Goal: Task Accomplishment & Management: Manage account settings

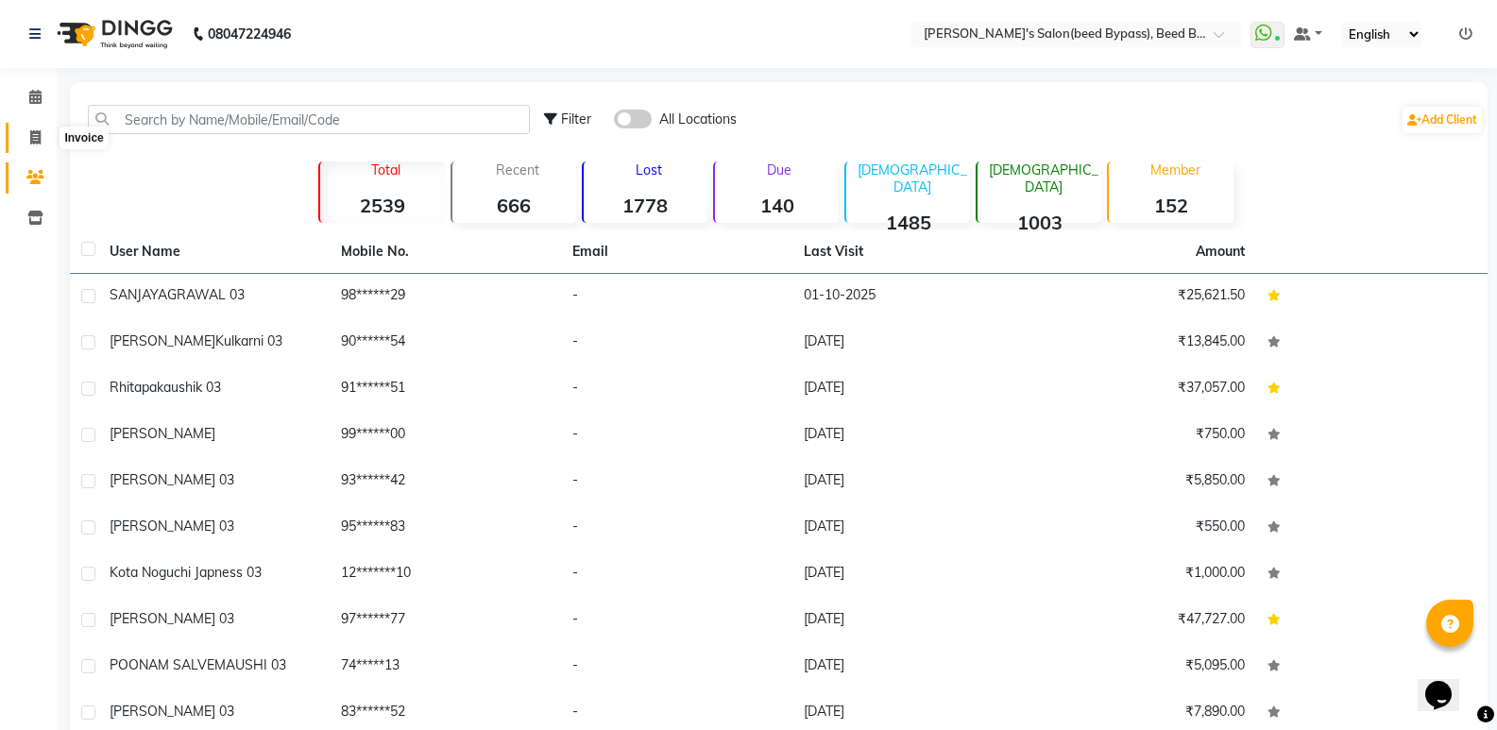
click at [35, 140] on icon at bounding box center [35, 137] width 10 height 14
select select "service"
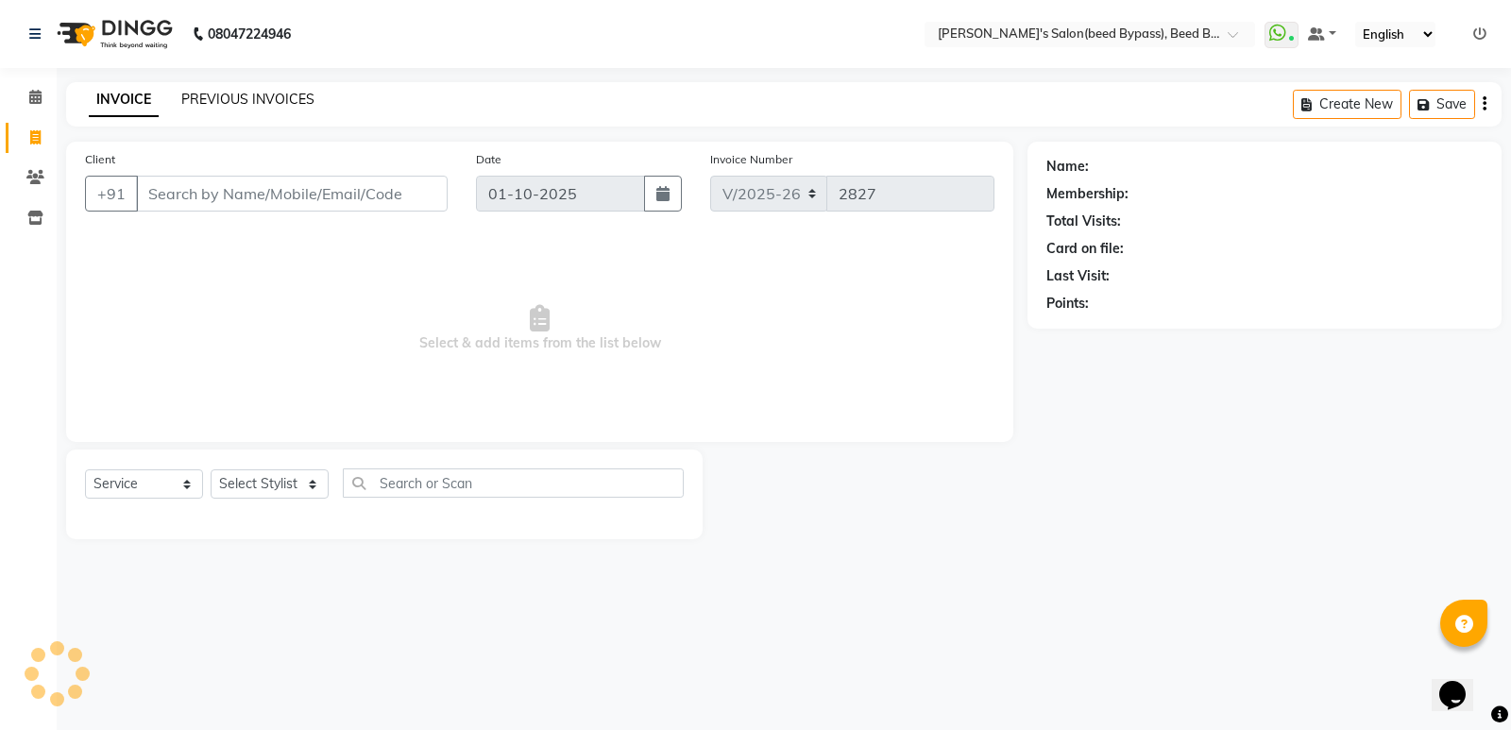
click at [272, 101] on link "PREVIOUS INVOICES" at bounding box center [247, 99] width 133 height 17
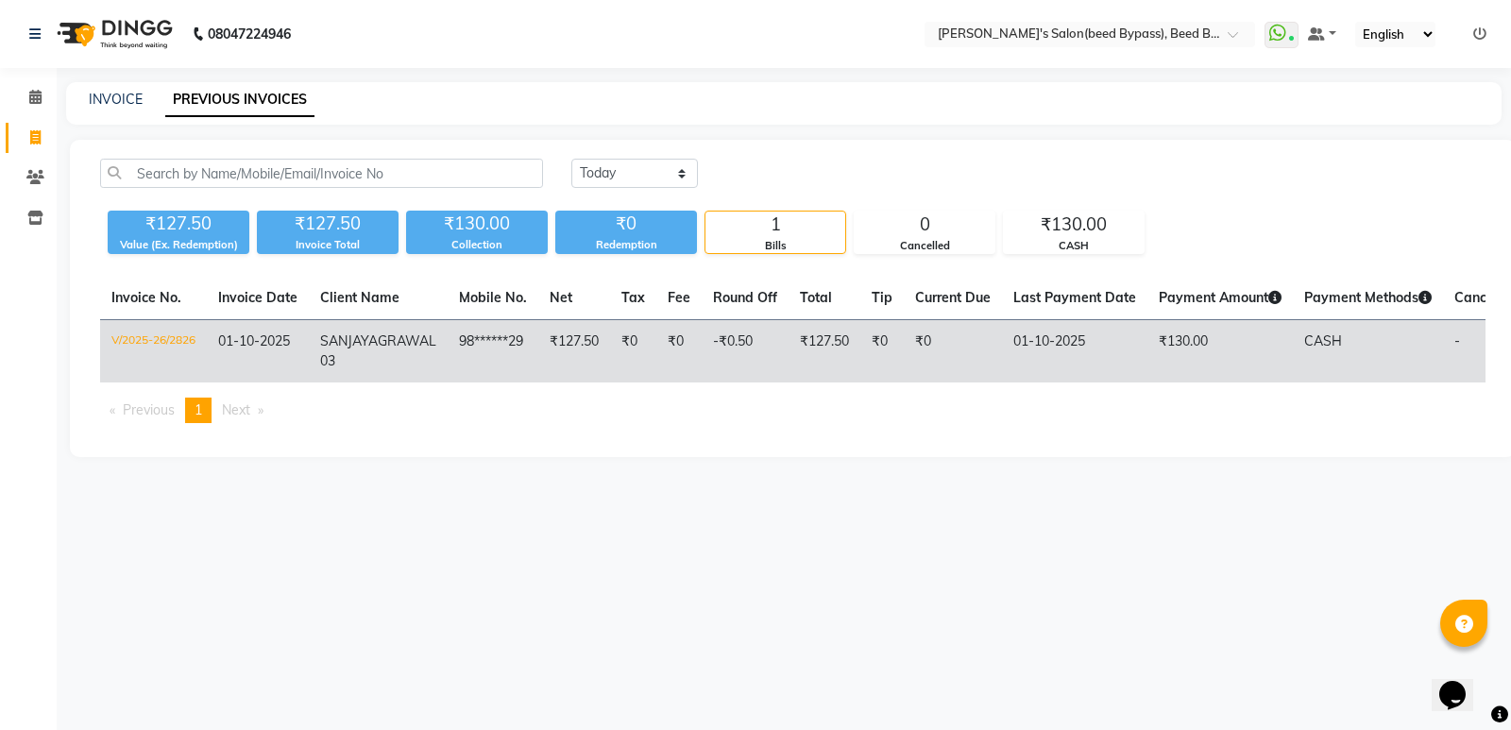
click at [702, 359] on td "-₹0.50" at bounding box center [745, 351] width 87 height 63
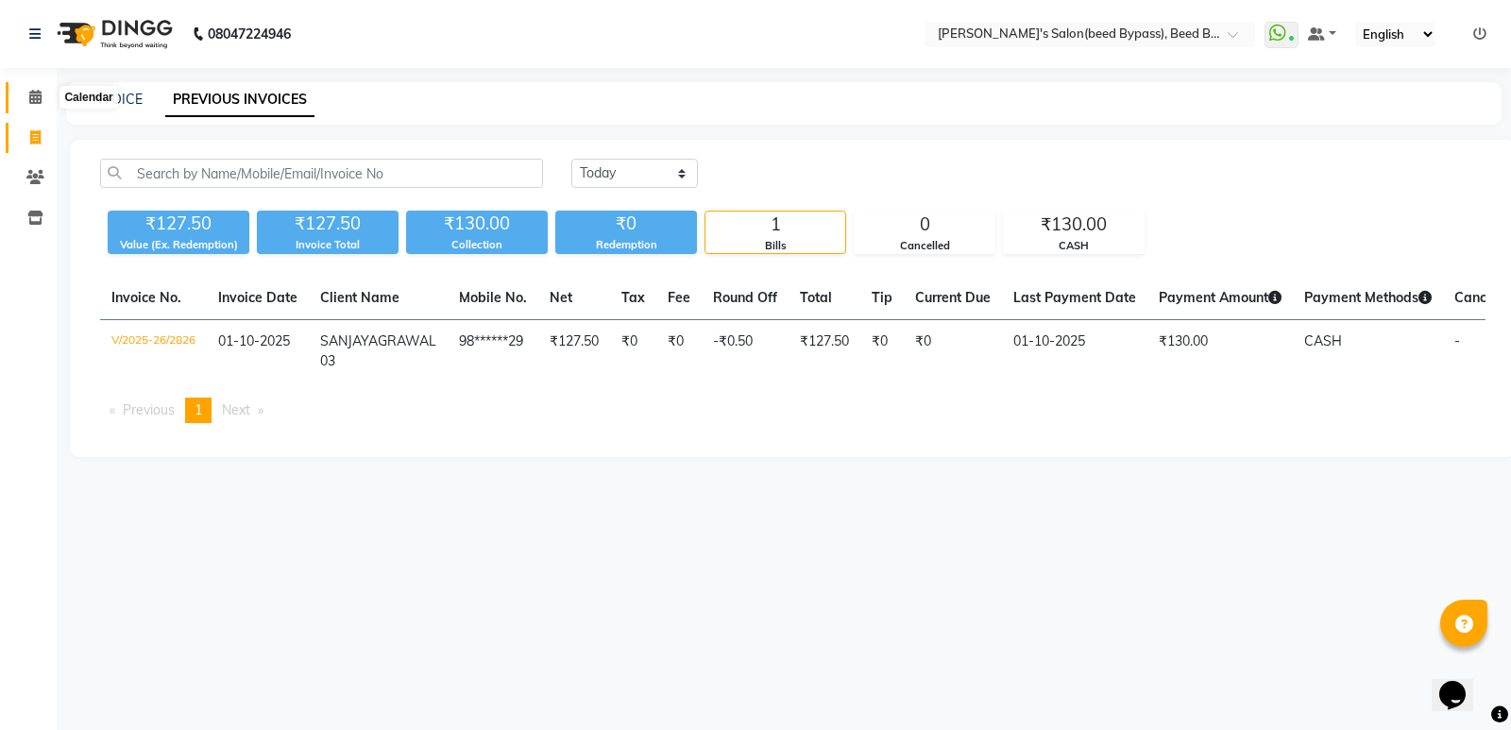
click at [31, 91] on icon at bounding box center [35, 97] width 12 height 14
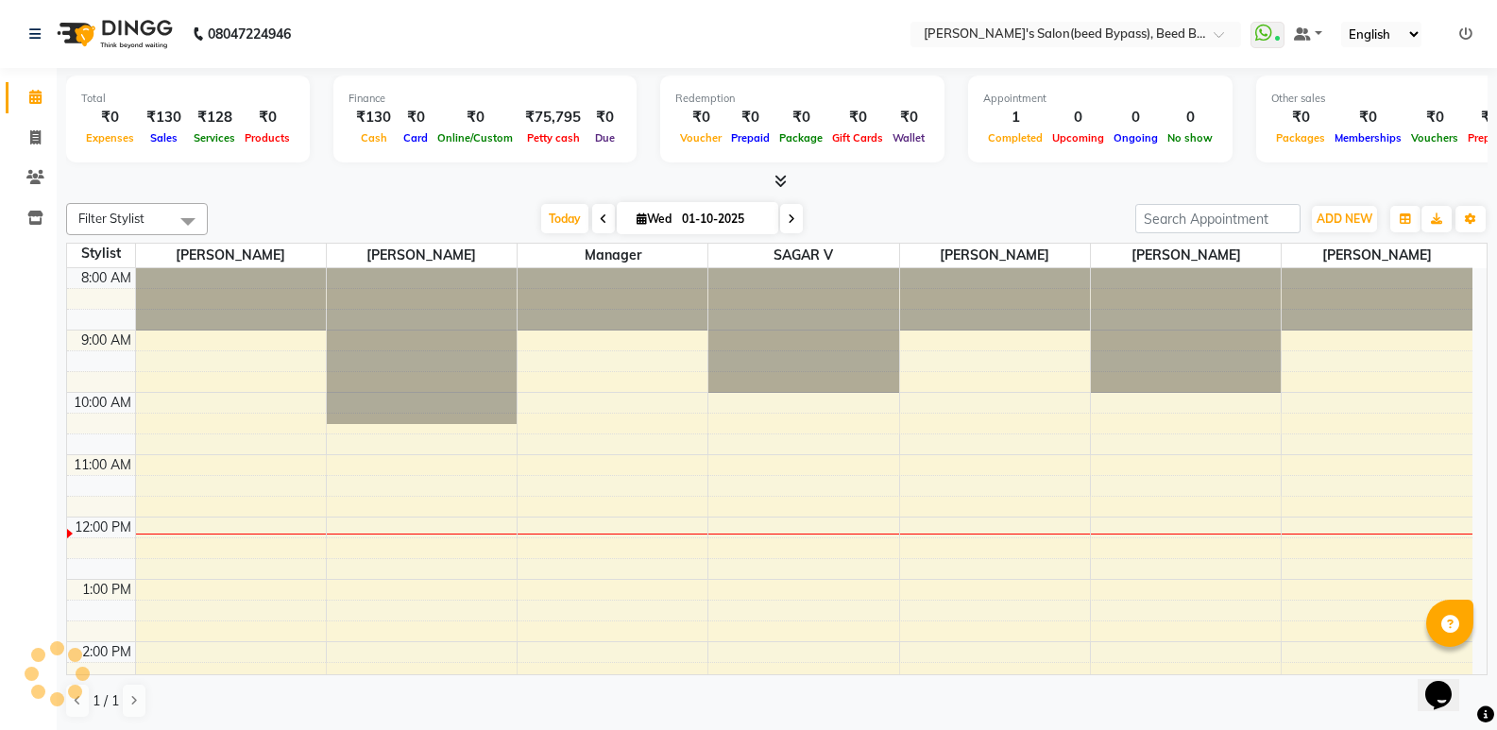
scroll to position [250, 0]
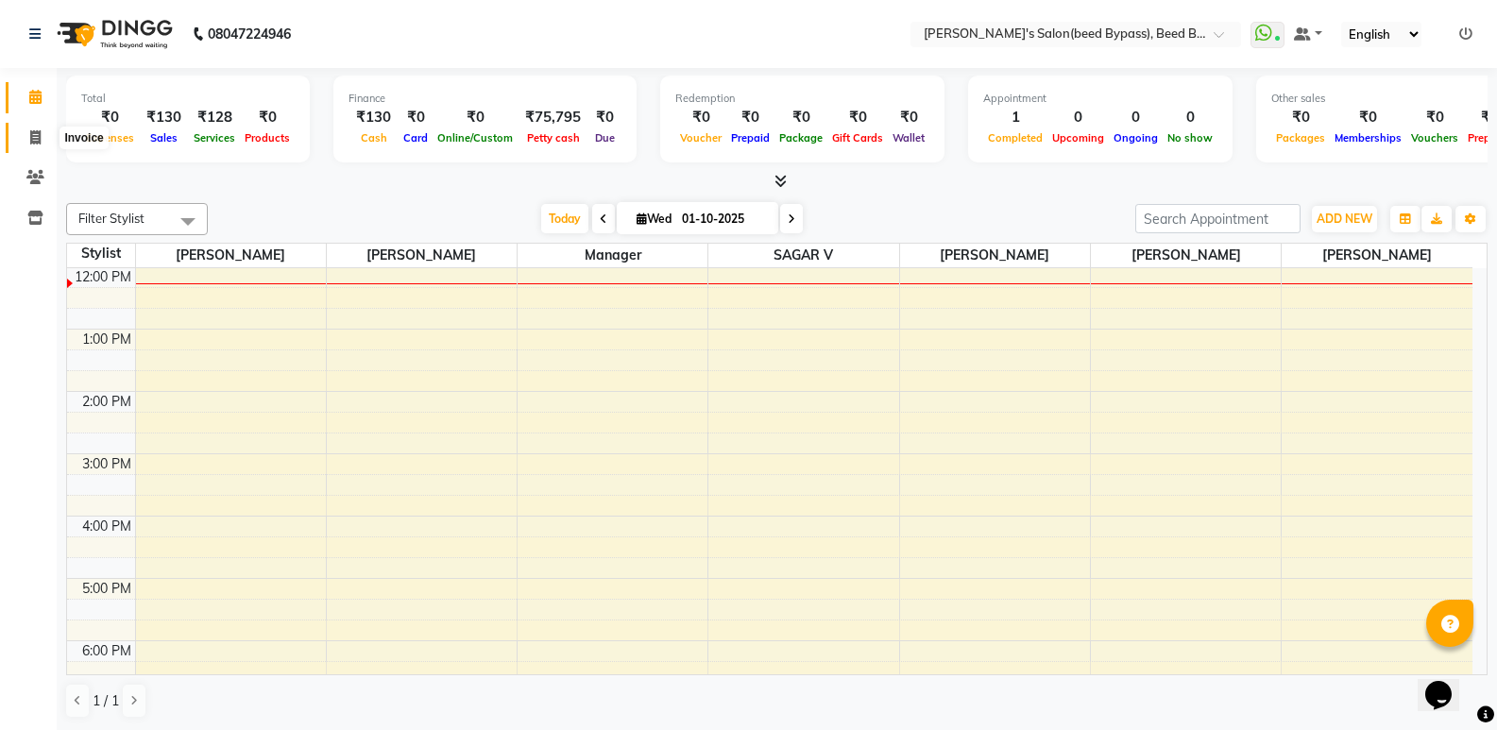
click at [36, 142] on icon at bounding box center [35, 137] width 10 height 14
select select "service"
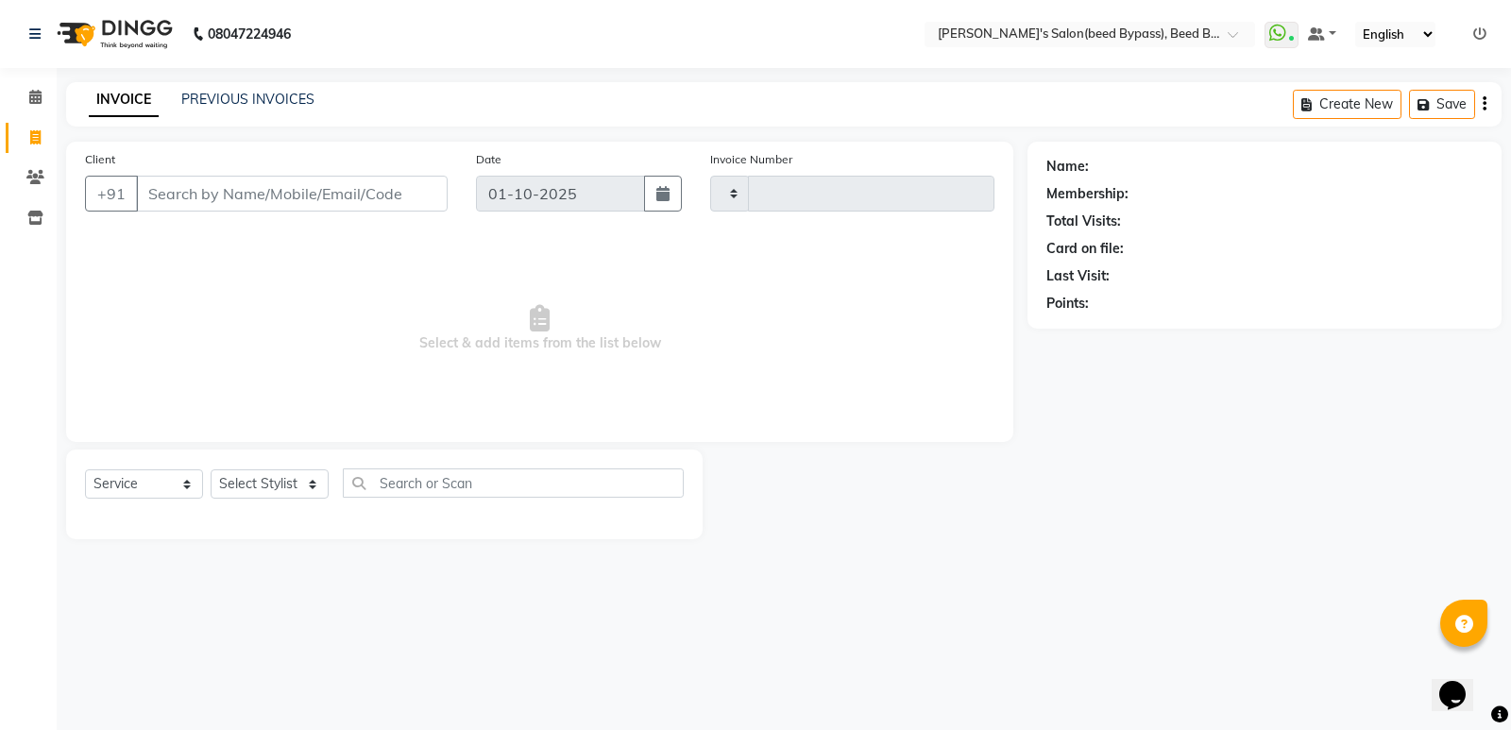
type input "2827"
select select "4176"
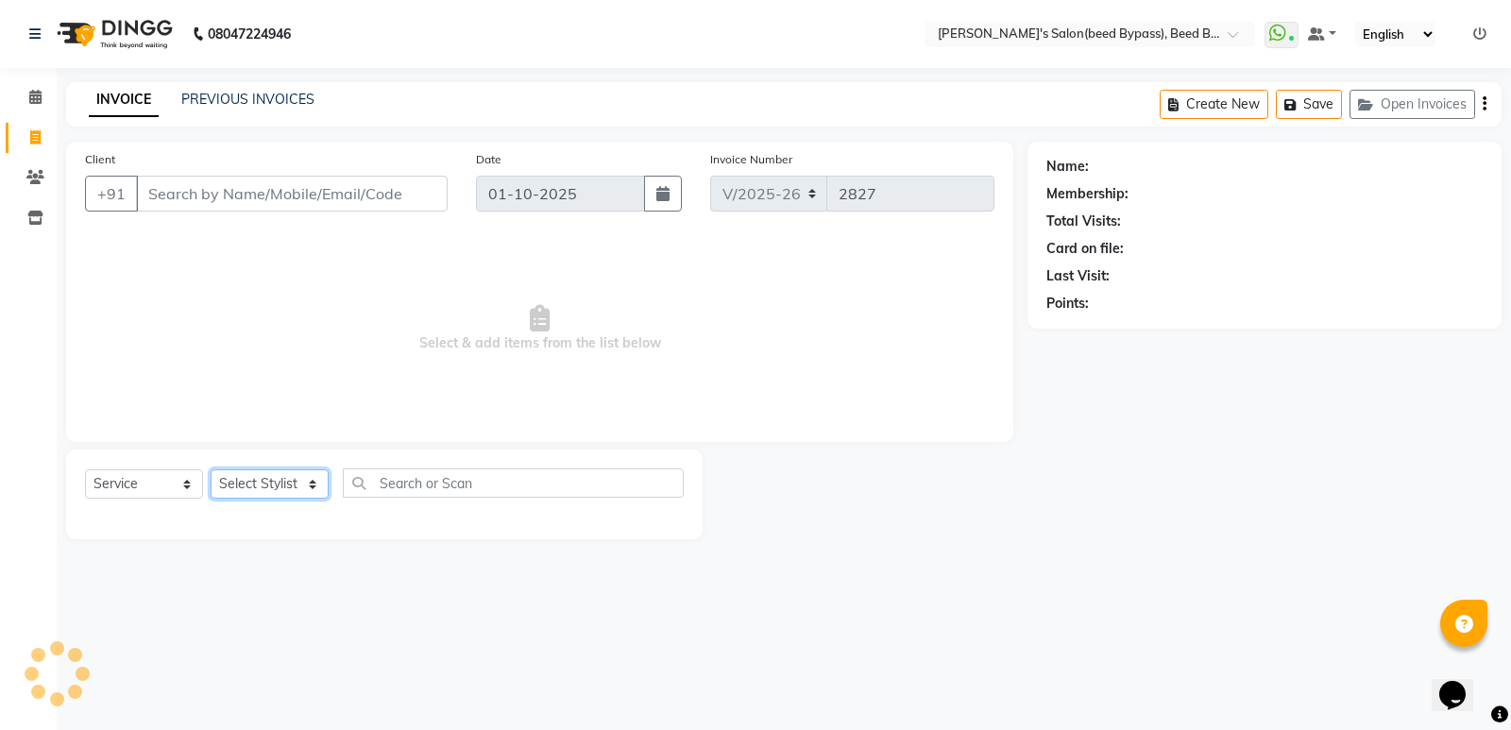
click at [316, 482] on select "Select Stylist [PERSON_NAME] manager [PERSON_NAME] V sagar [PERSON_NAME] [PERSO…" at bounding box center [270, 483] width 118 height 29
select select "28787"
click at [211, 469] on select "Select Stylist [PERSON_NAME] manager [PERSON_NAME] V sagar [PERSON_NAME] [PERSO…" at bounding box center [270, 483] width 118 height 29
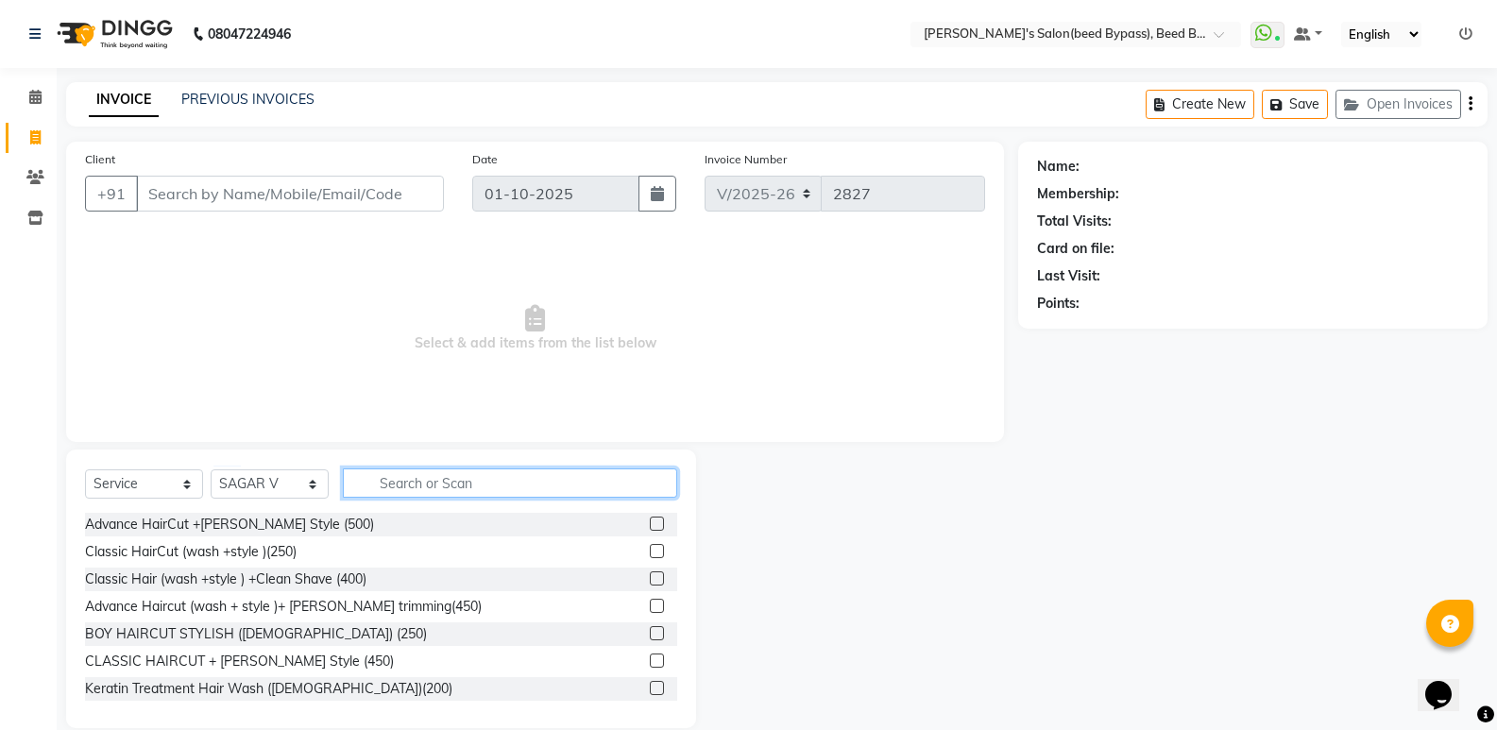
click at [475, 484] on input "text" at bounding box center [510, 482] width 334 height 29
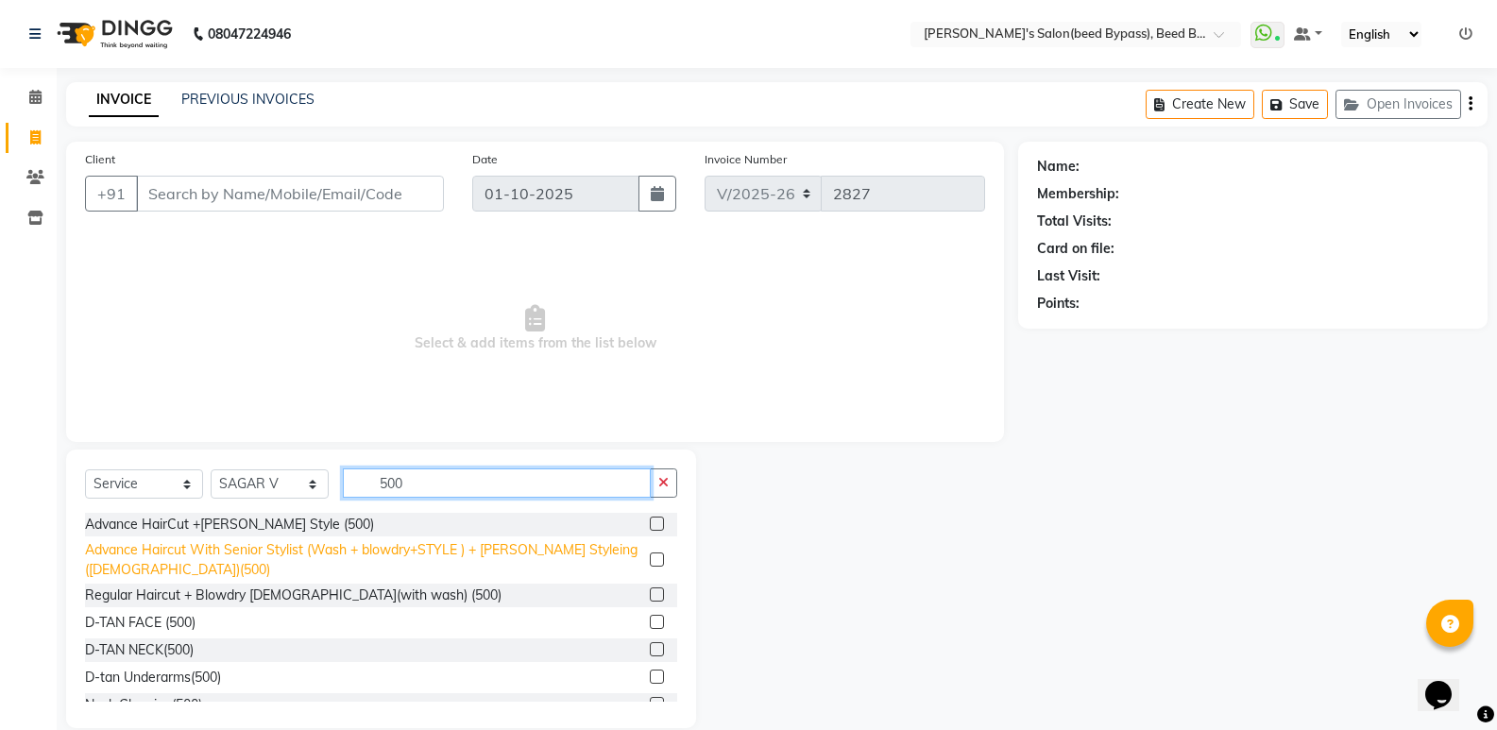
type input "500"
click at [458, 552] on div "Advance Haircut With Senior Stylist (Wash + blowdry+STYLE ) + [PERSON_NAME] Sty…" at bounding box center [363, 560] width 557 height 40
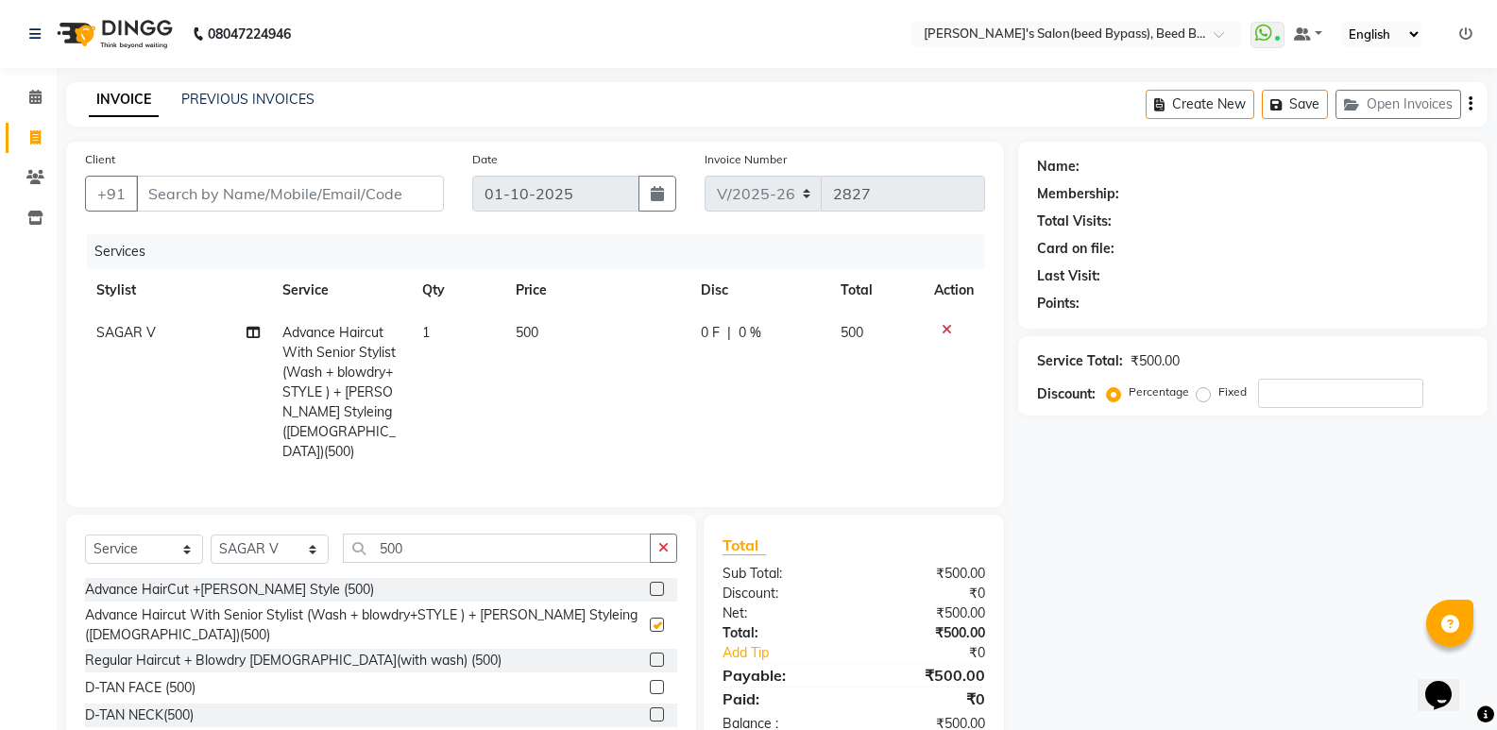
checkbox input "false"
click at [323, 187] on input "Client" at bounding box center [290, 194] width 308 height 36
type input "9"
type input "0"
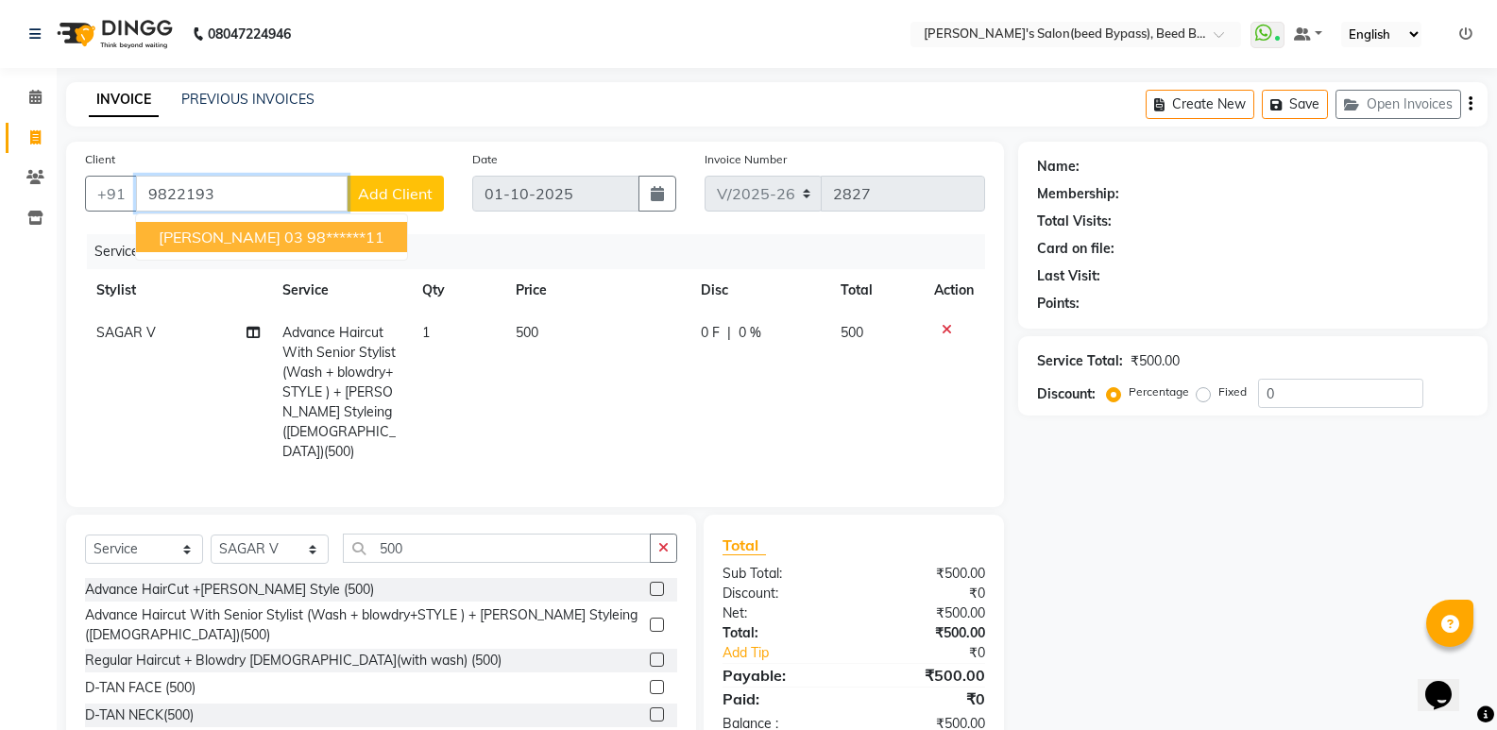
click at [361, 244] on ngb-highlight "98******11" at bounding box center [345, 237] width 77 height 19
type input "98******11"
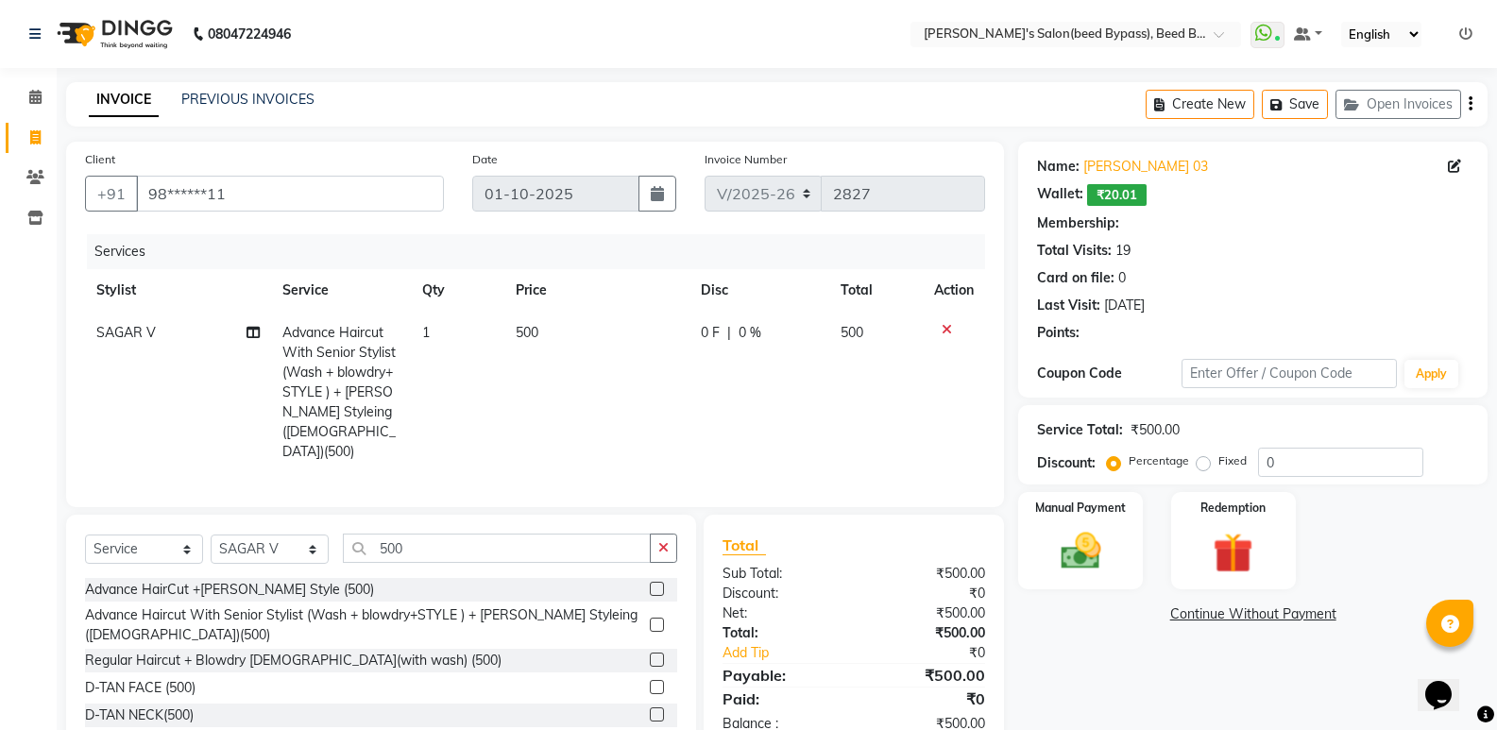
type input "15"
select select "1: Object"
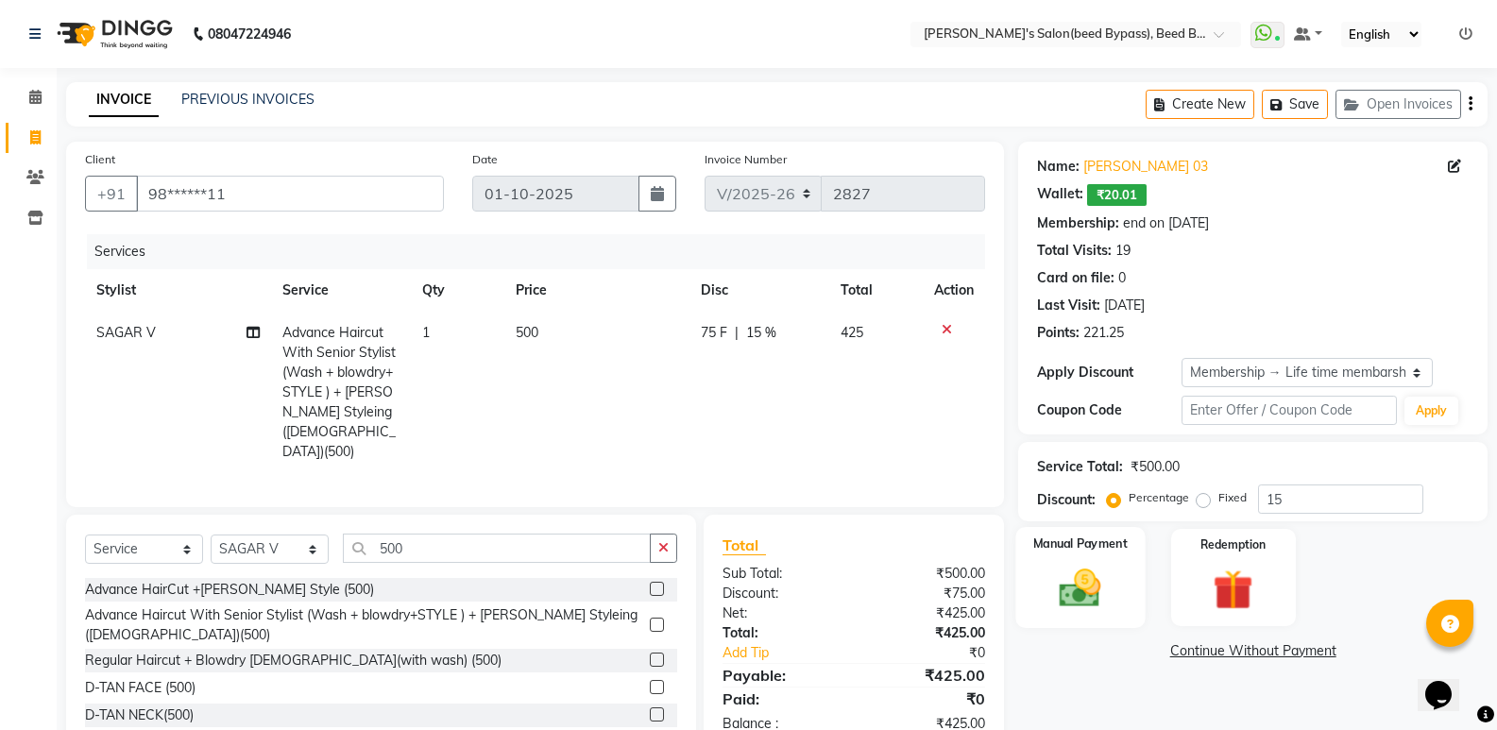
click at [1057, 580] on img at bounding box center [1079, 588] width 67 height 48
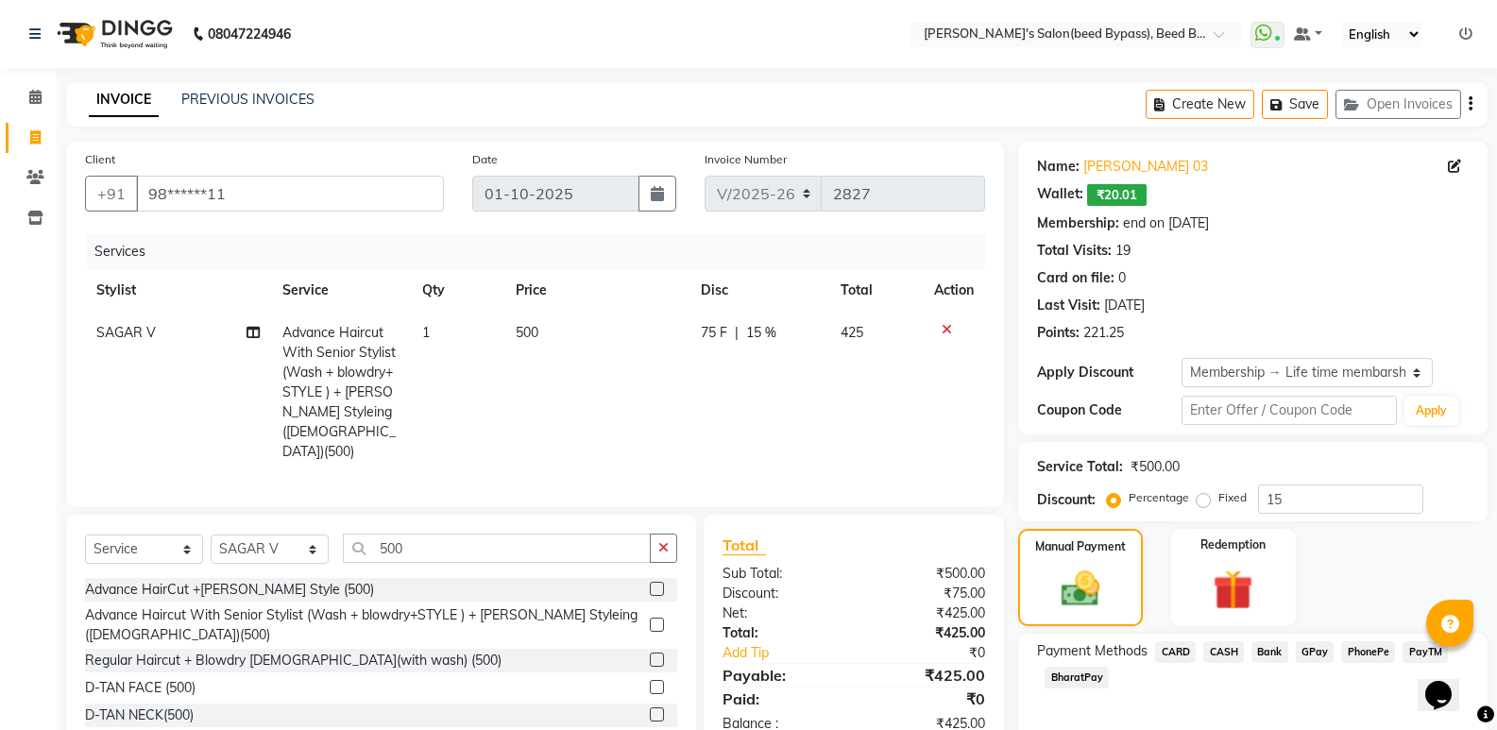
scroll to position [84, 0]
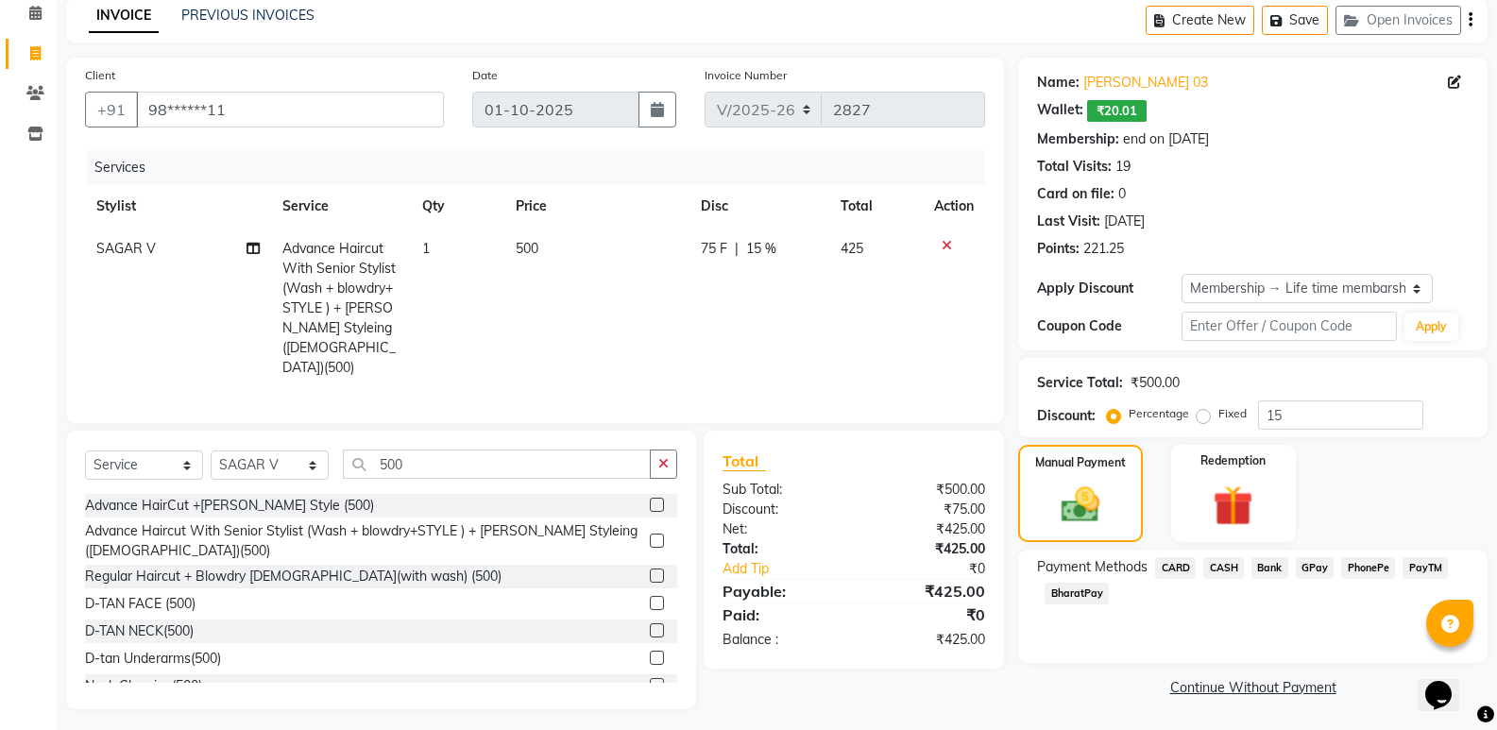
click at [1231, 573] on span "CASH" at bounding box center [1223, 568] width 41 height 22
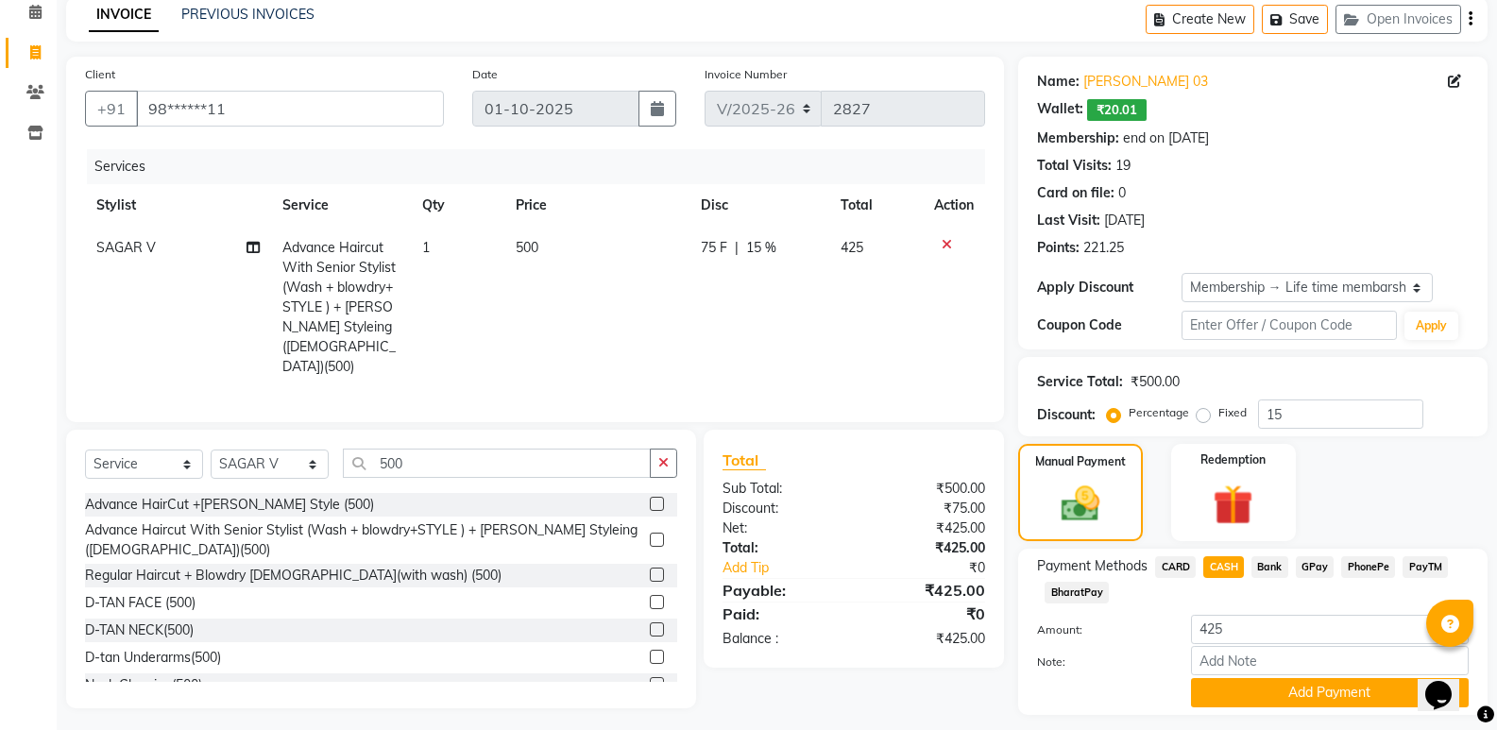
scroll to position [137, 0]
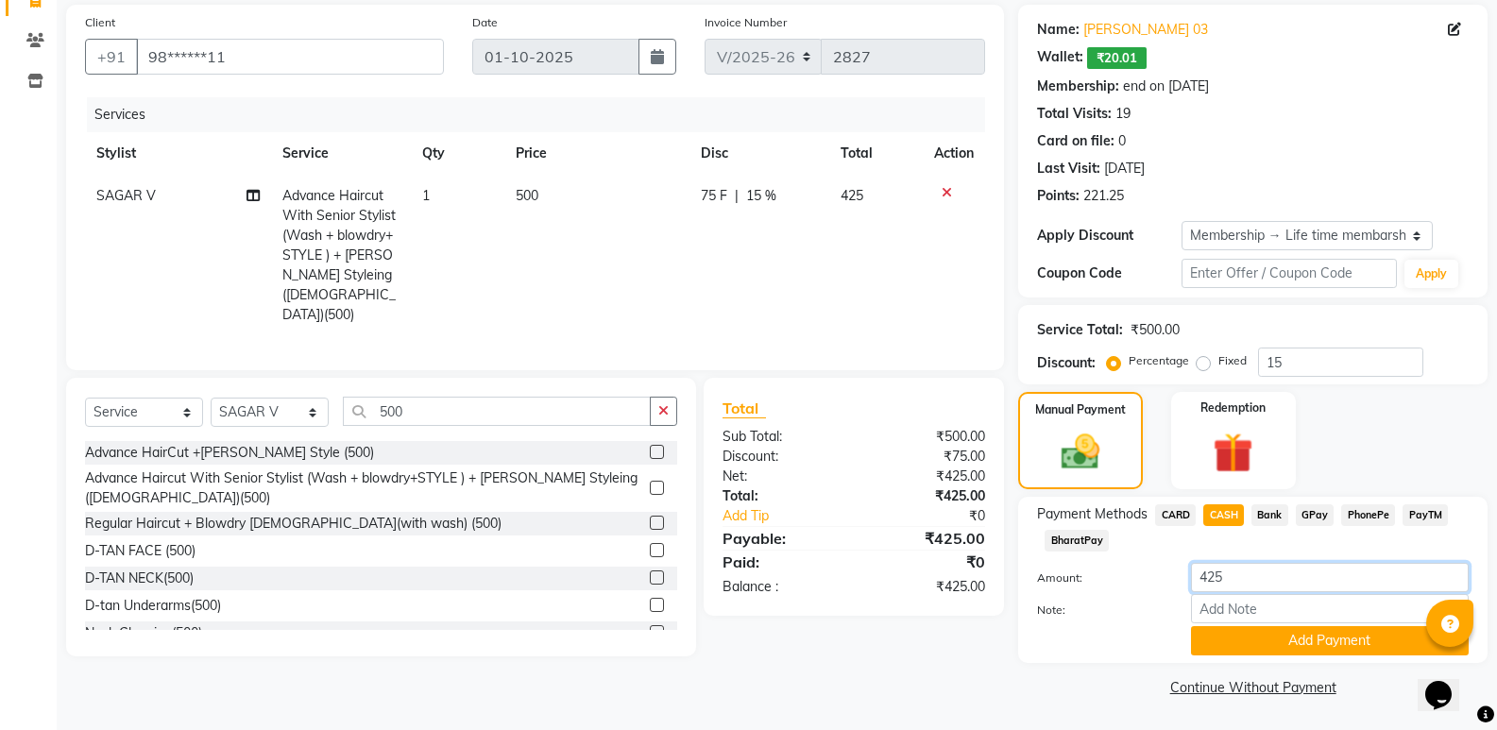
click at [1231, 573] on input "425" at bounding box center [1330, 577] width 278 height 29
type input "4"
type input "500"
click at [1242, 631] on button "Add Payment" at bounding box center [1330, 640] width 278 height 29
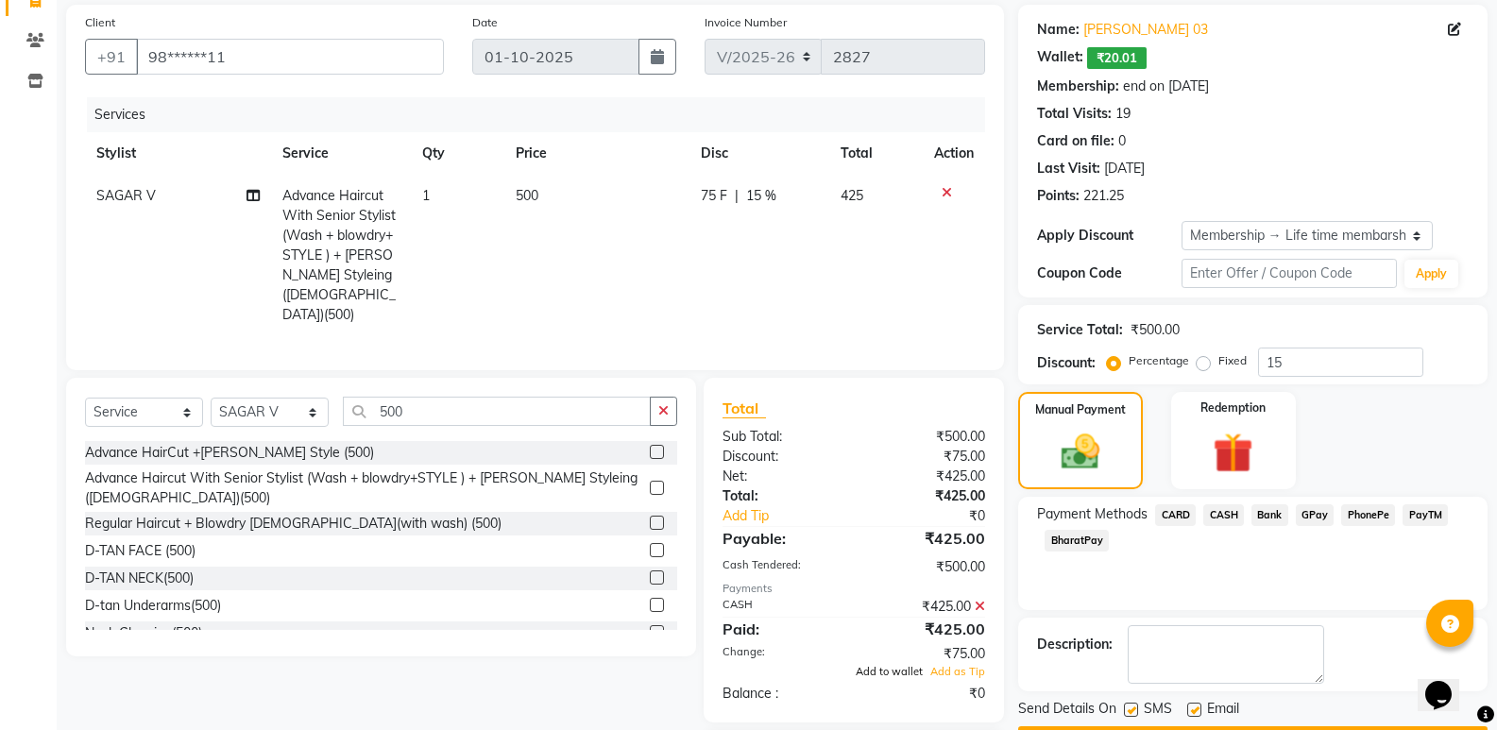
click at [898, 665] on span "Add to wallet" at bounding box center [889, 671] width 67 height 13
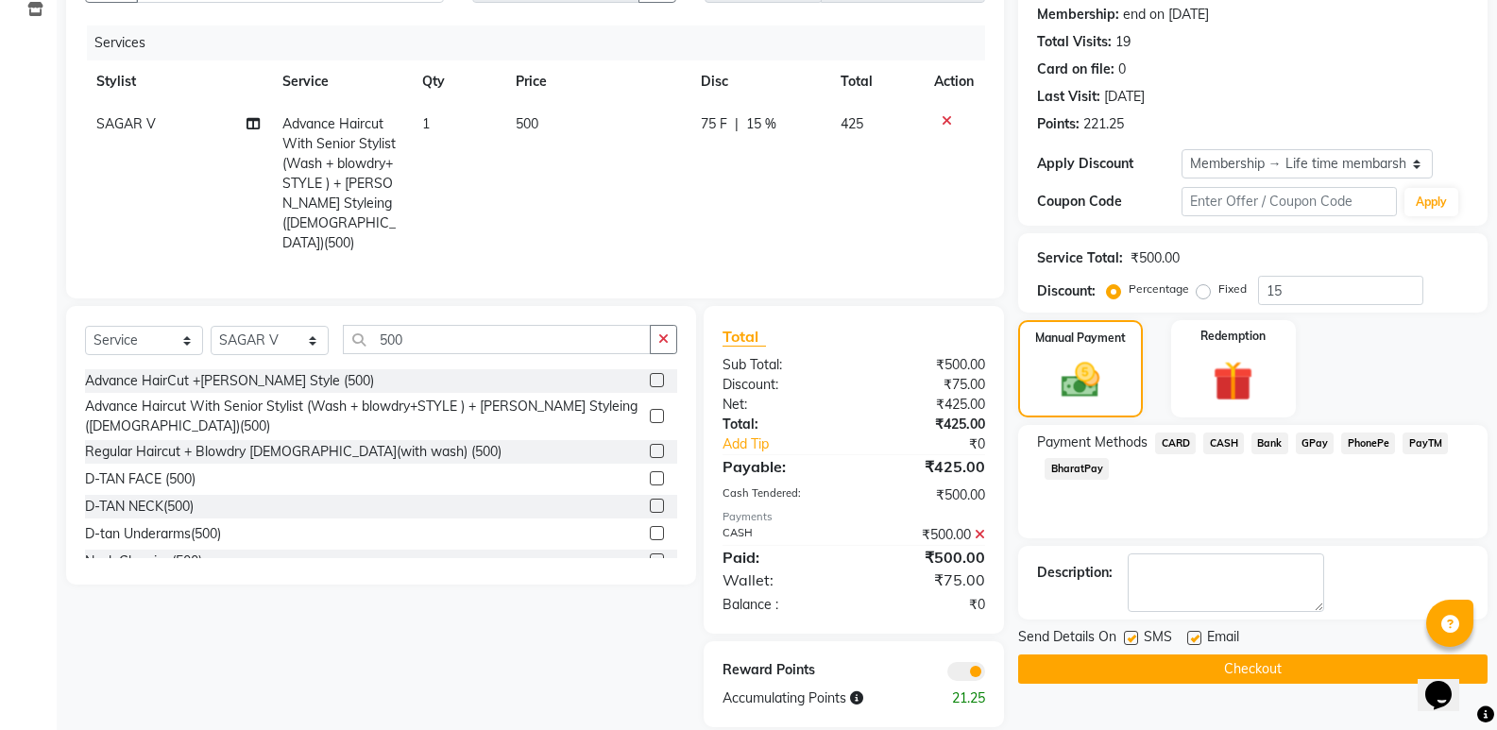
click at [1195, 663] on button "Checkout" at bounding box center [1252, 668] width 469 height 29
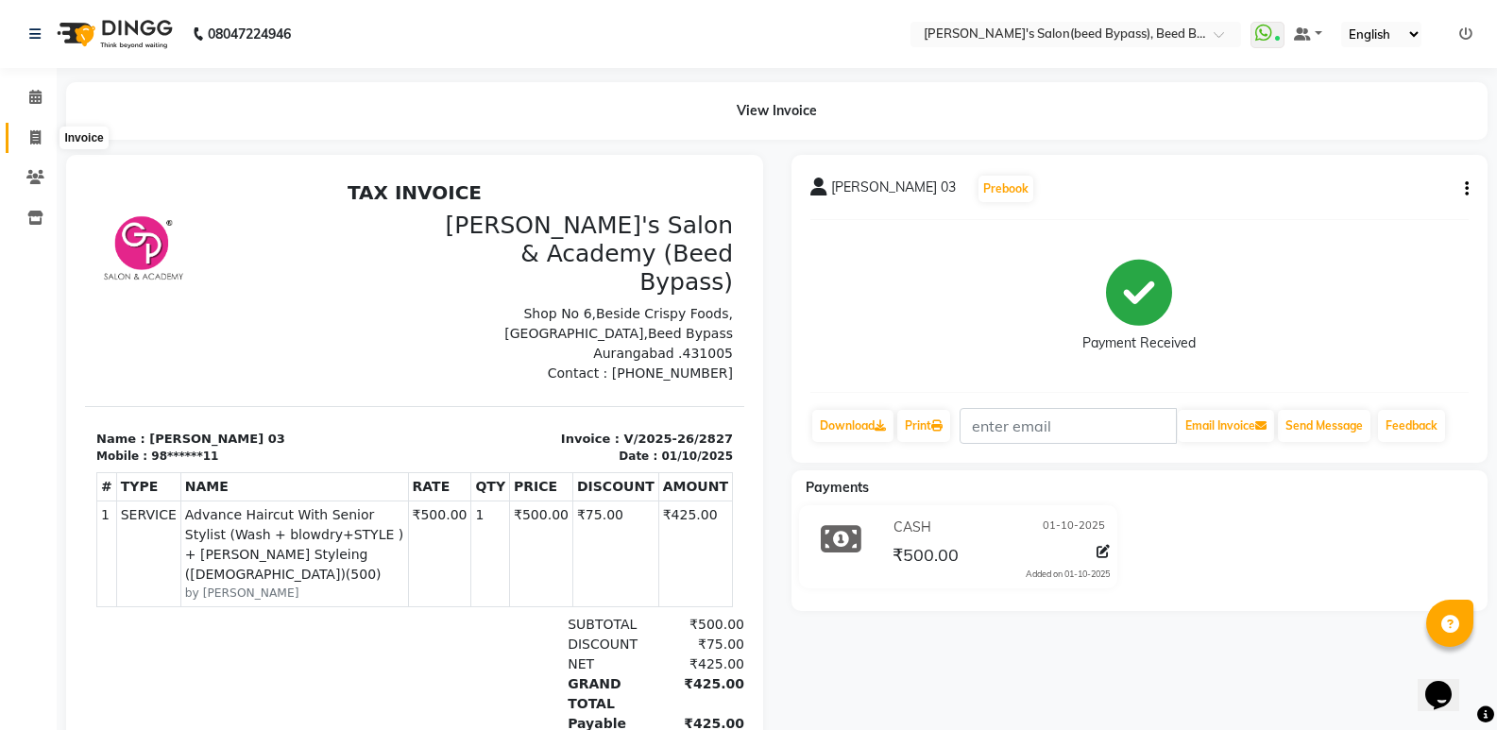
click at [43, 141] on span at bounding box center [35, 138] width 33 height 22
select select "service"
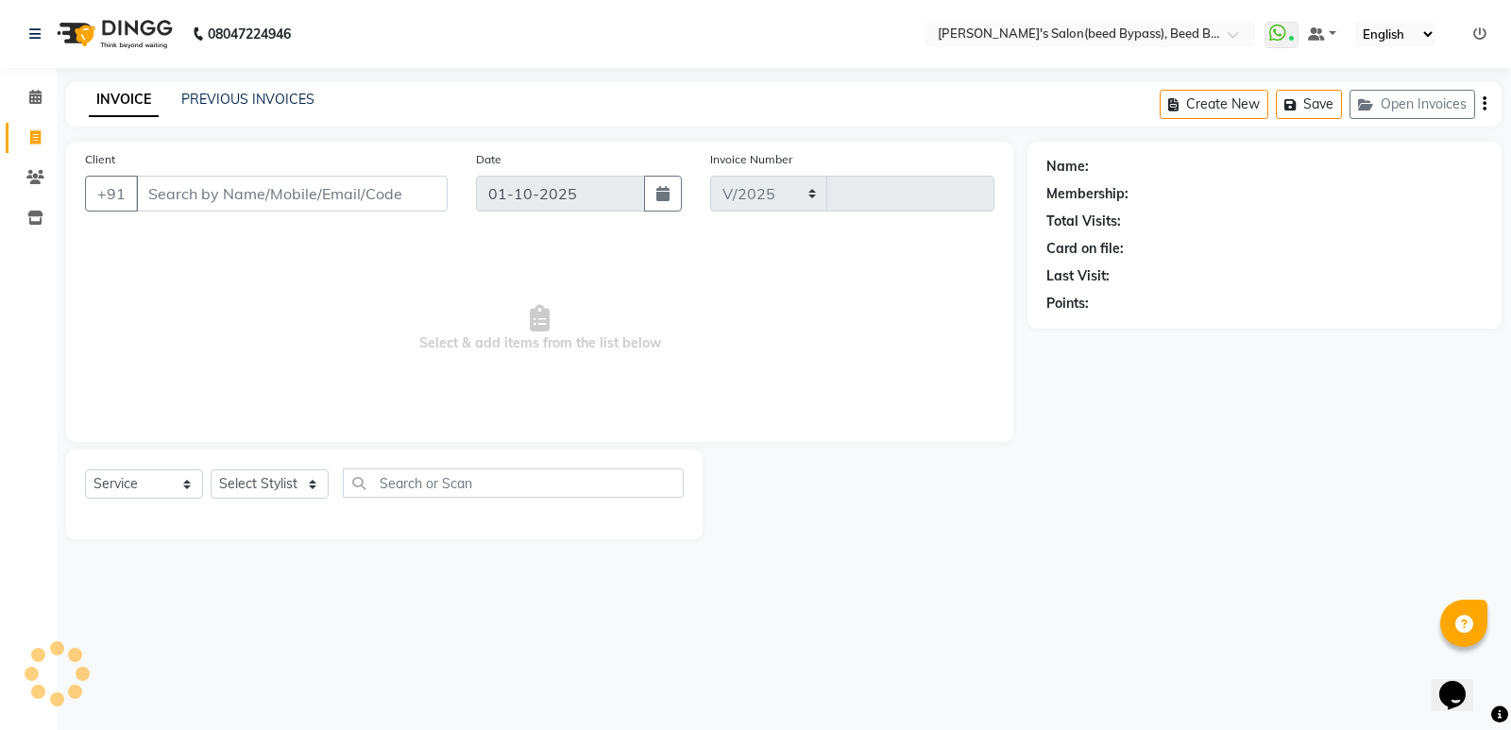
select select "4176"
type input "2828"
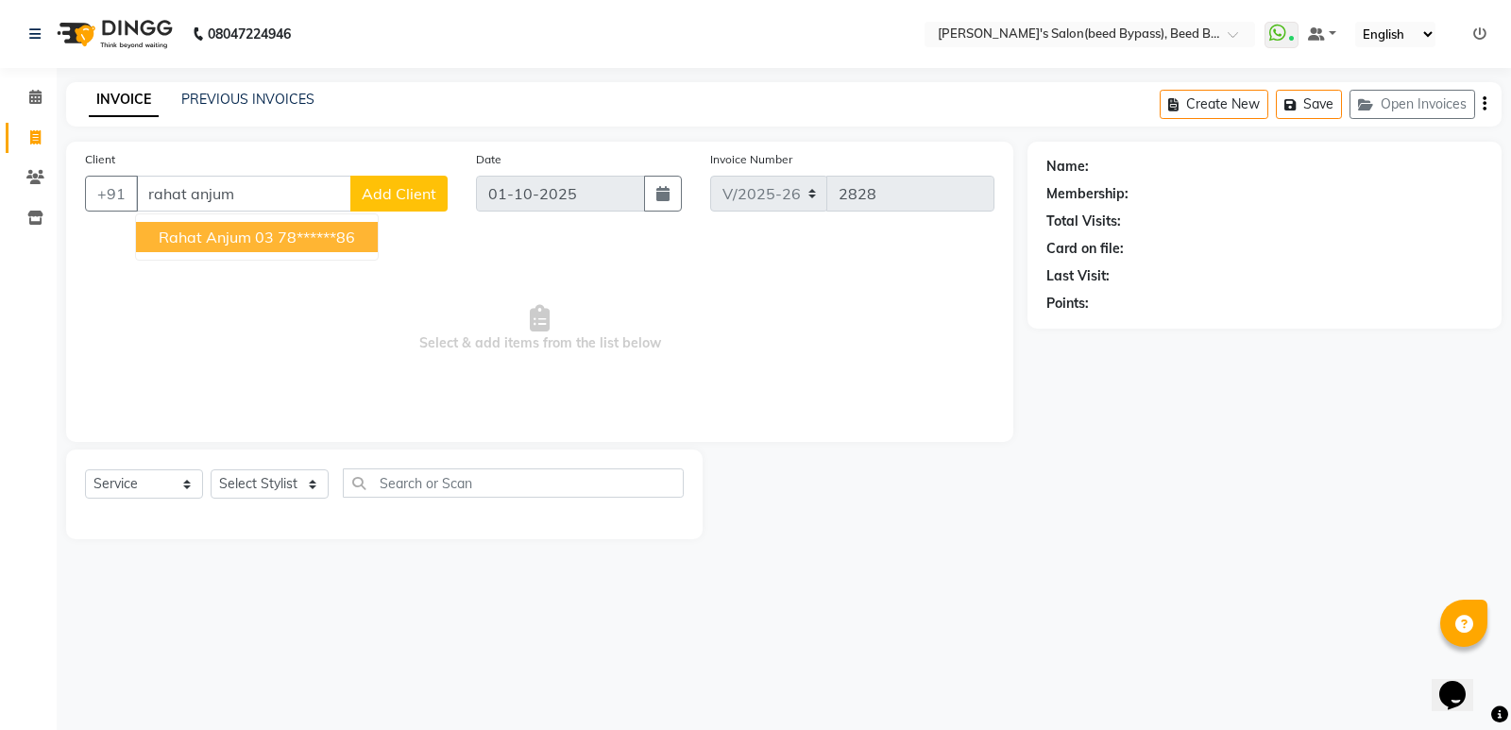
click at [208, 235] on span "rahat anjum 03" at bounding box center [216, 237] width 115 height 19
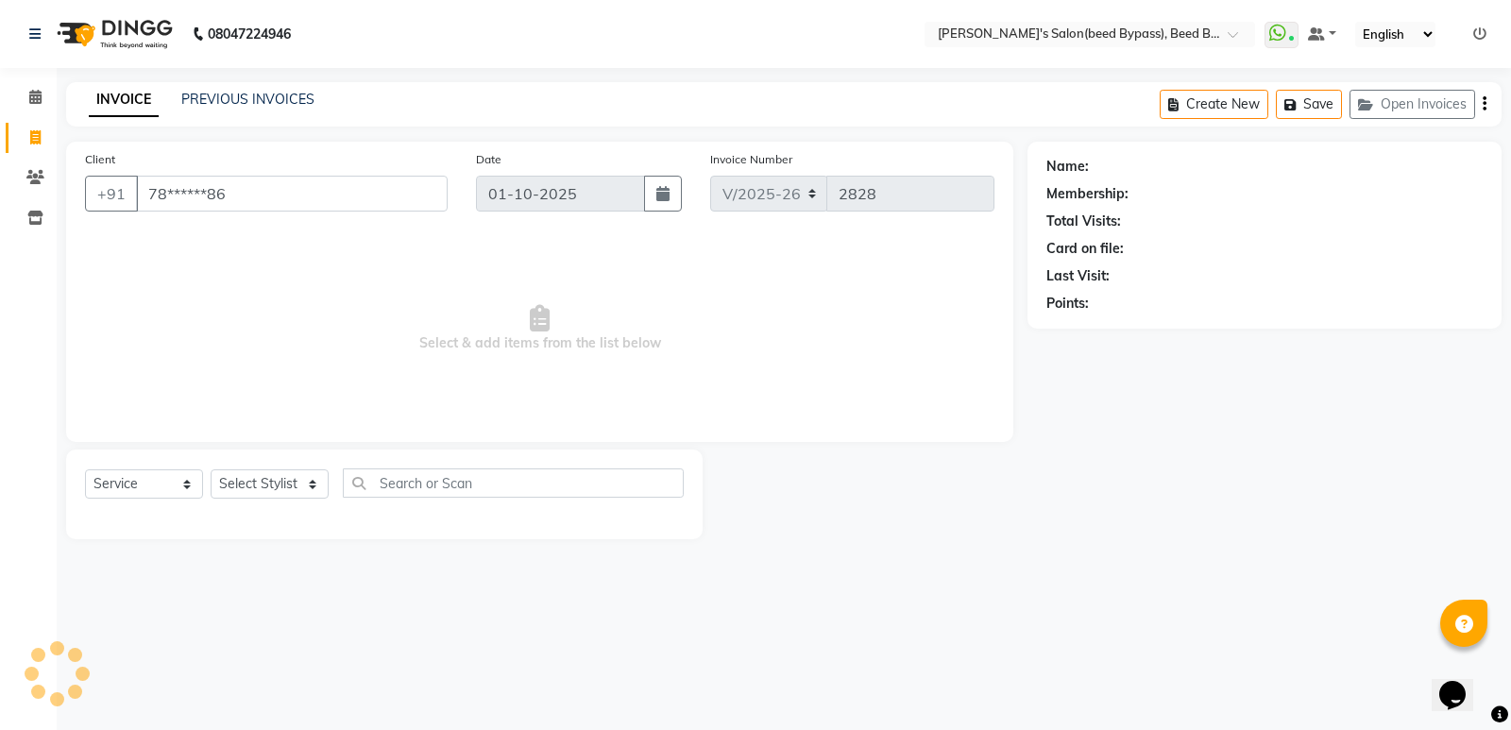
type input "78******86"
click at [282, 485] on select "Select Stylist [PERSON_NAME] manager [PERSON_NAME] V sagar [PERSON_NAME] [PERSO…" at bounding box center [270, 483] width 118 height 29
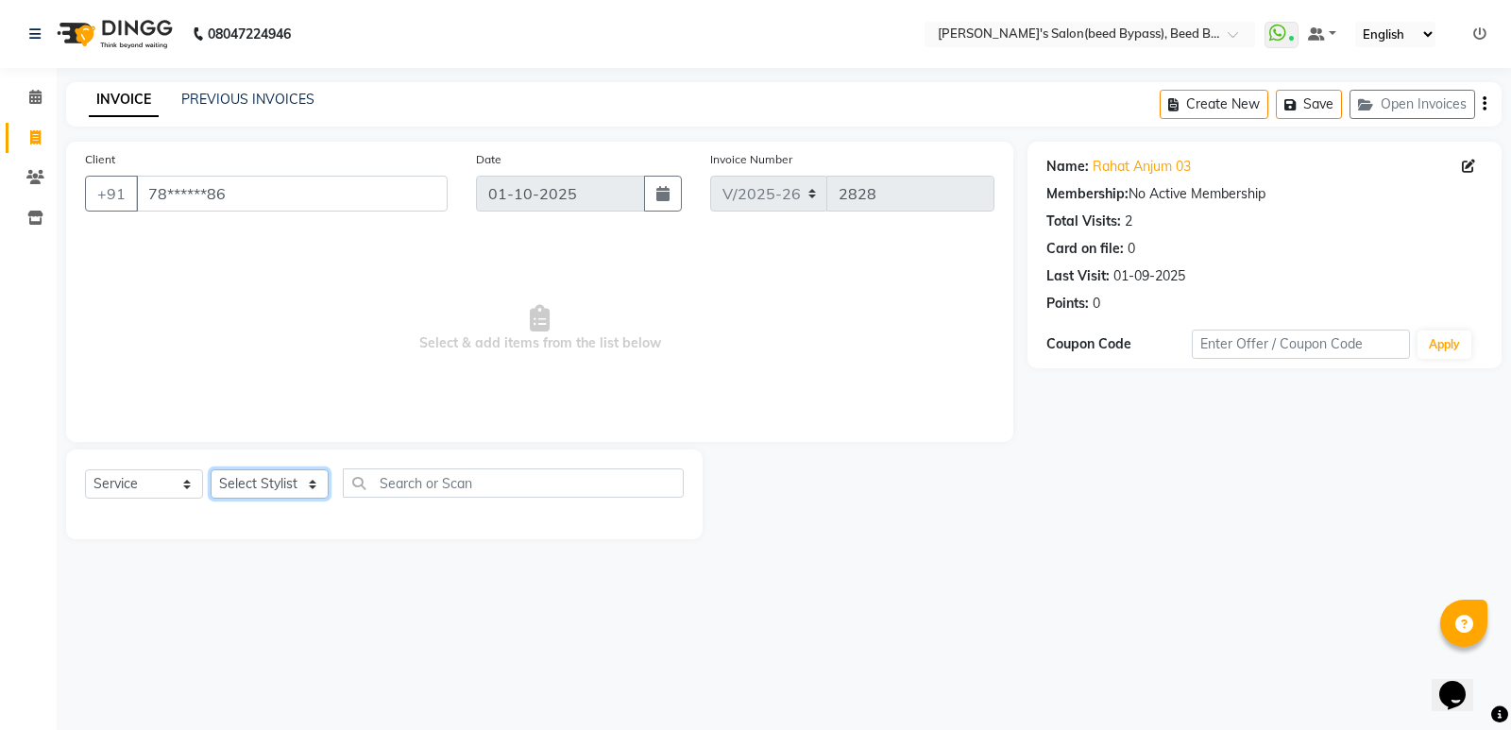
select select "77699"
click at [211, 469] on select "Select Stylist [PERSON_NAME] manager [PERSON_NAME] V sagar [PERSON_NAME] [PERSO…" at bounding box center [270, 483] width 118 height 29
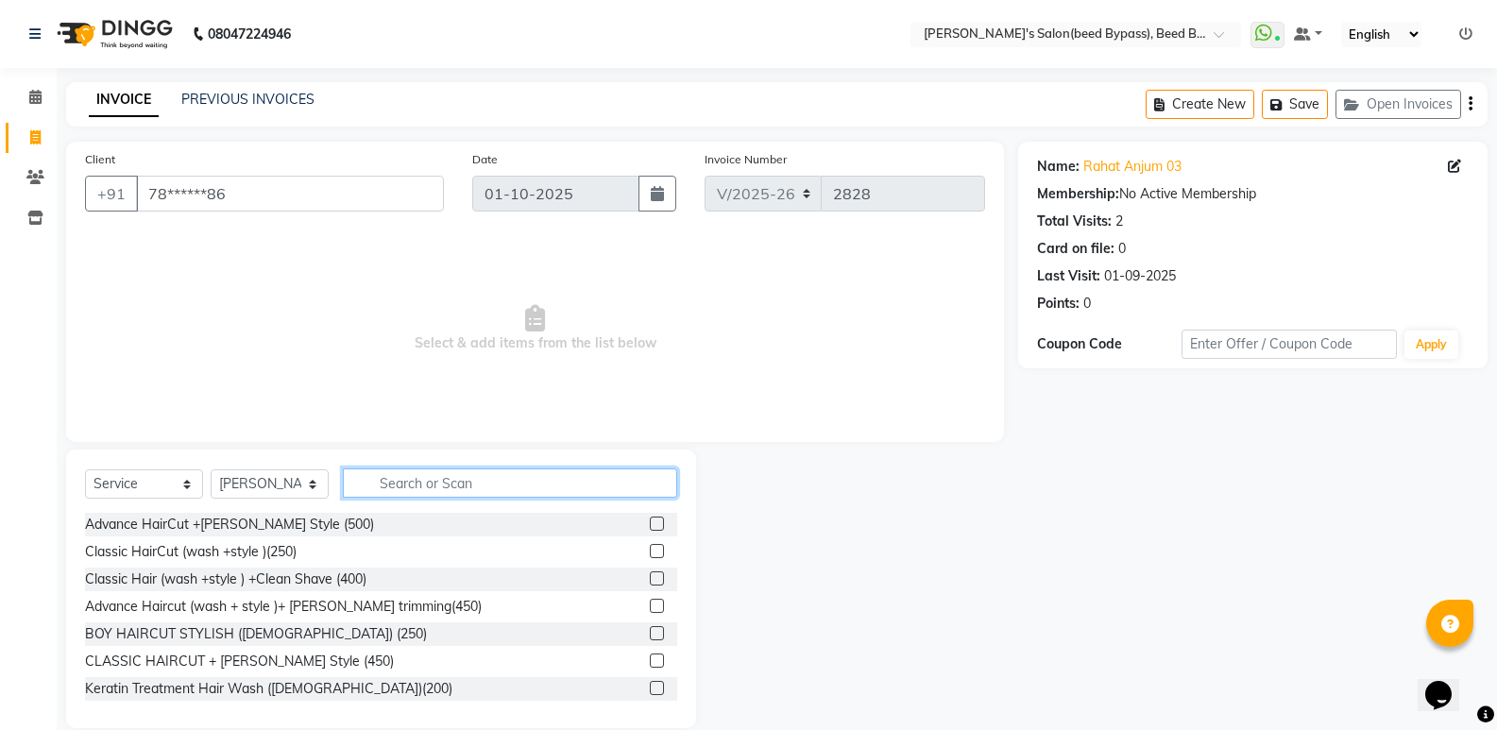
click at [458, 486] on input "text" at bounding box center [510, 482] width 334 height 29
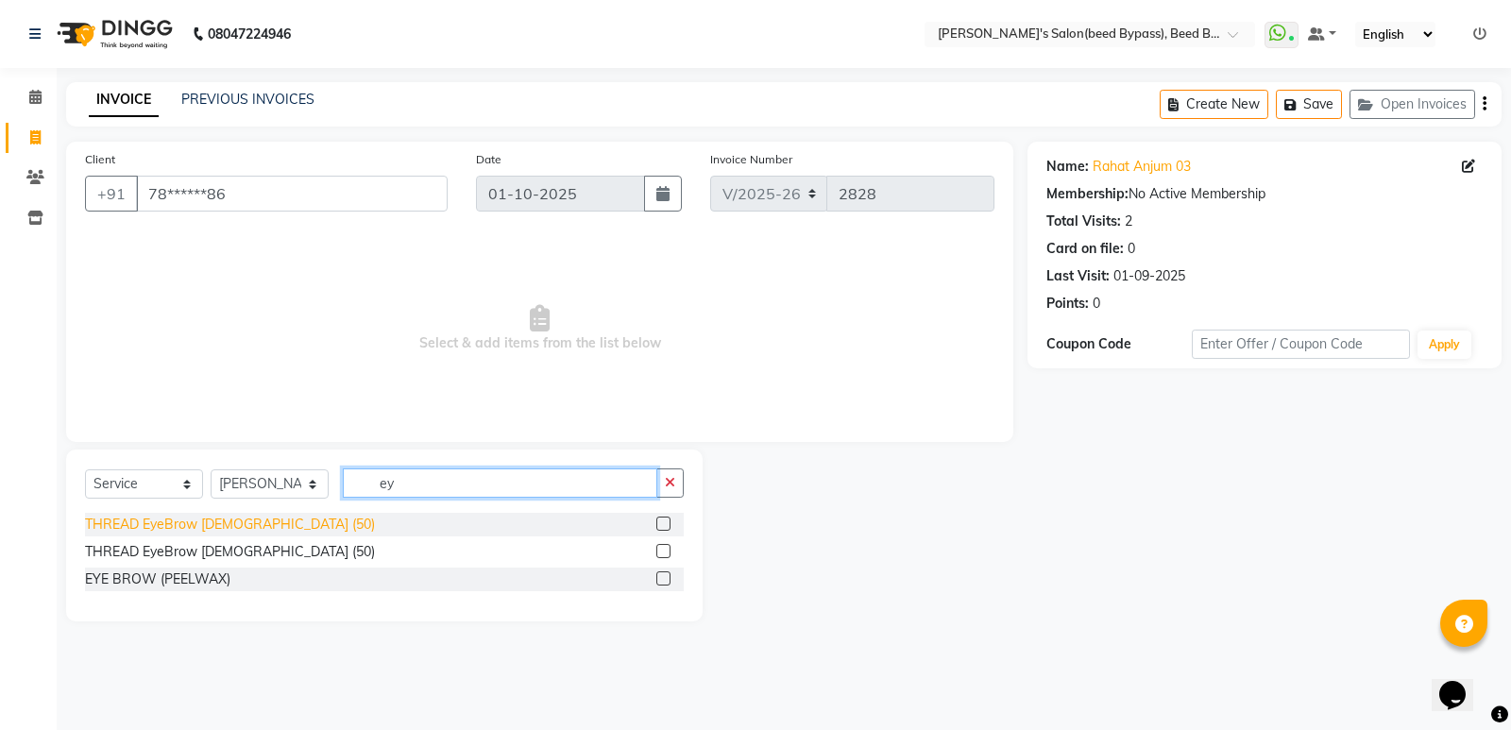
type input "ey"
drag, startPoint x: 162, startPoint y: 525, endPoint x: 317, endPoint y: 532, distance: 155.0
click at [163, 525] on div "THREAD EyeBrow [DEMOGRAPHIC_DATA] (50)" at bounding box center [230, 525] width 290 height 20
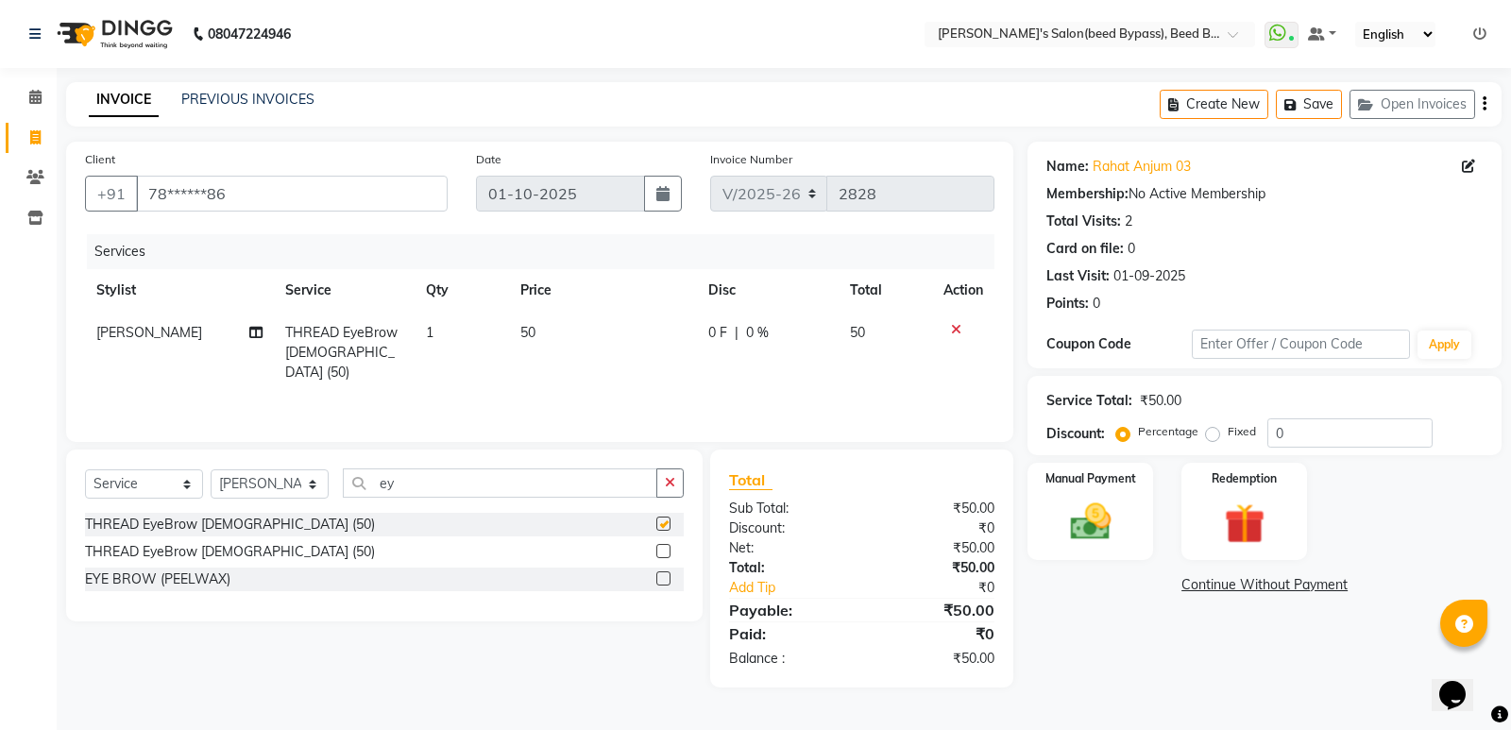
checkbox input "false"
click at [449, 491] on input "ey" at bounding box center [500, 482] width 314 height 29
type input "e"
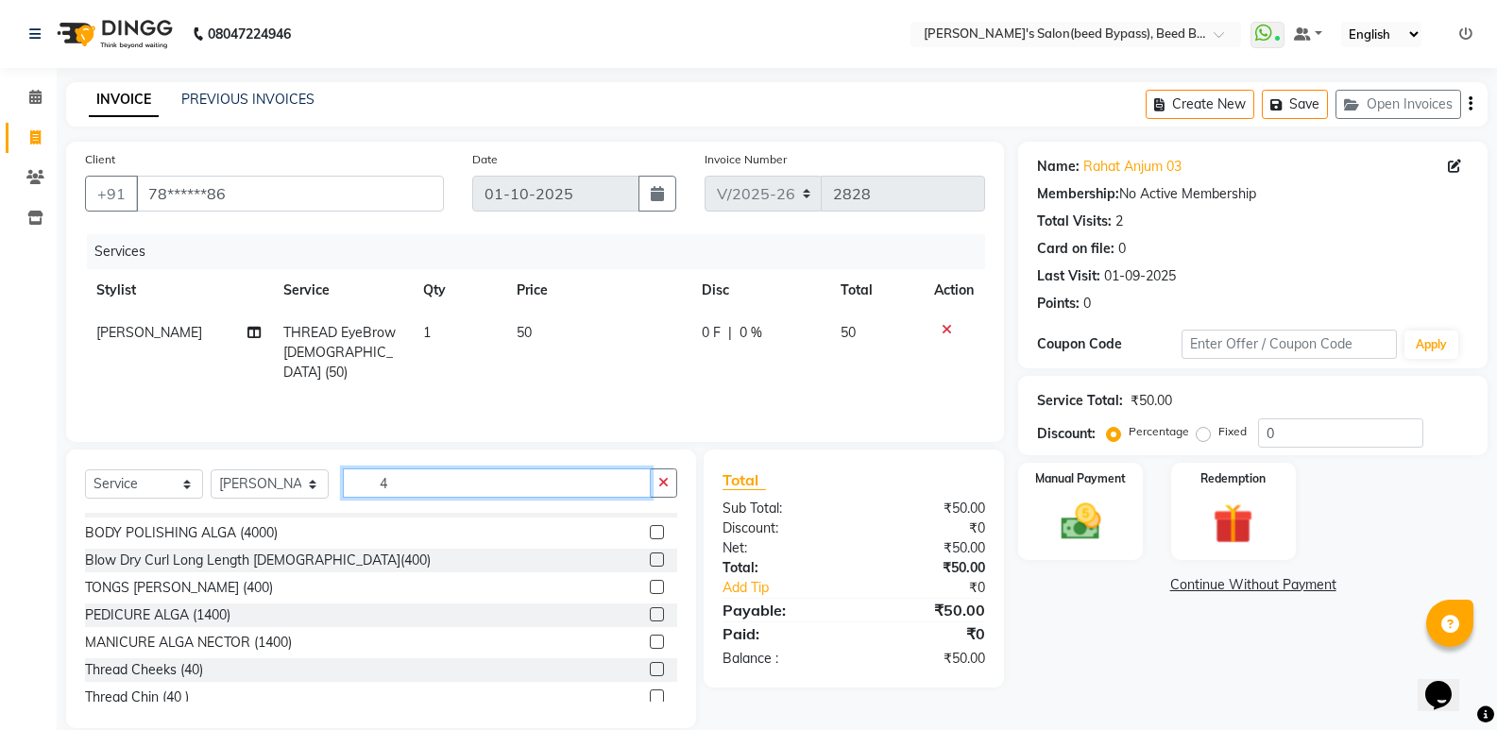
scroll to position [661, 0]
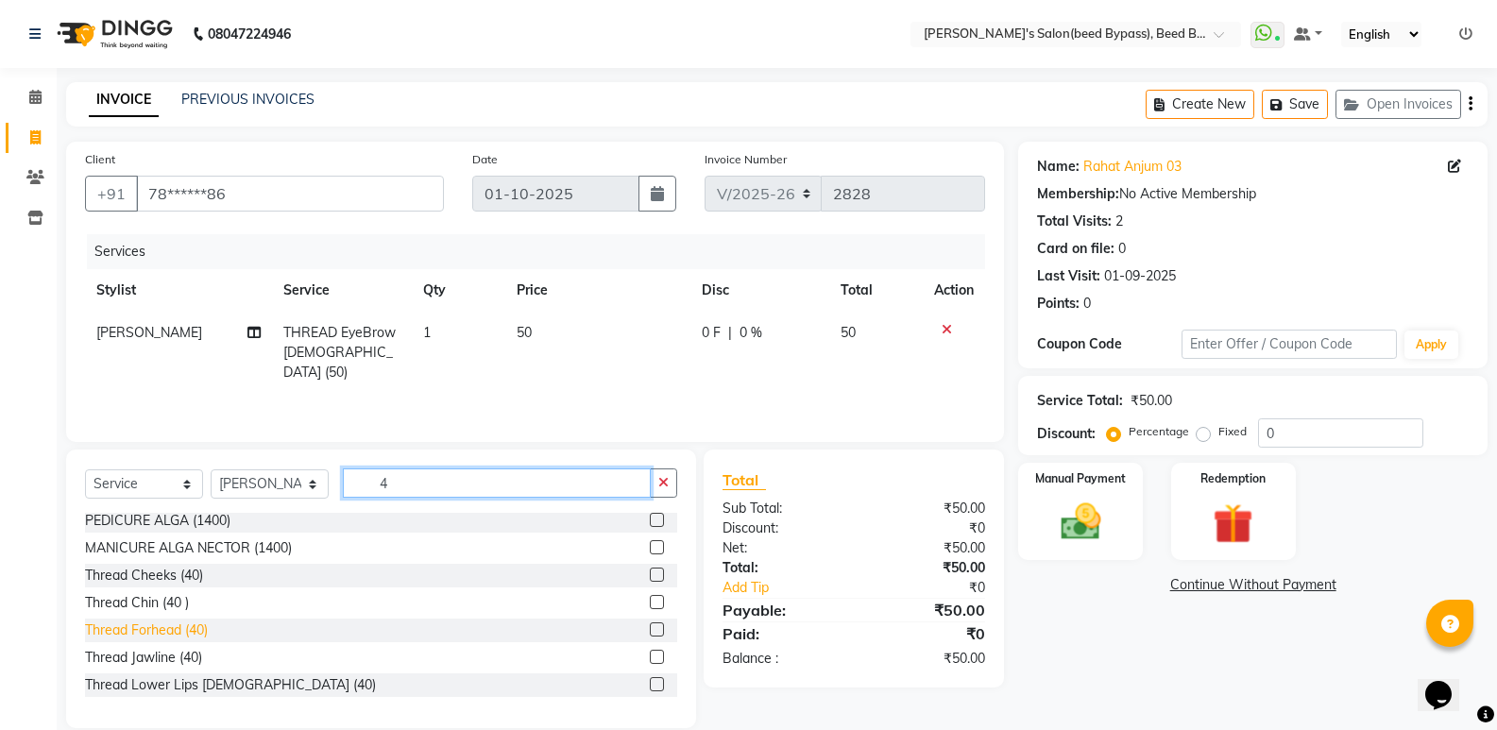
type input "4"
click at [196, 626] on div "Thread Forhead (40)" at bounding box center [146, 630] width 123 height 20
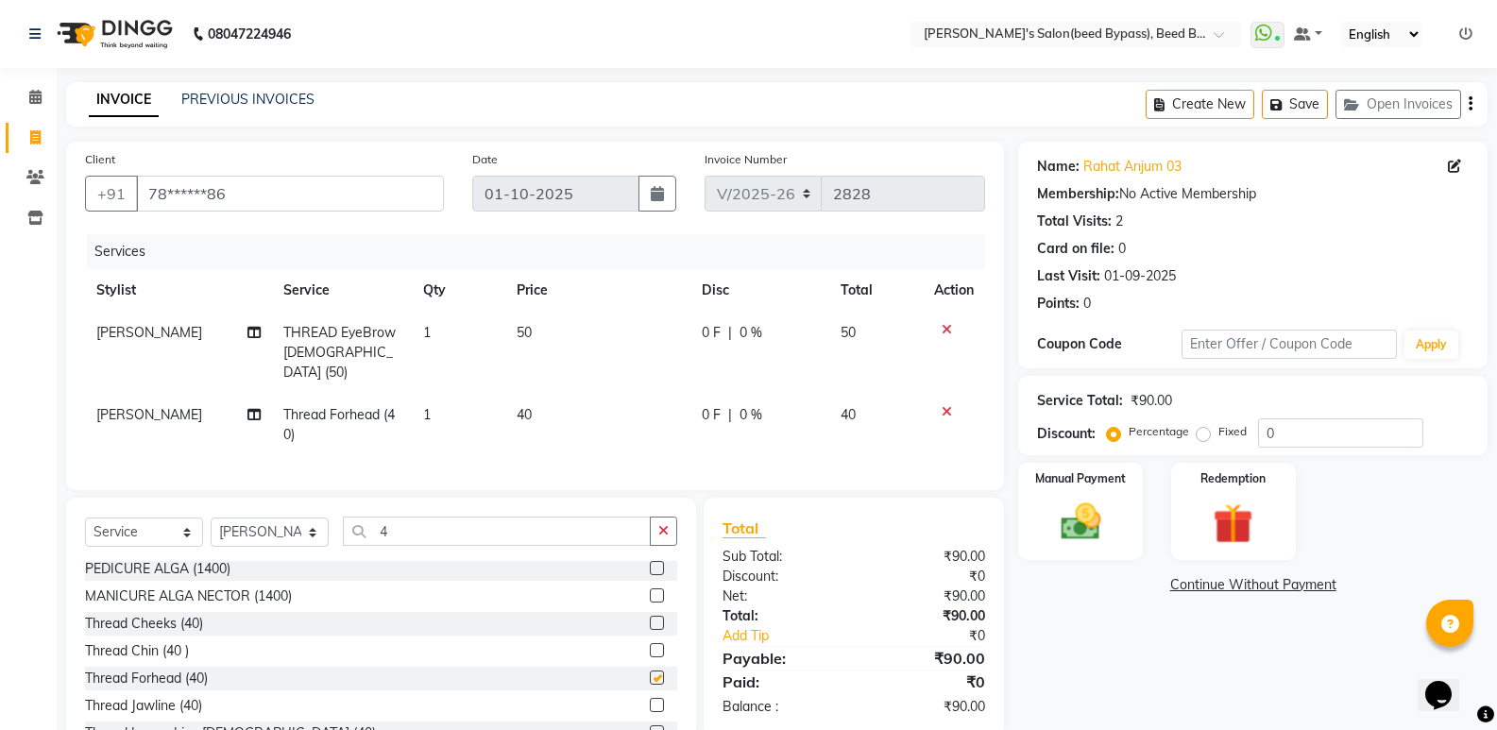
checkbox input "false"
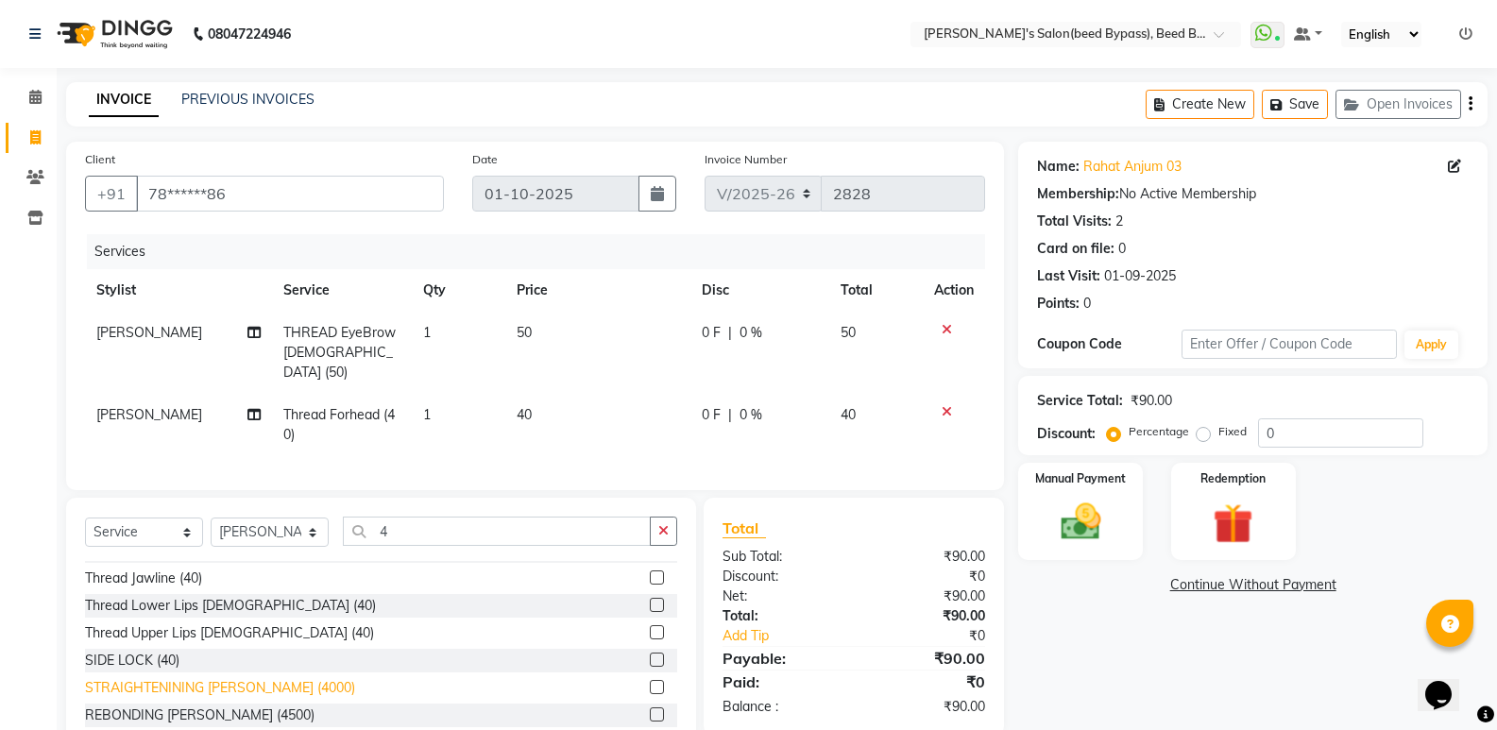
scroll to position [756, 0]
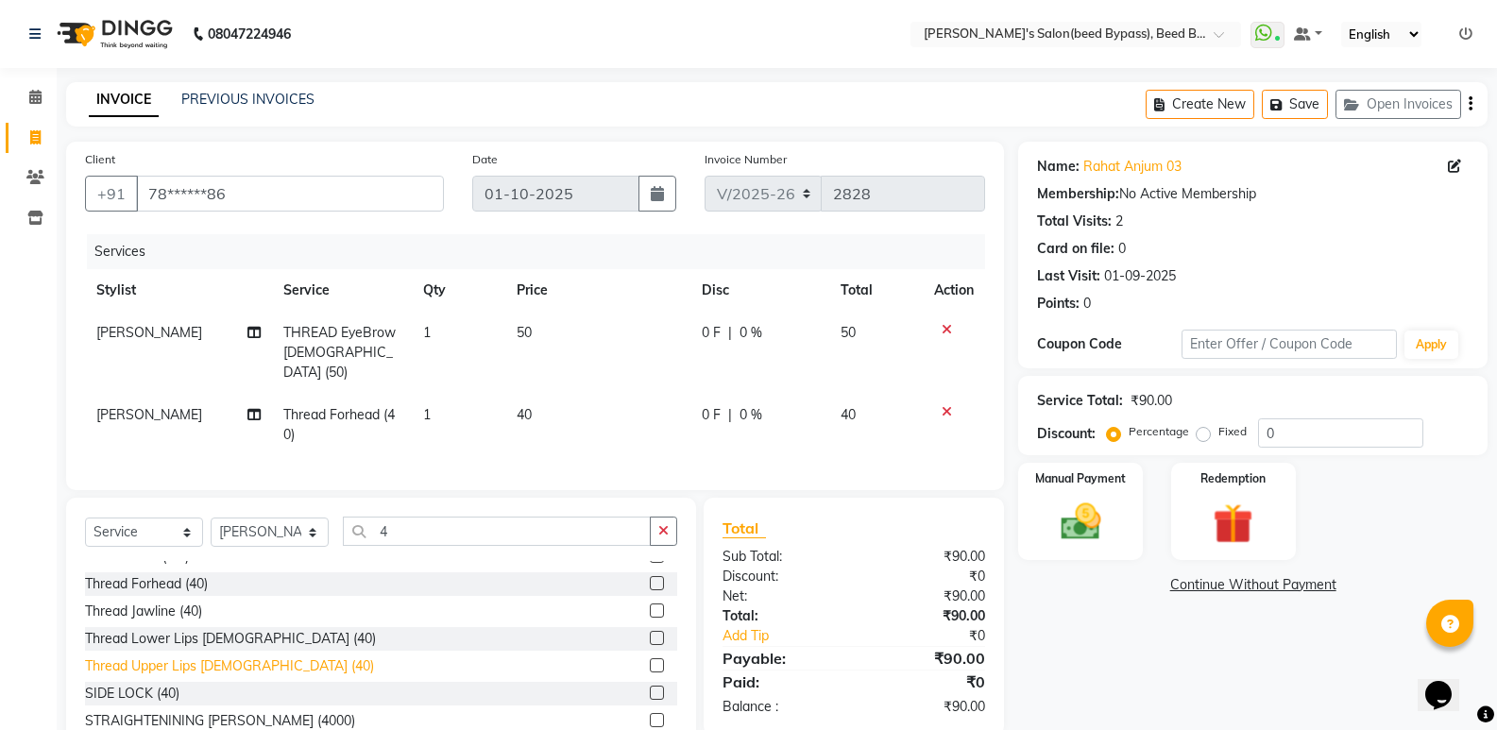
click at [200, 659] on div "Thread Upper Lips [DEMOGRAPHIC_DATA] (40)" at bounding box center [229, 666] width 289 height 20
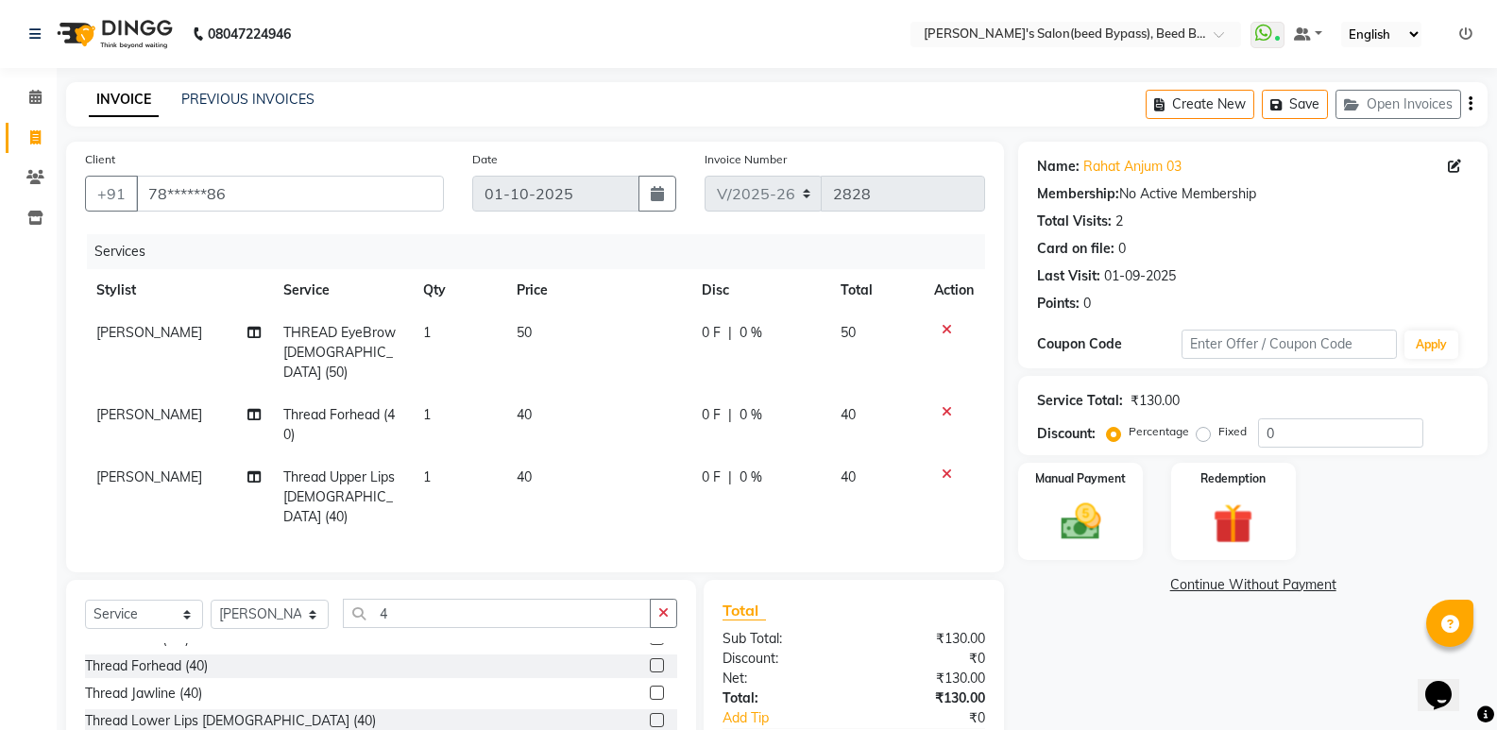
checkbox input "false"
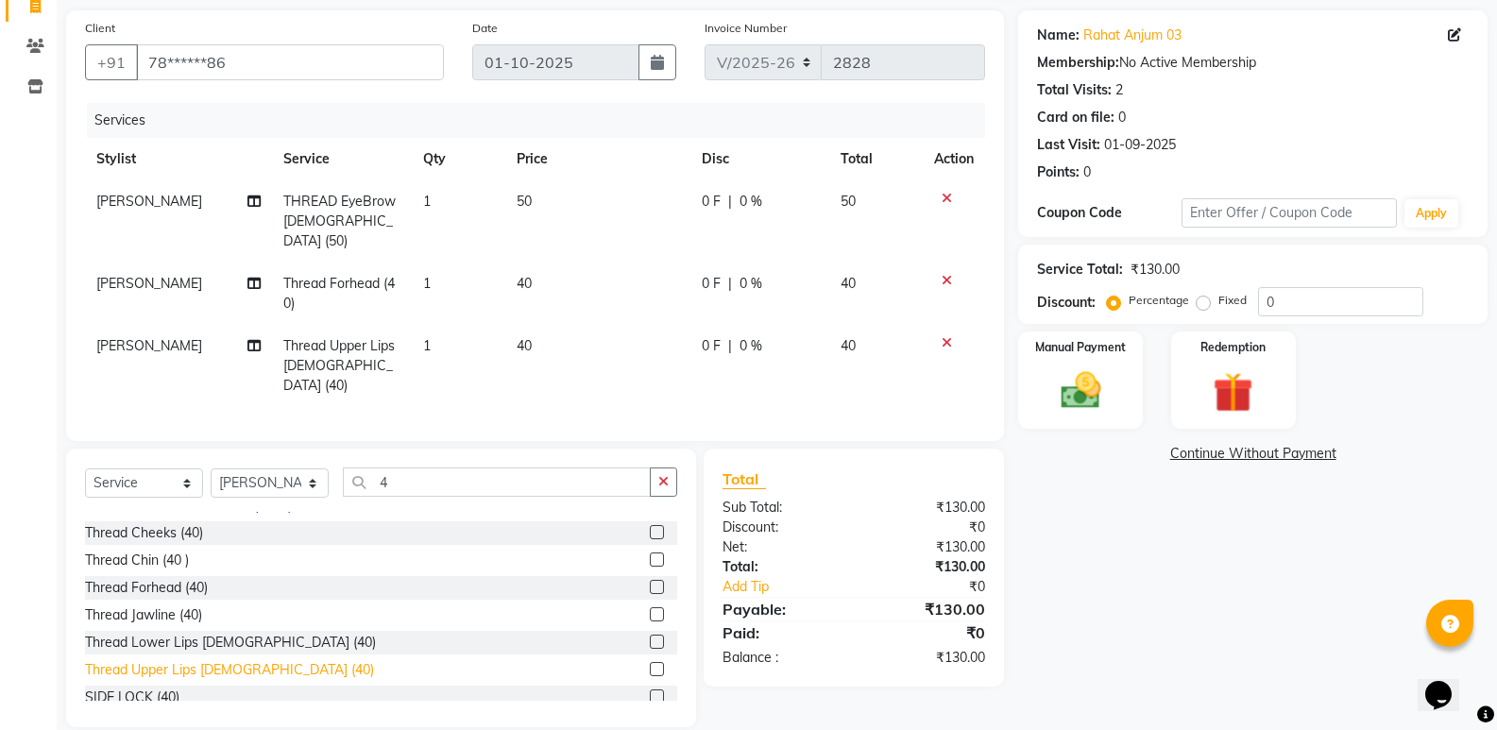
scroll to position [661, 0]
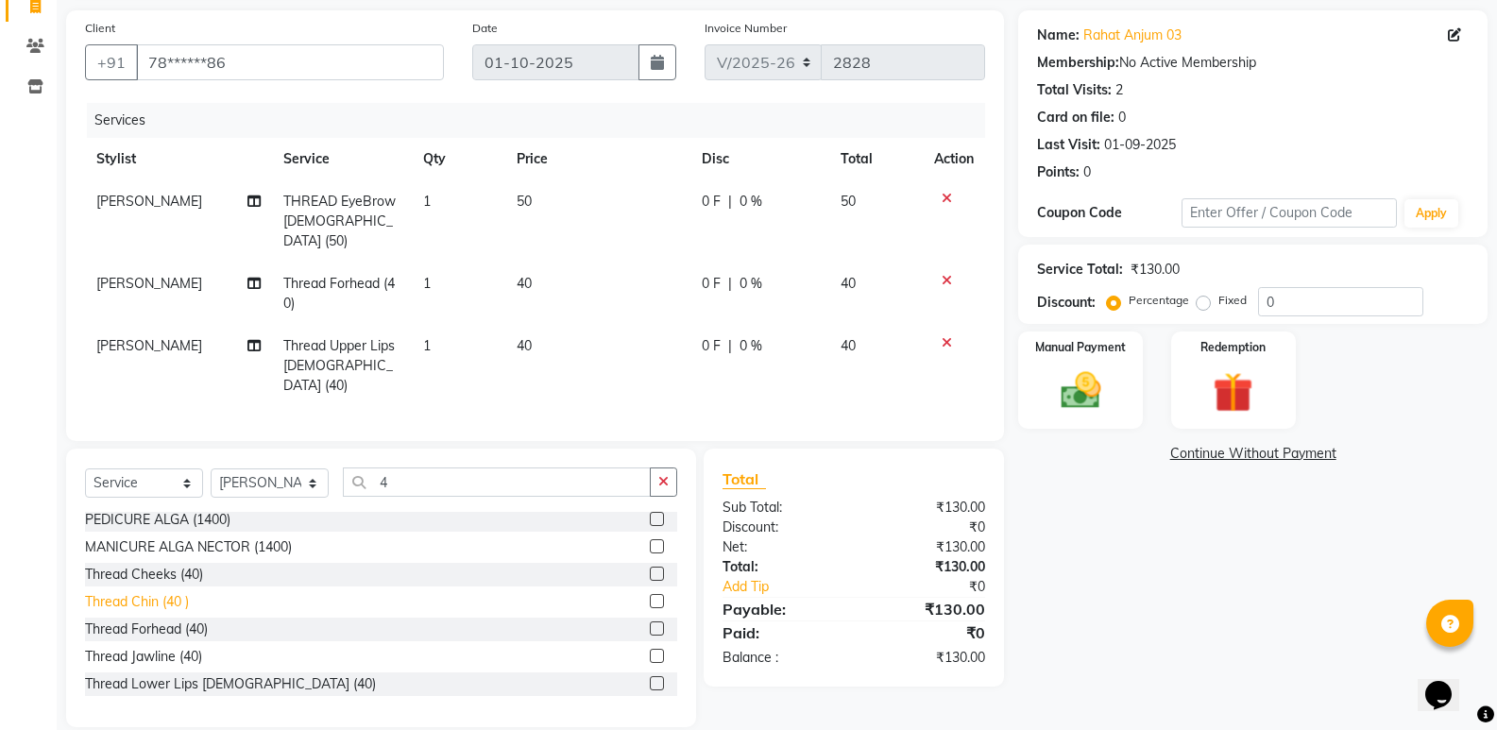
click at [112, 592] on div "Thread Chin (40 )" at bounding box center [137, 602] width 104 height 20
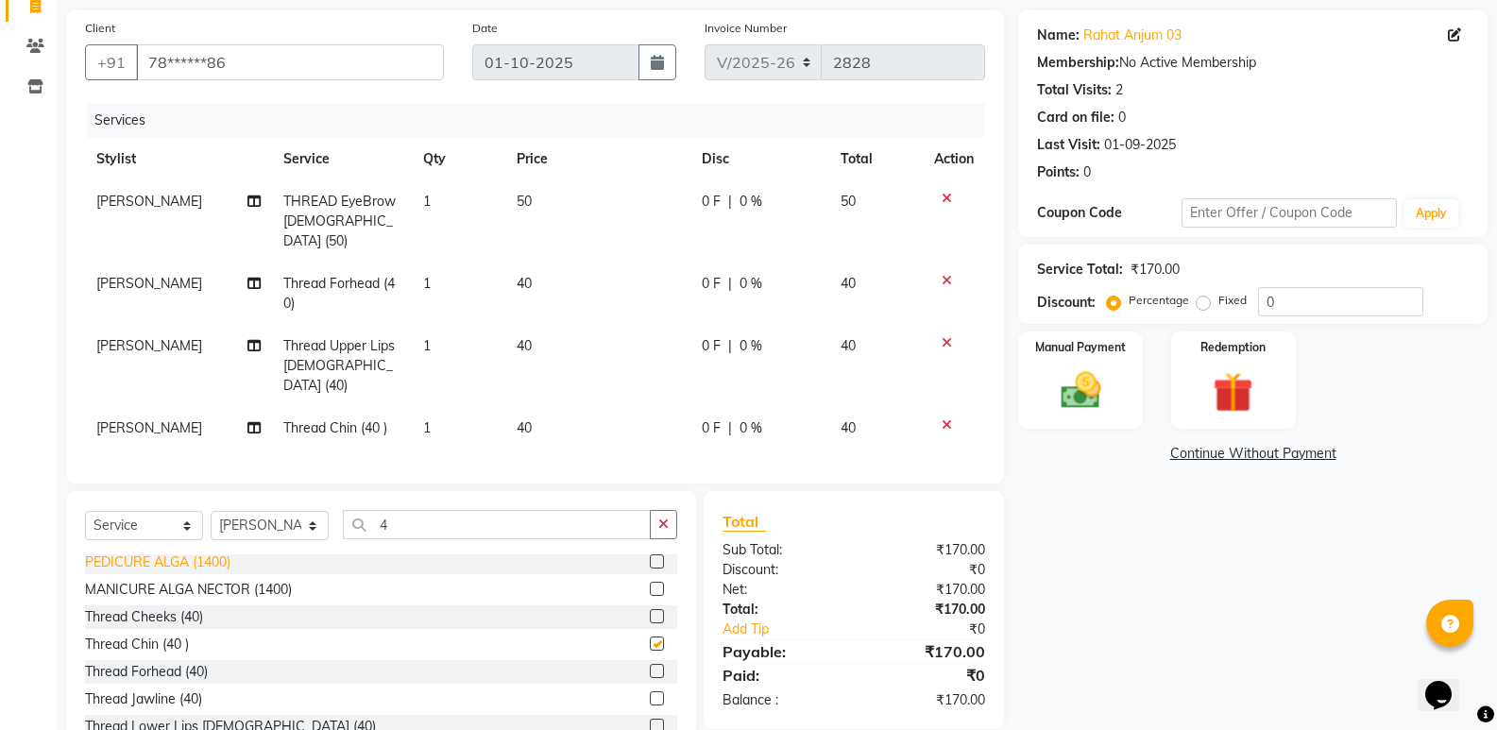
checkbox input "false"
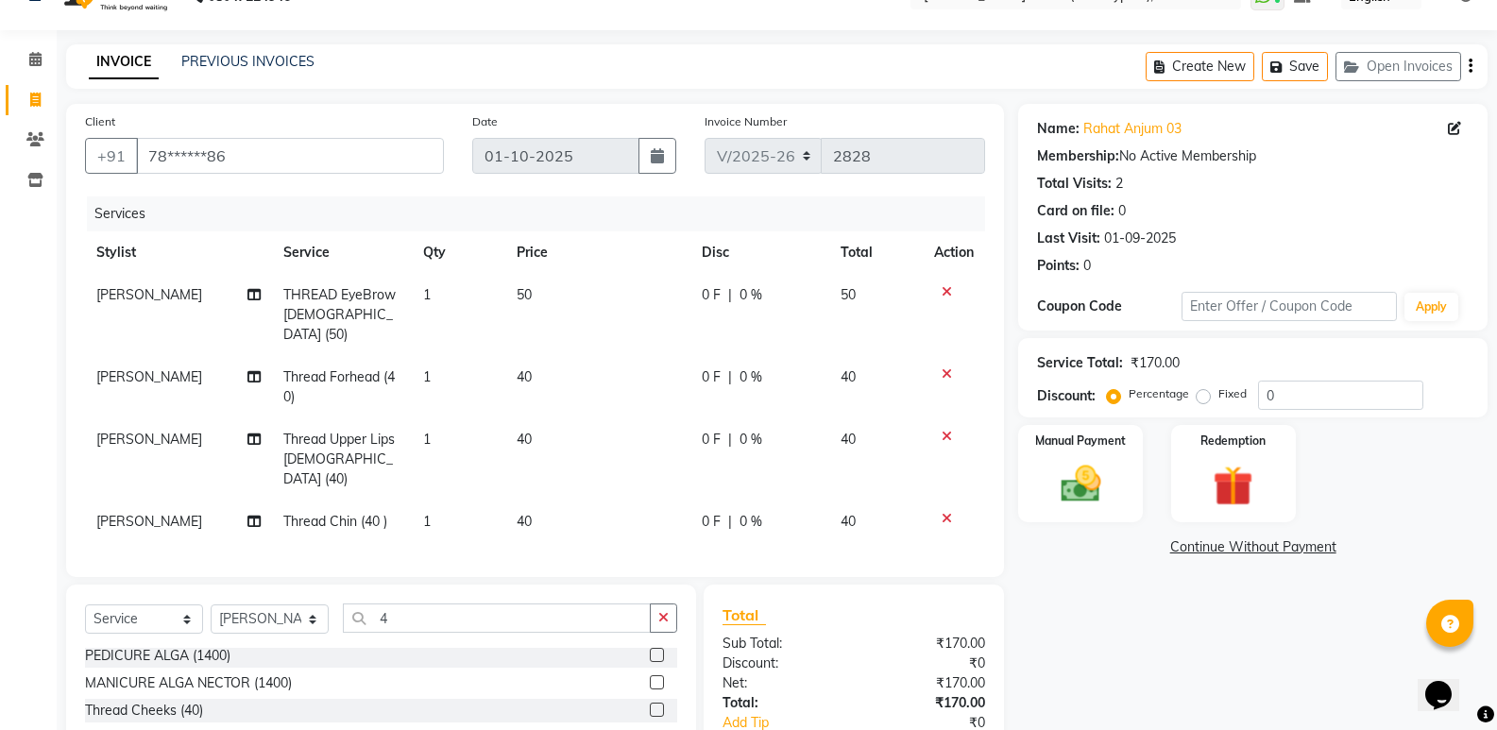
scroll to position [0, 0]
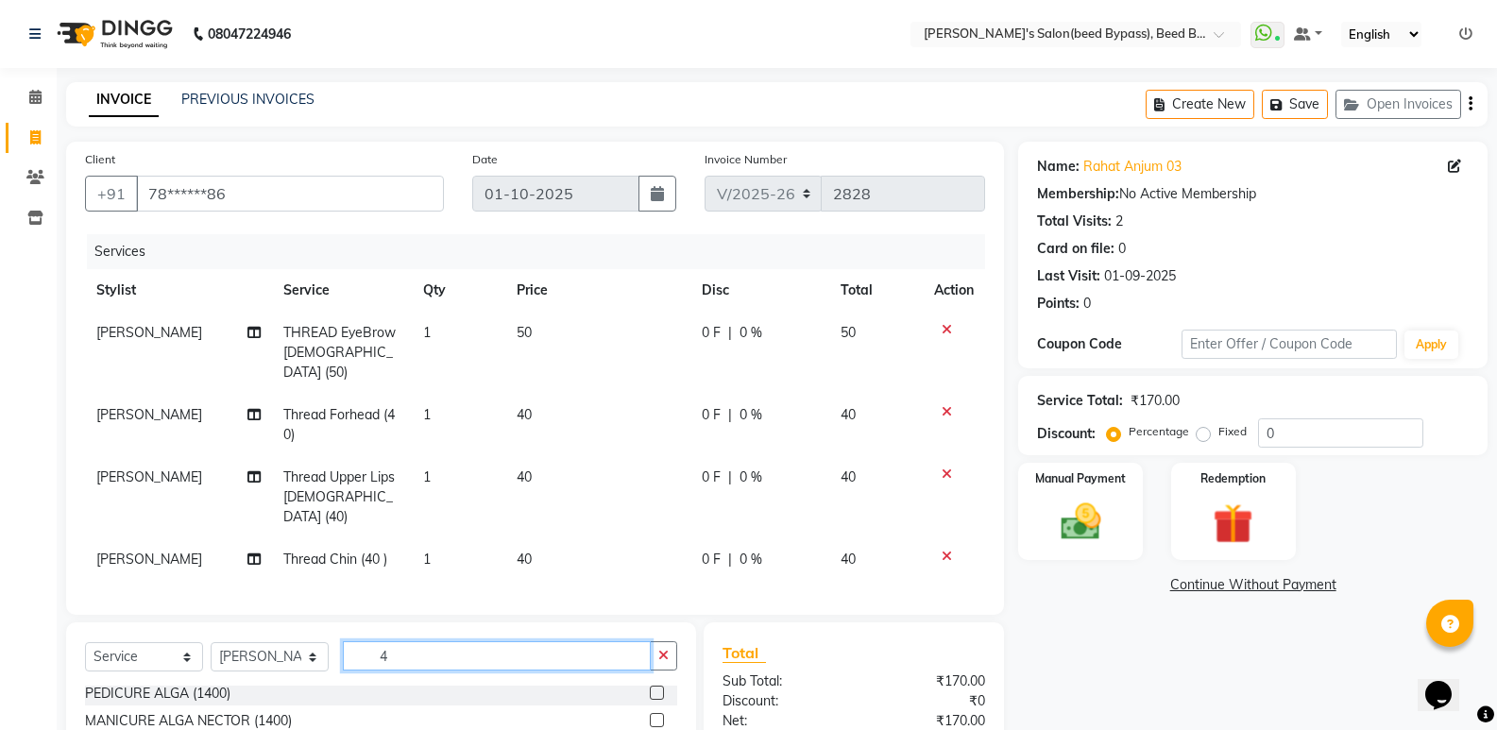
click at [420, 641] on input "4" at bounding box center [497, 655] width 308 height 29
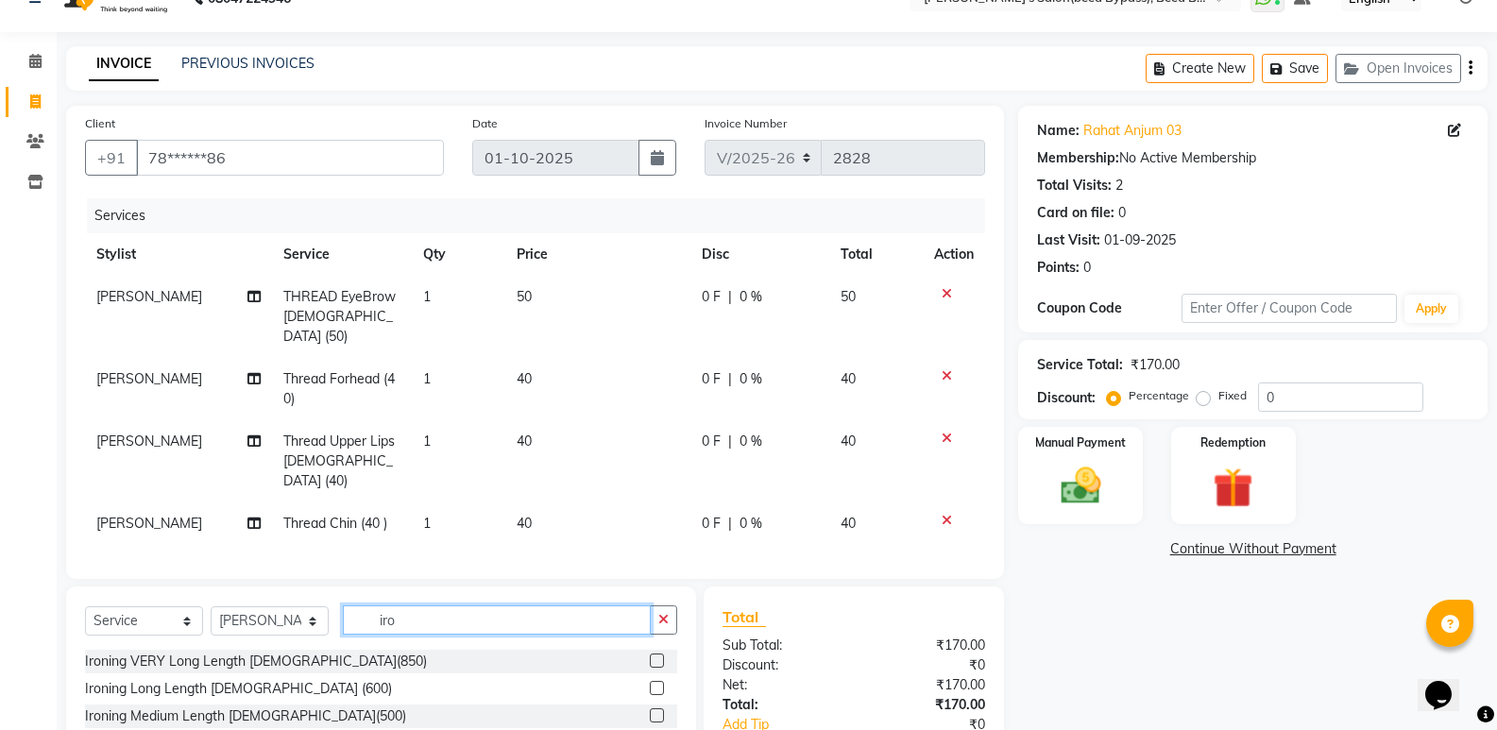
scroll to position [94, 0]
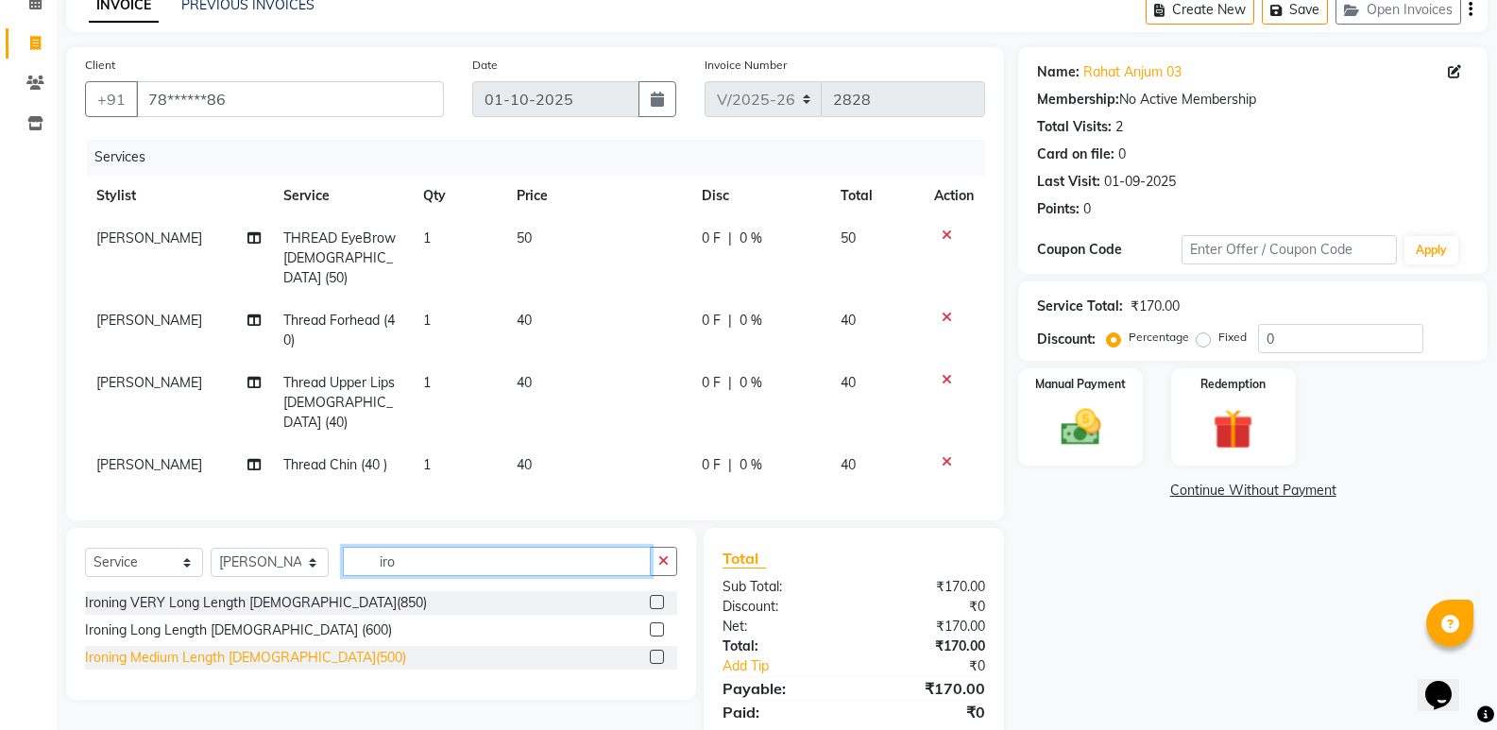
type input "iro"
click at [147, 648] on div "Ironing Medium Length [DEMOGRAPHIC_DATA](500)" at bounding box center [245, 658] width 321 height 20
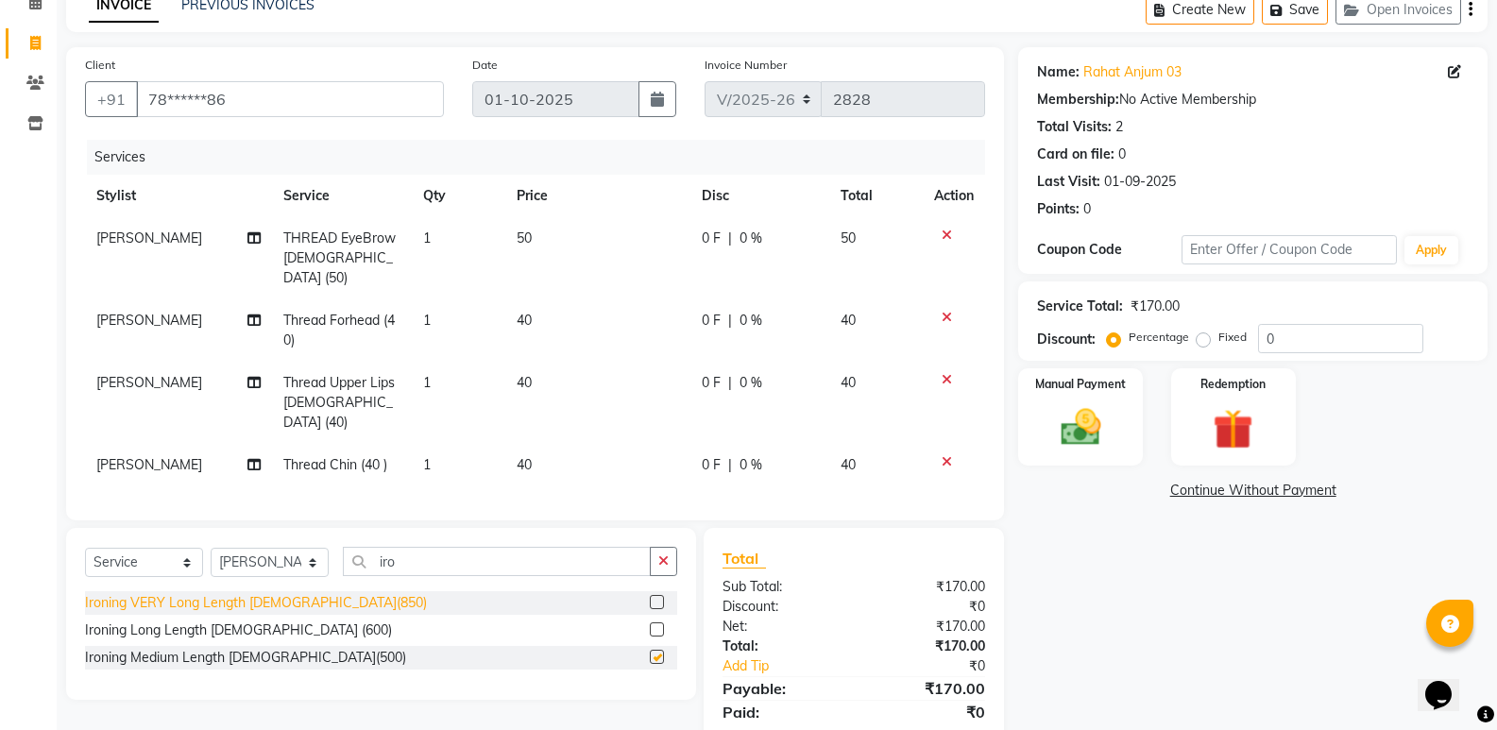
checkbox input "false"
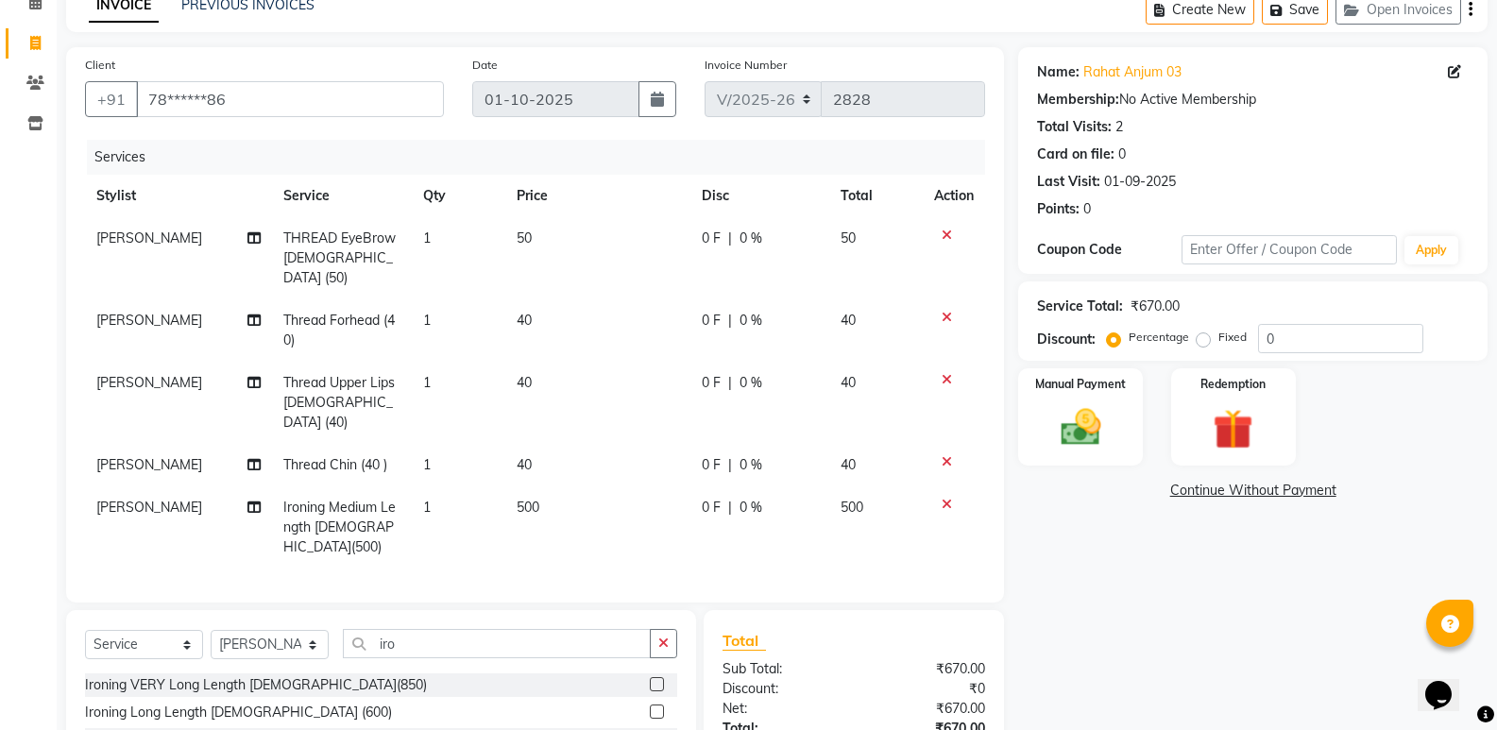
scroll to position [195, 0]
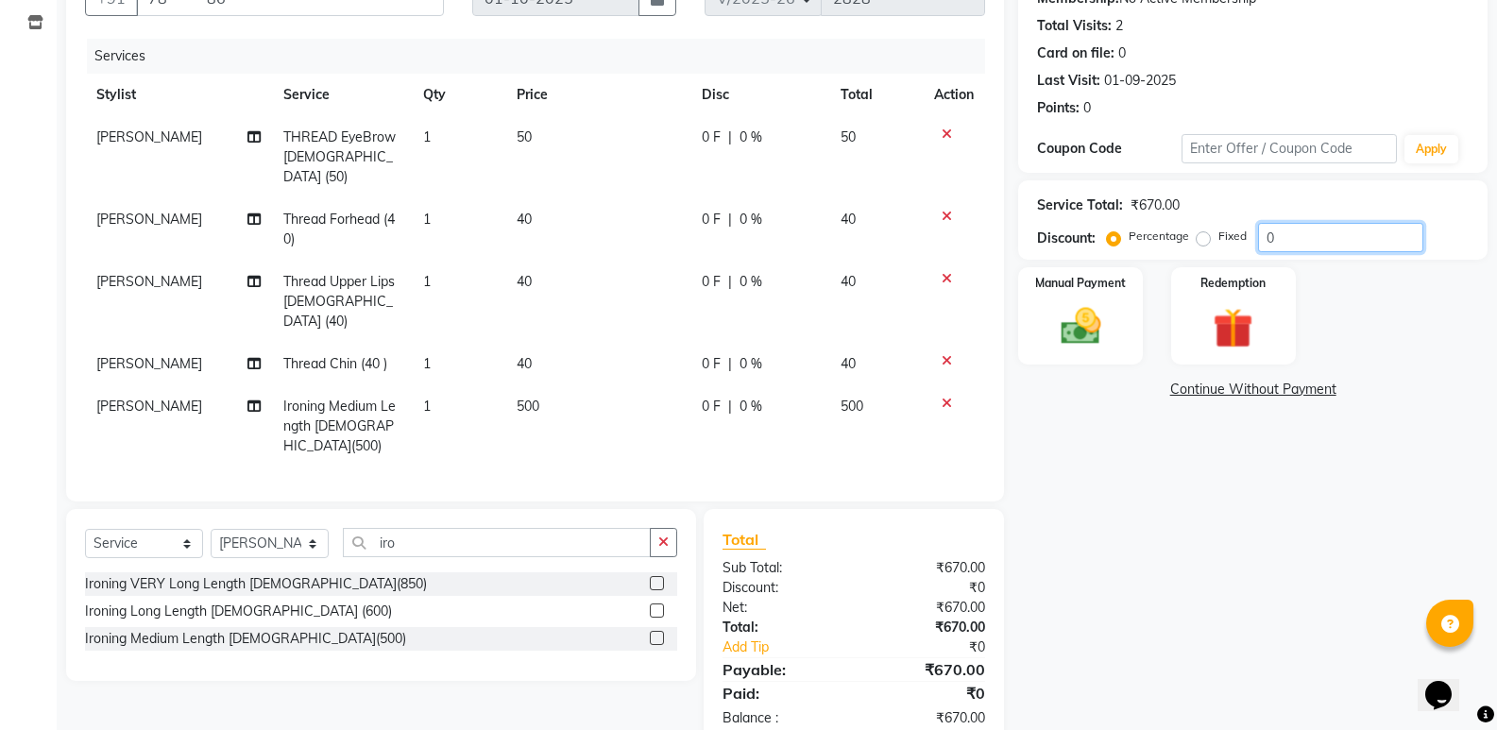
click at [1293, 238] on input "0" at bounding box center [1340, 237] width 165 height 29
type input "15"
click at [1078, 334] on img at bounding box center [1079, 326] width 67 height 48
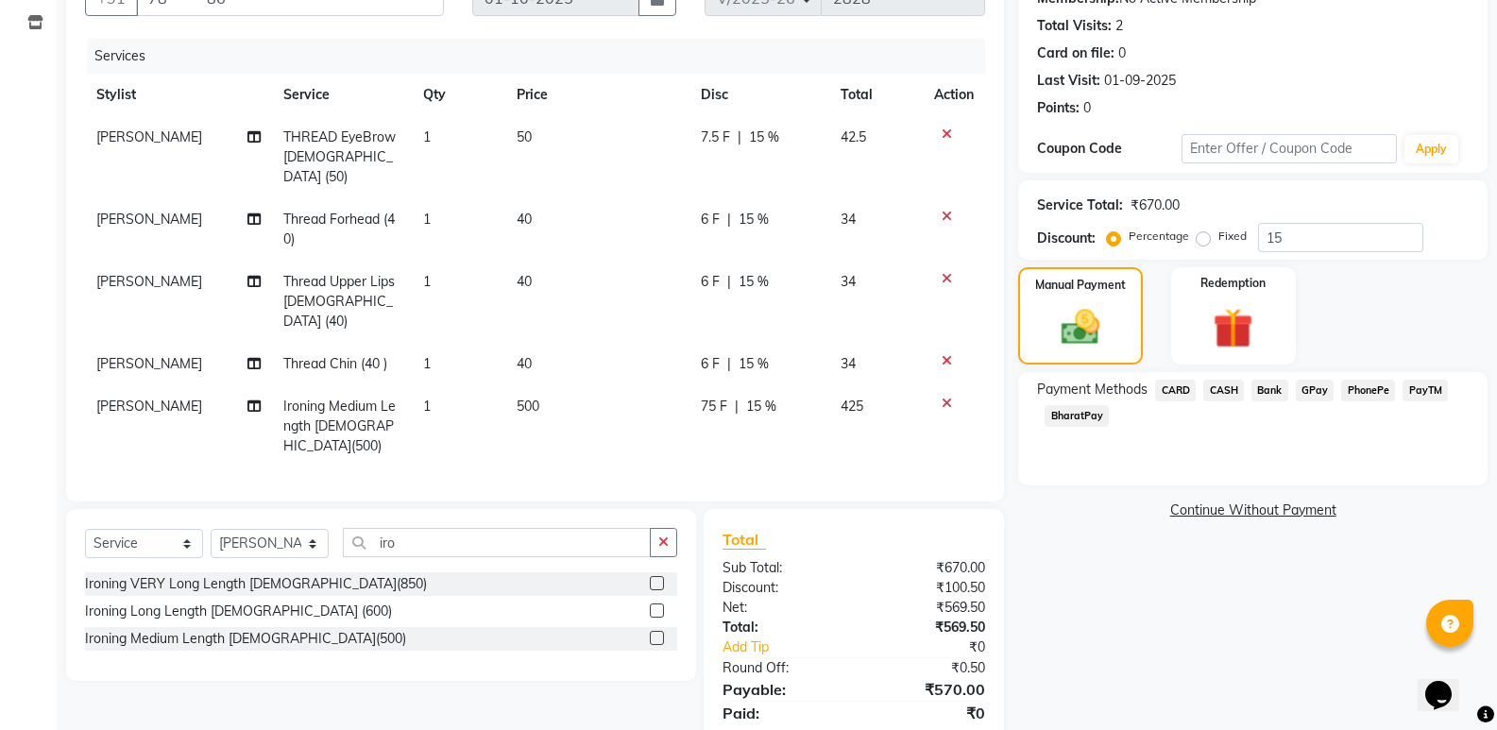
scroll to position [215, 0]
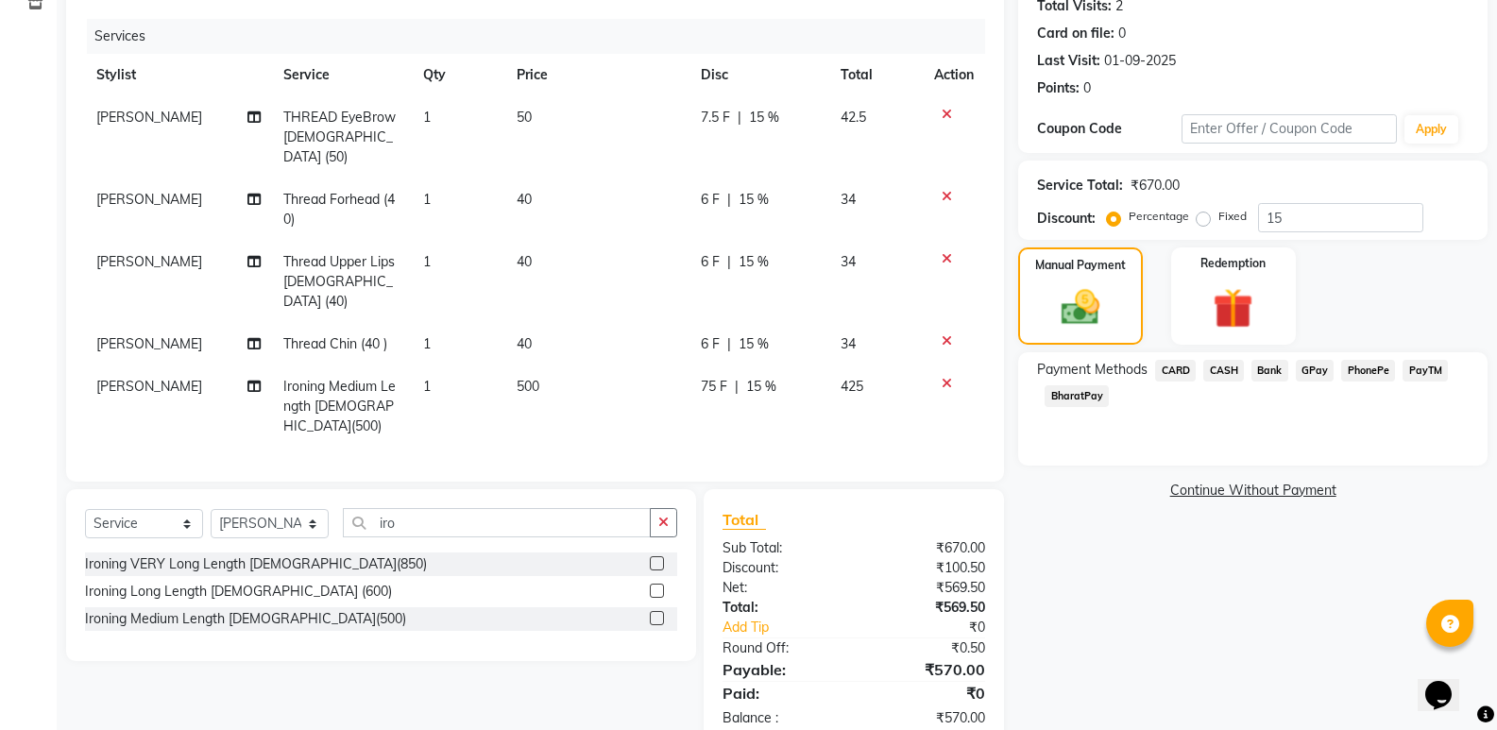
click at [1219, 374] on span "CASH" at bounding box center [1223, 371] width 41 height 22
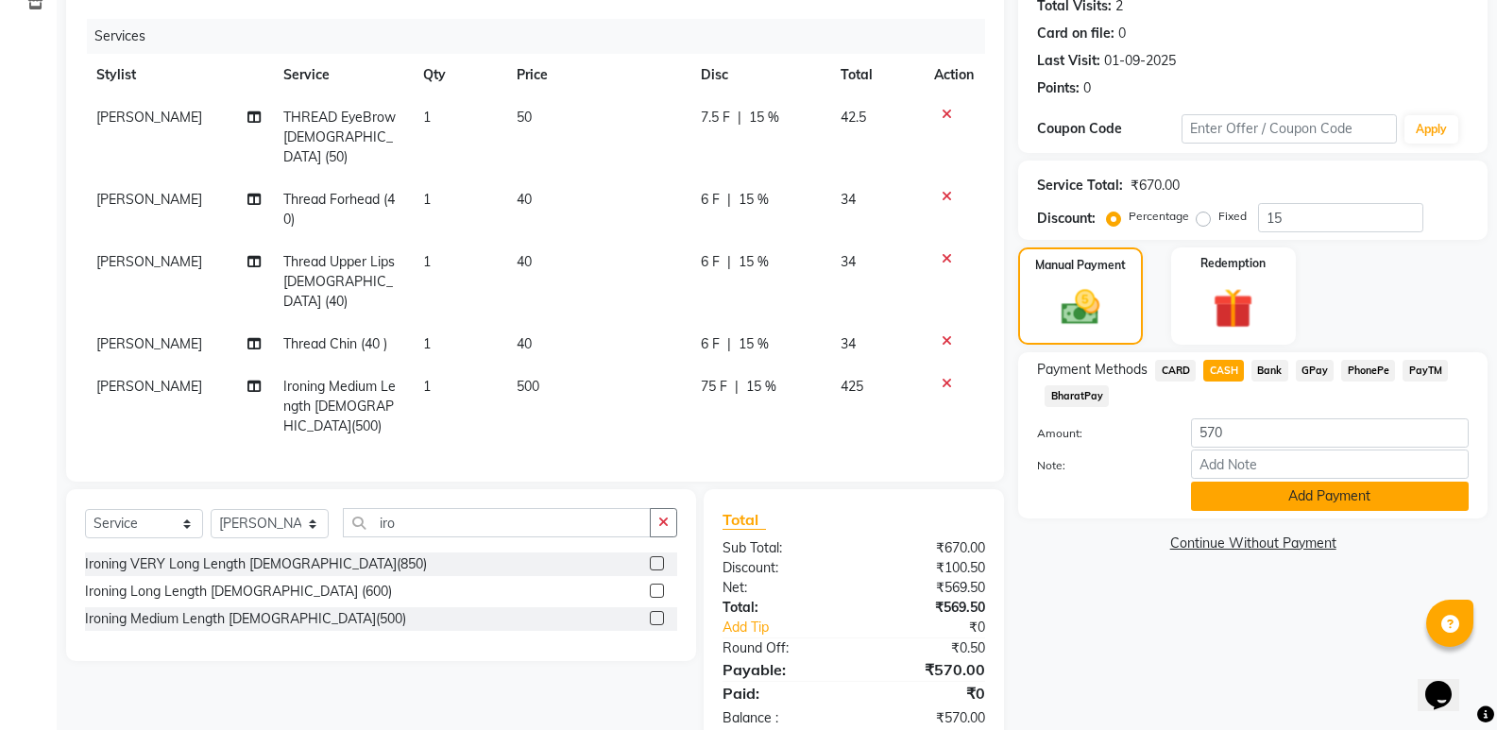
click at [1353, 494] on button "Add Payment" at bounding box center [1330, 496] width 278 height 29
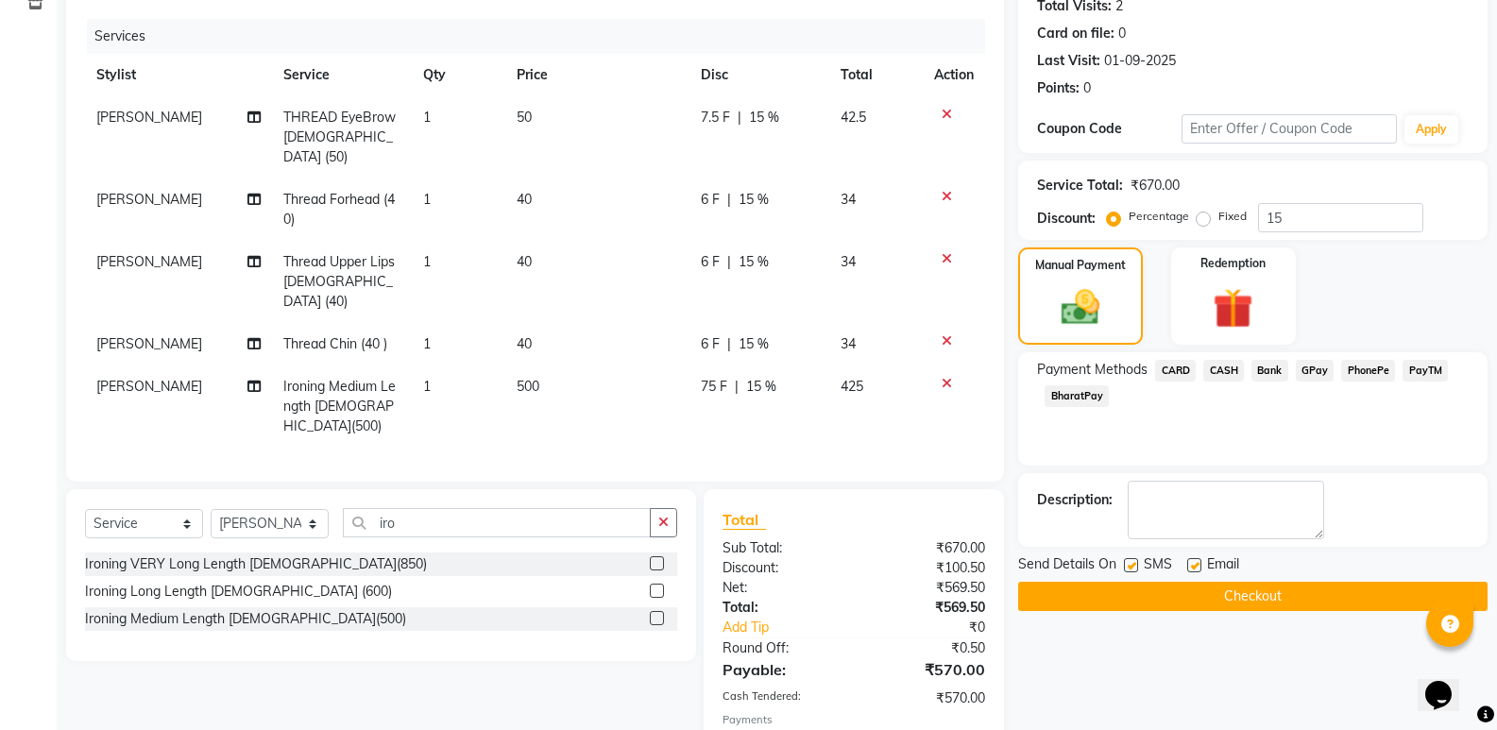
scroll to position [282, 0]
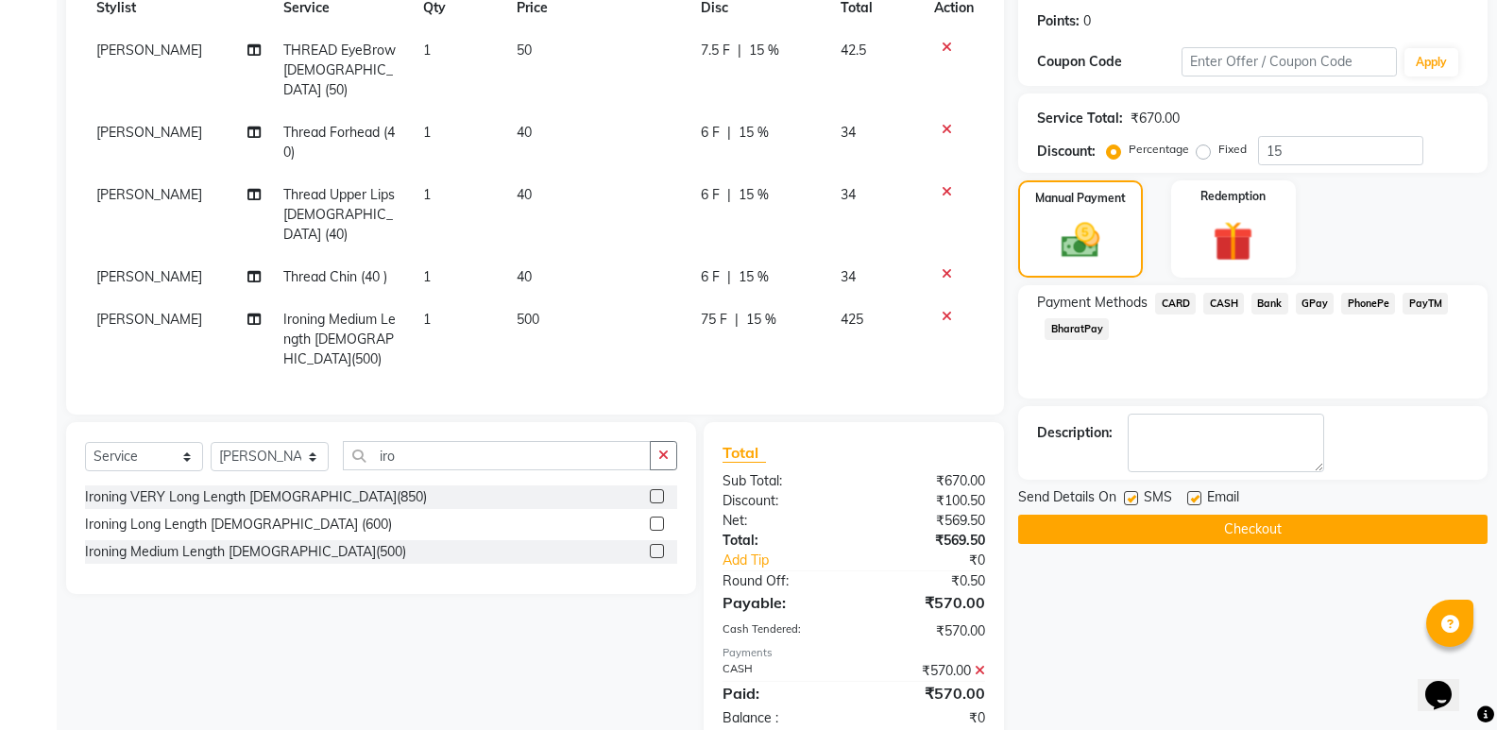
click at [1256, 525] on button "Checkout" at bounding box center [1252, 529] width 469 height 29
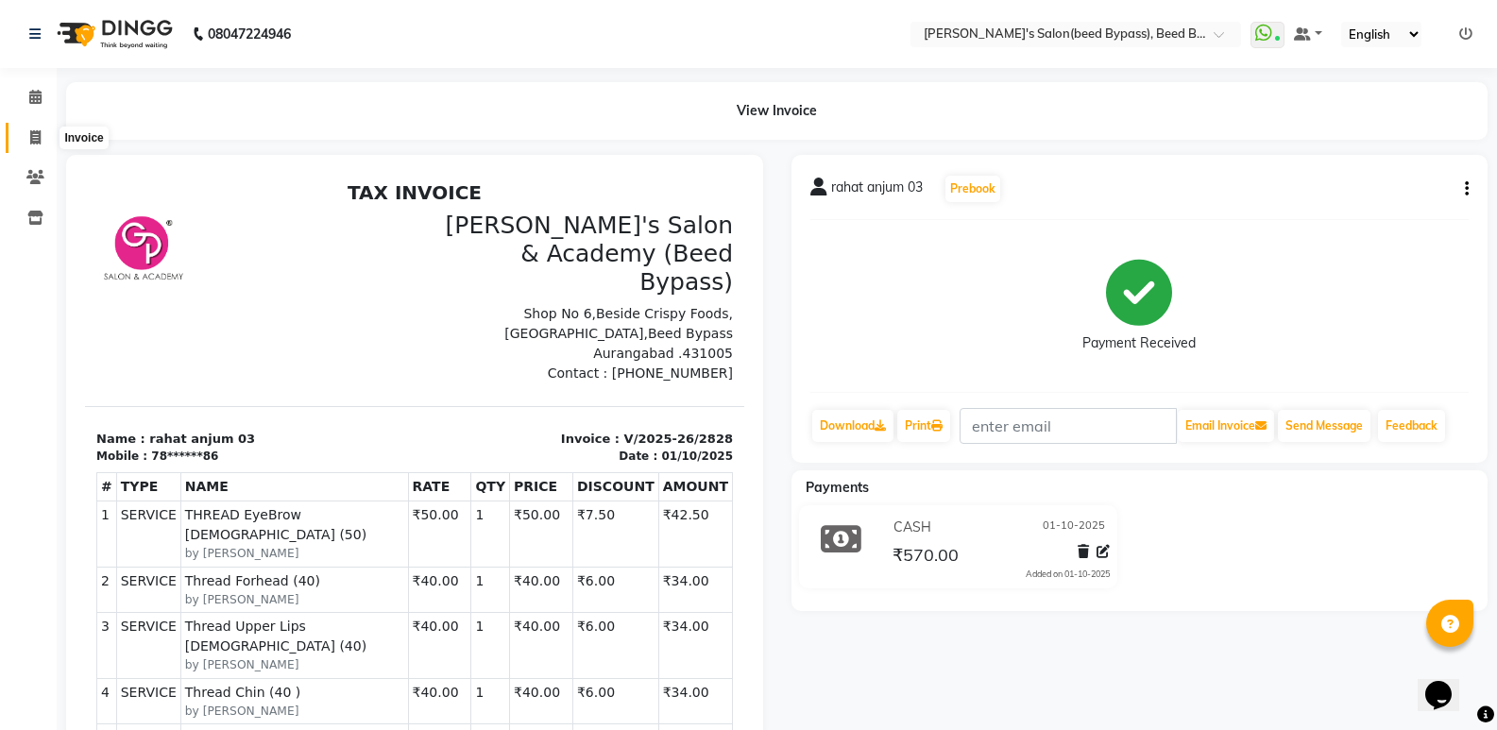
click at [35, 134] on icon at bounding box center [35, 137] width 10 height 14
select select "service"
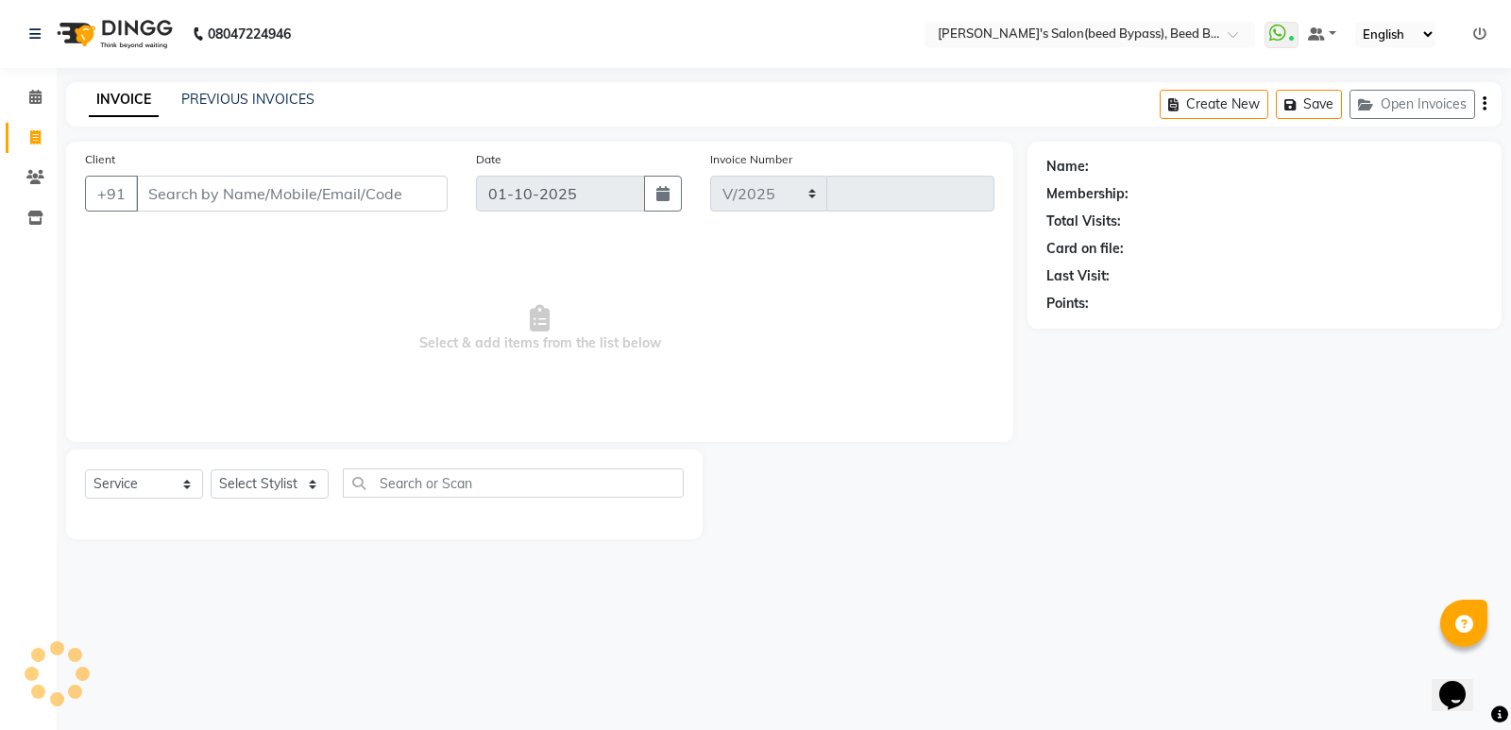
select select "4176"
type input "2829"
click at [263, 489] on select "Select Stylist" at bounding box center [270, 483] width 118 height 29
select select "77699"
click at [211, 469] on select "Select Stylist [PERSON_NAME] manager [PERSON_NAME] V sagar [PERSON_NAME] [PERSO…" at bounding box center [270, 483] width 118 height 29
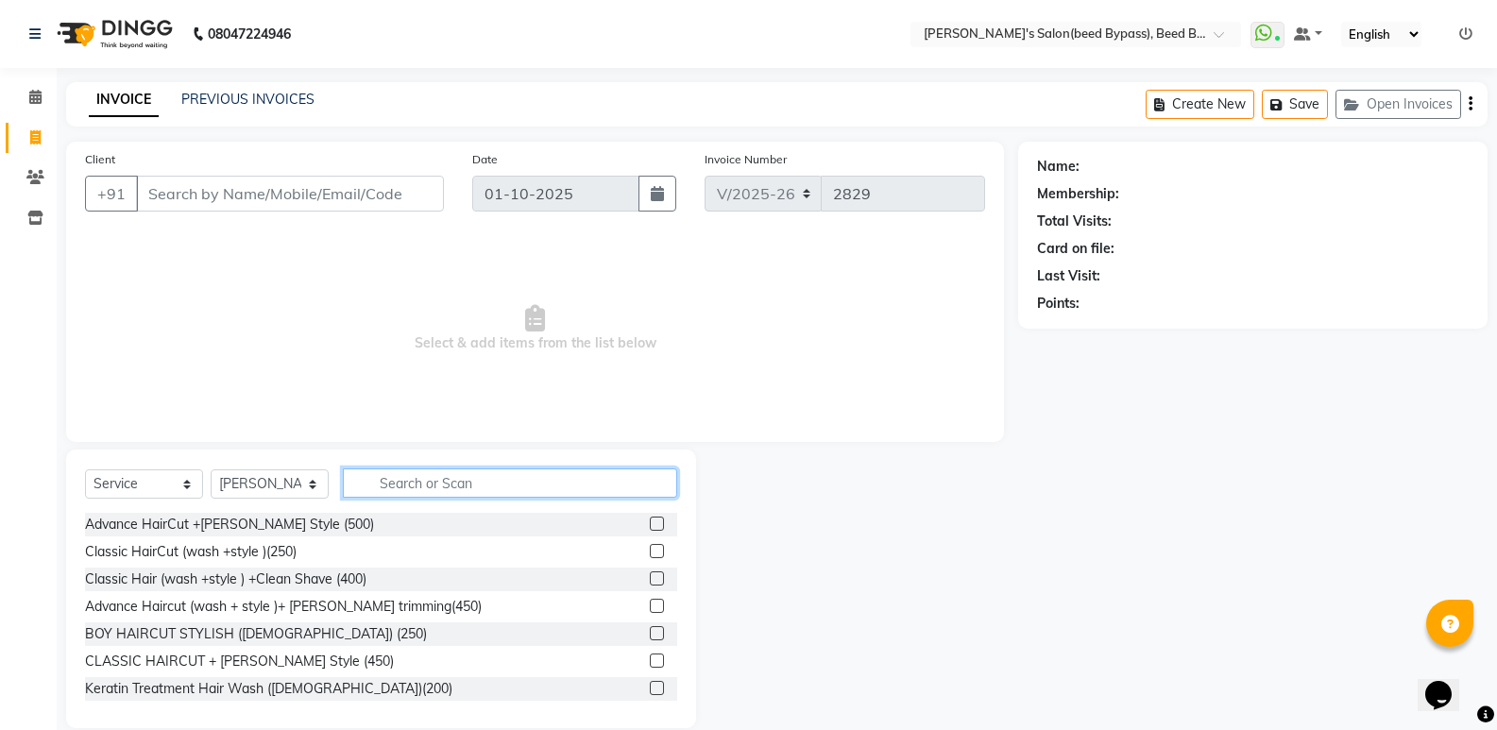
click at [494, 473] on input "text" at bounding box center [510, 482] width 334 height 29
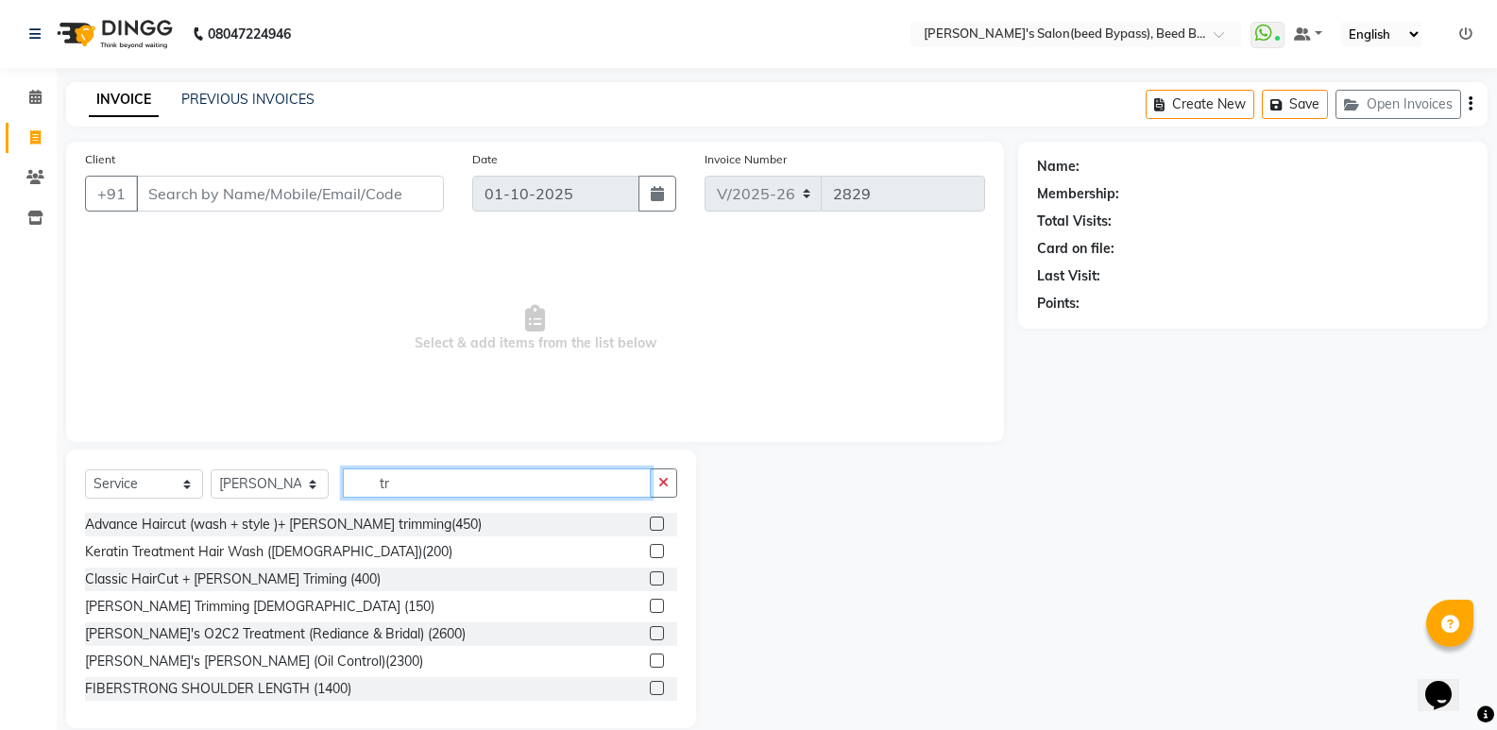
type input "t"
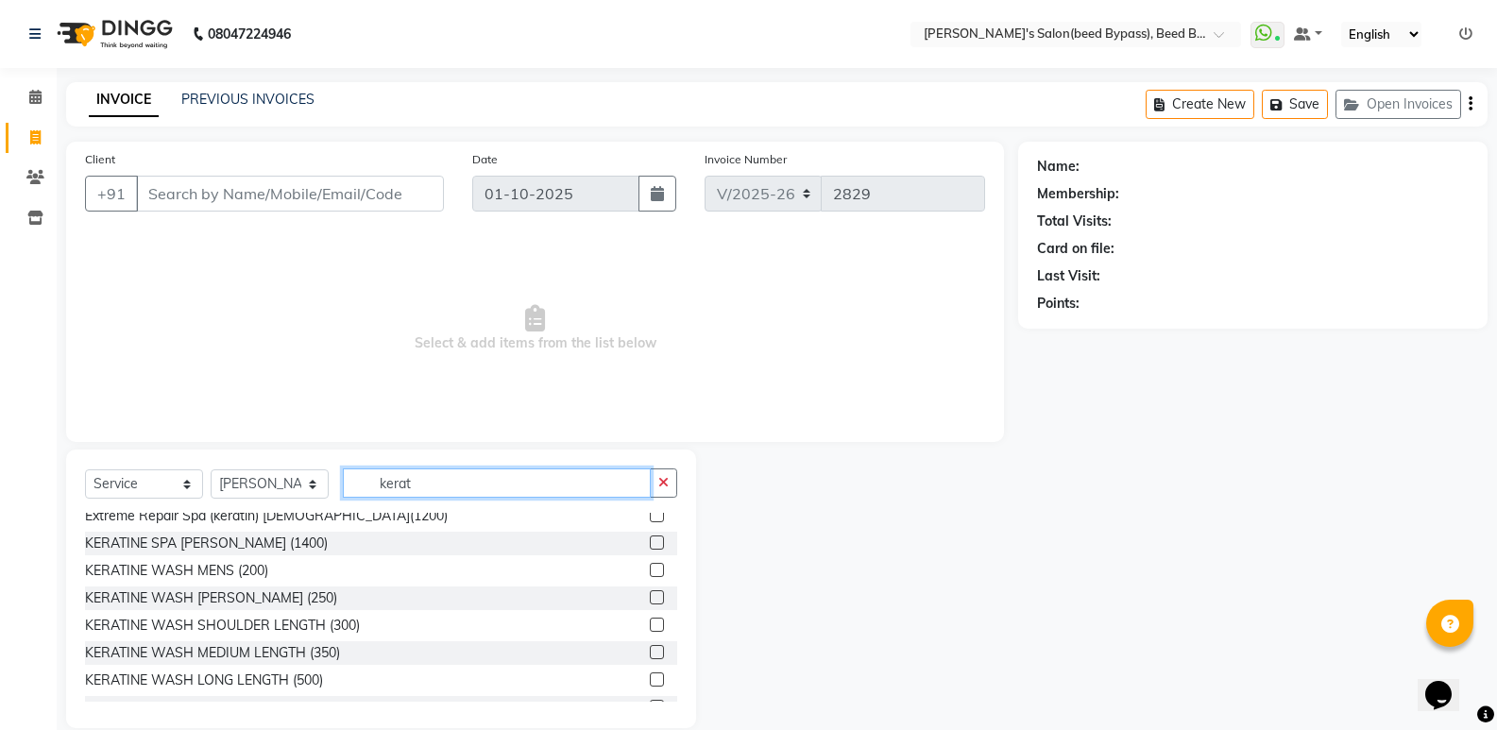
scroll to position [331, 0]
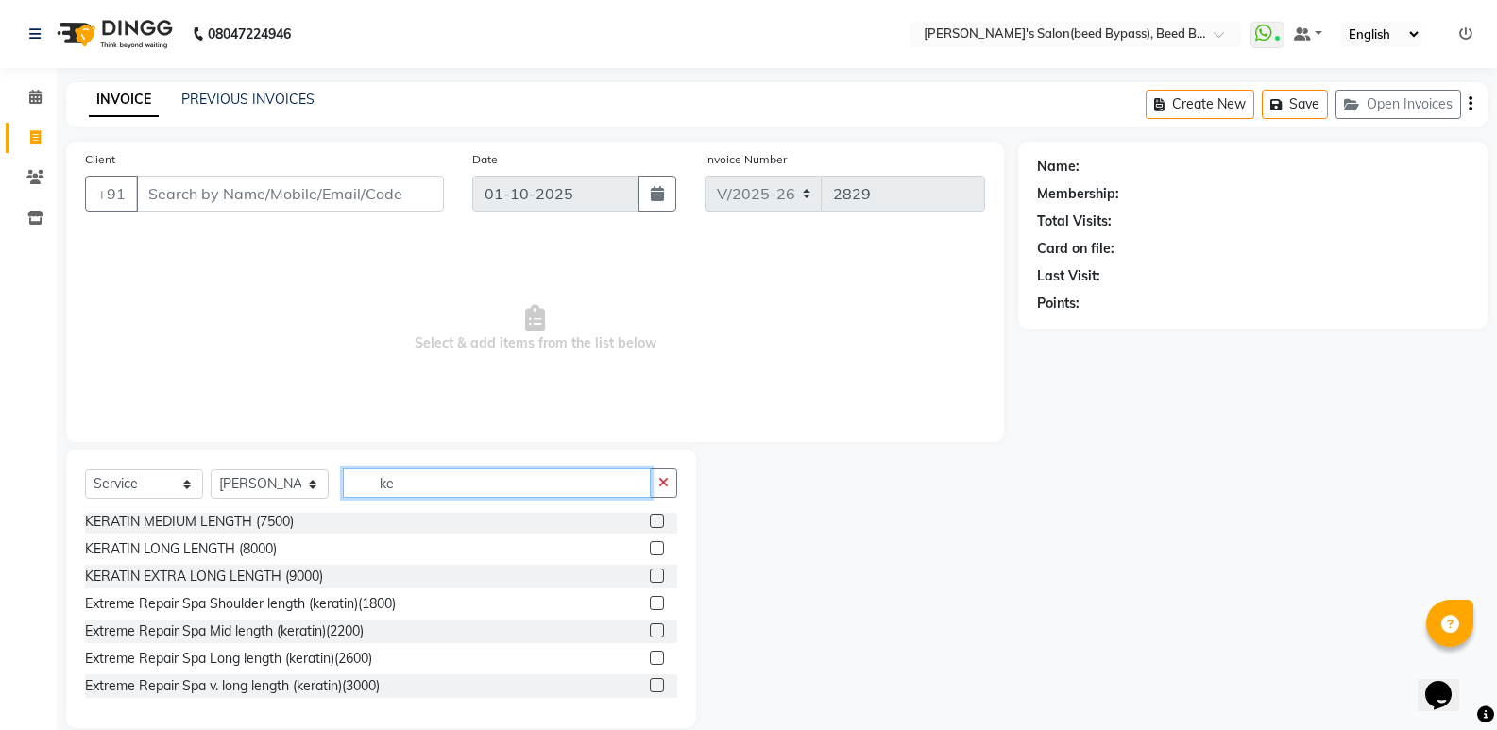
type input "k"
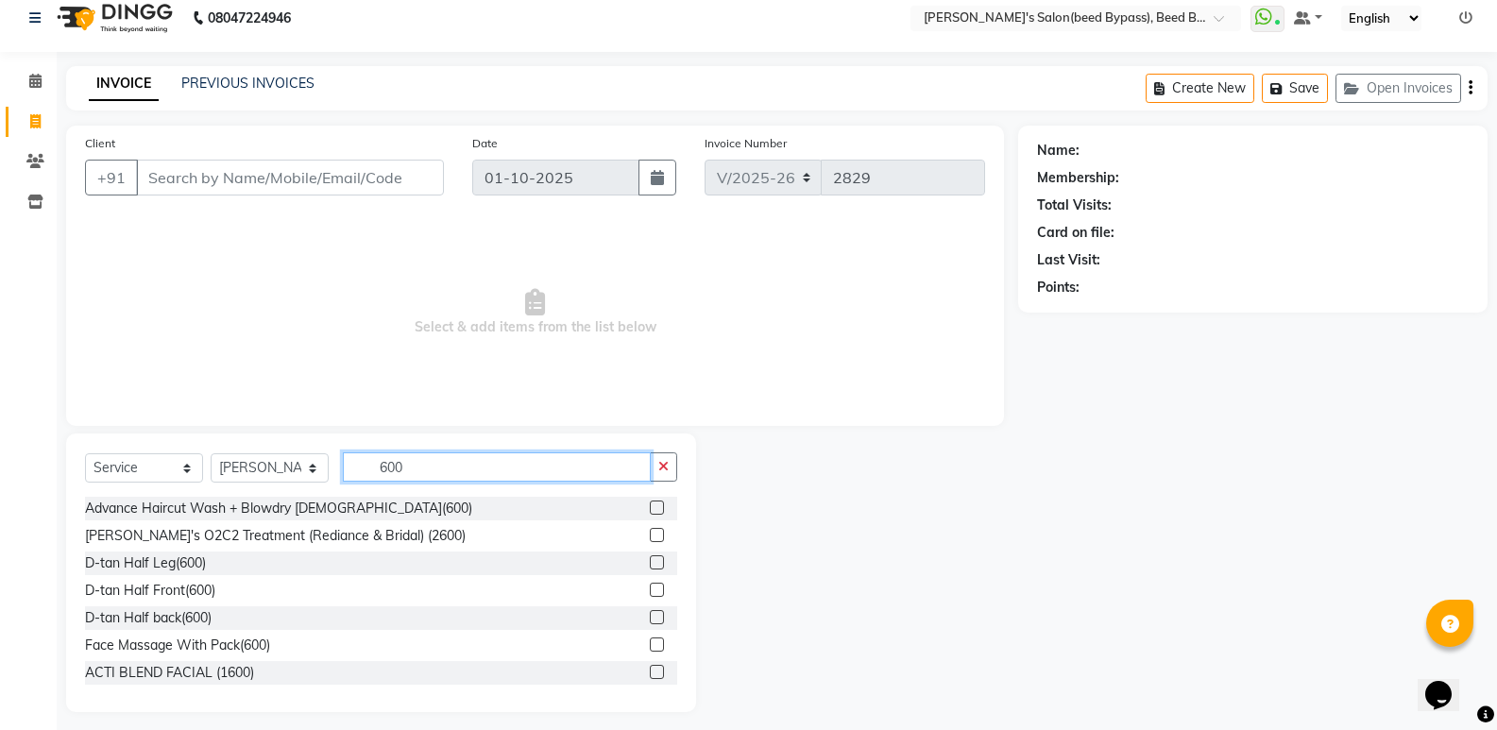
scroll to position [0, 0]
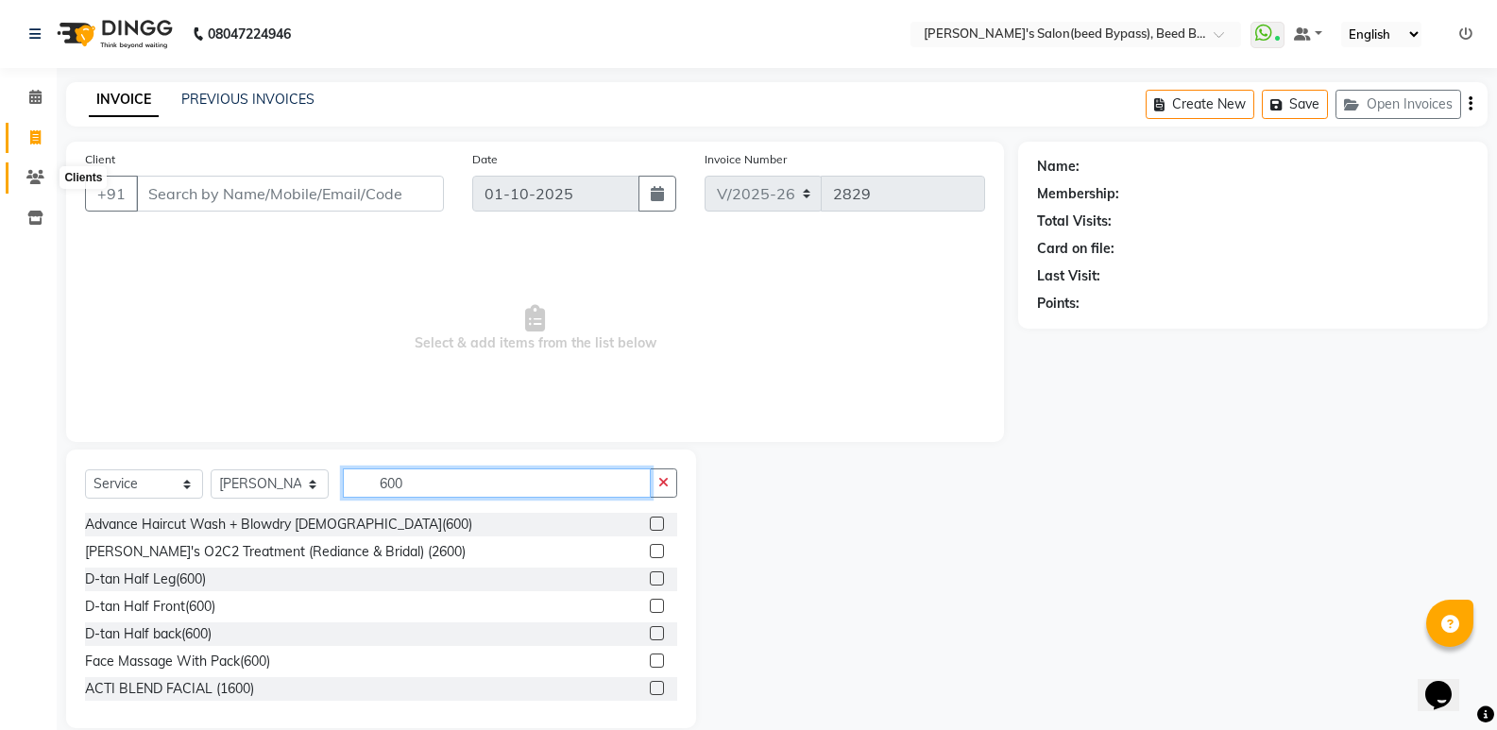
type input "600"
click at [46, 183] on span at bounding box center [35, 178] width 33 height 22
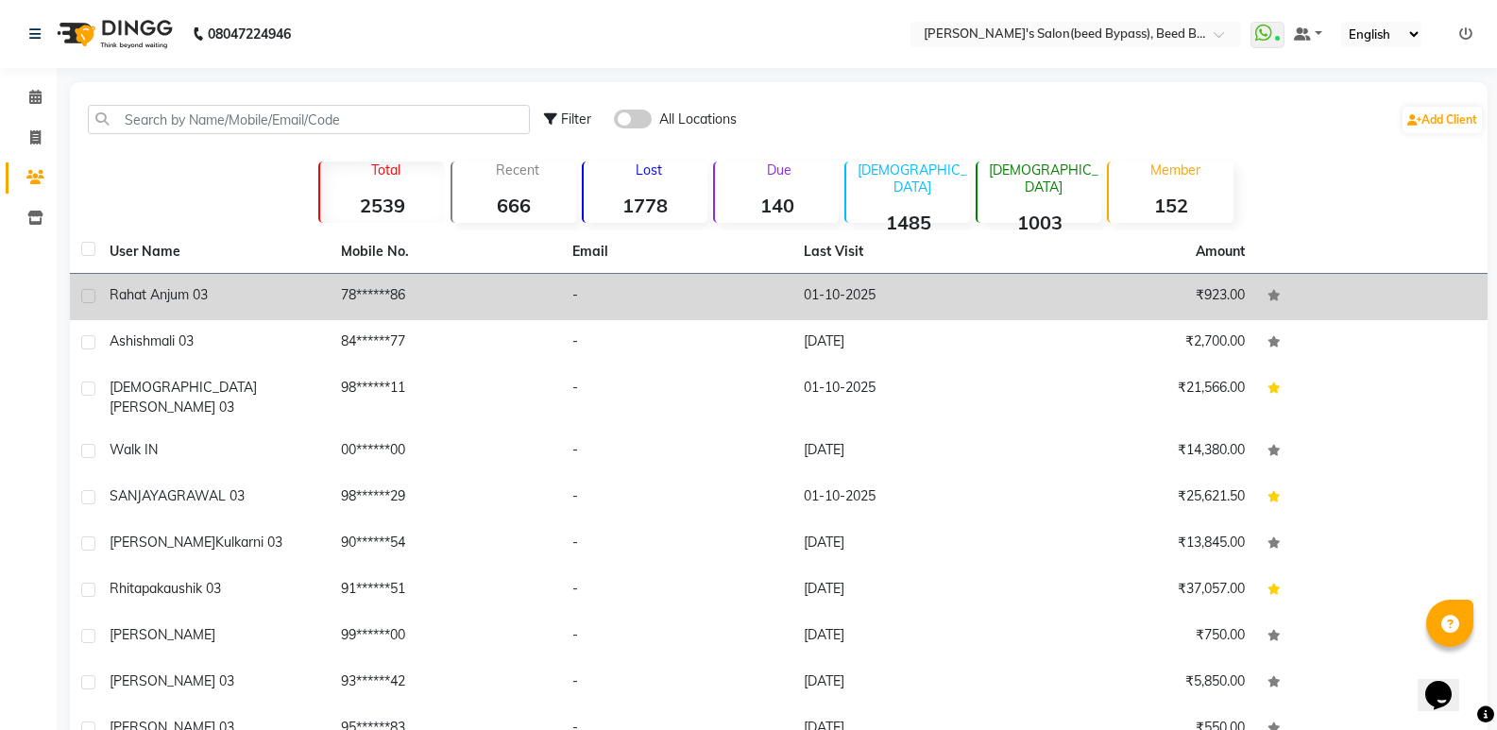
click at [258, 301] on div "rahat anjum 03" at bounding box center [214, 295] width 209 height 20
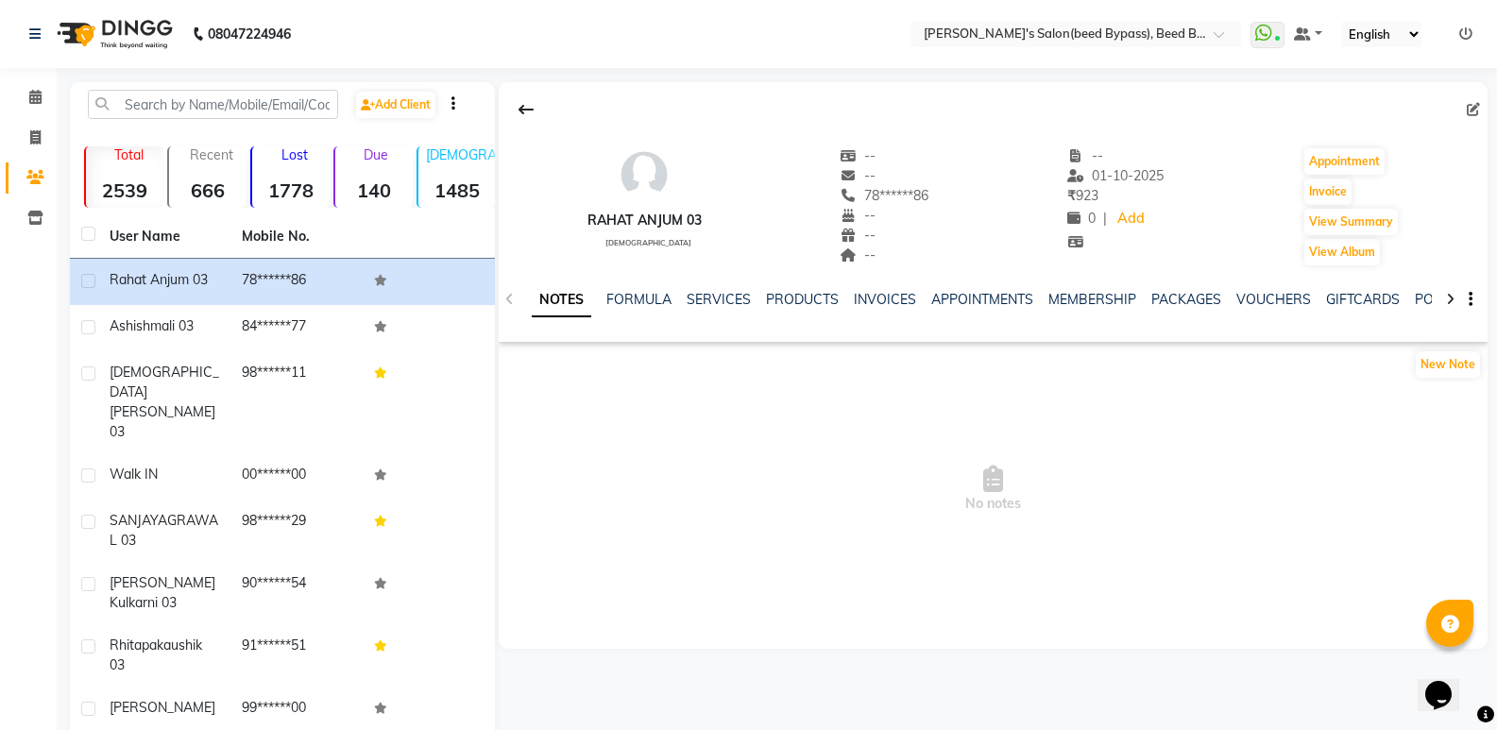
click at [724, 309] on div "SERVICES" at bounding box center [719, 300] width 64 height 20
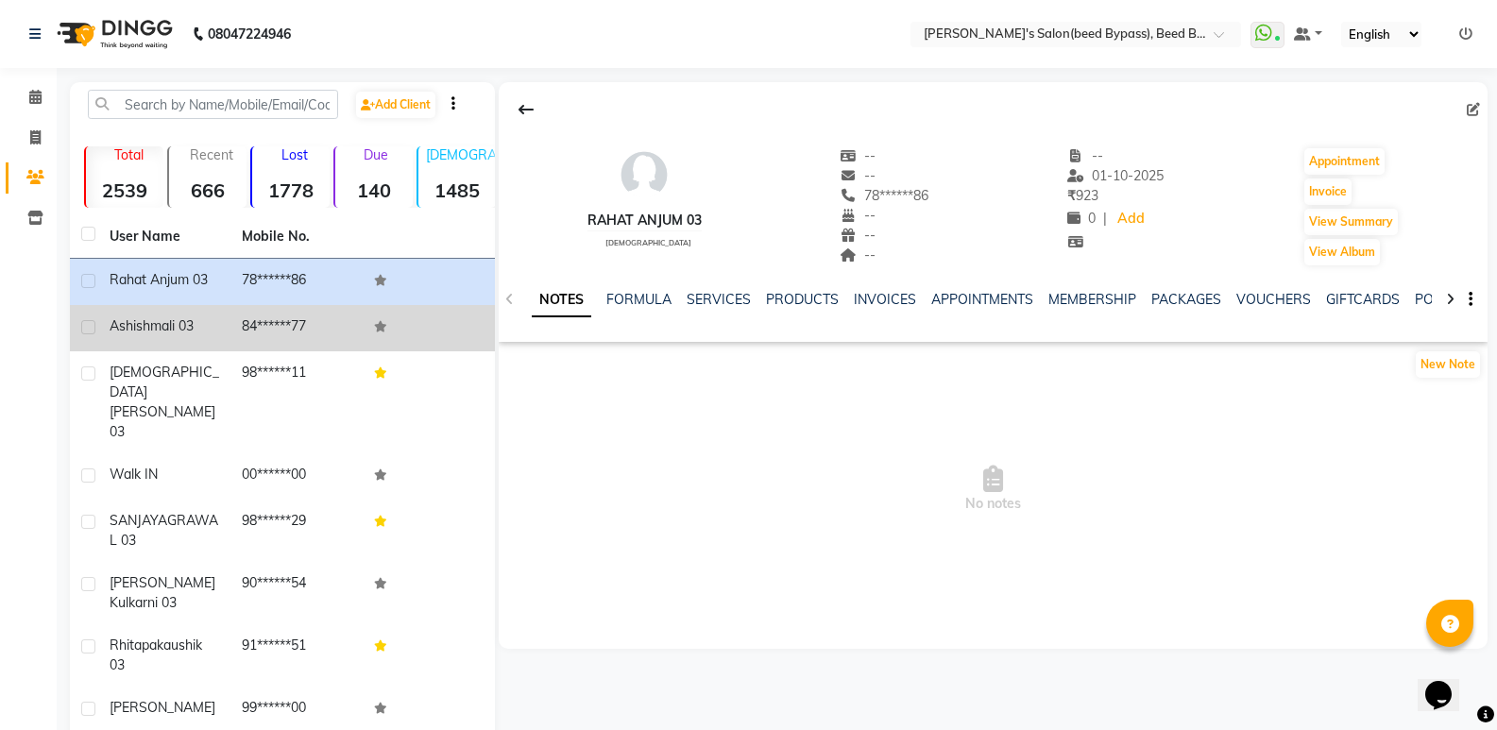
click at [145, 334] on div "ashish mali 03" at bounding box center [165, 326] width 110 height 20
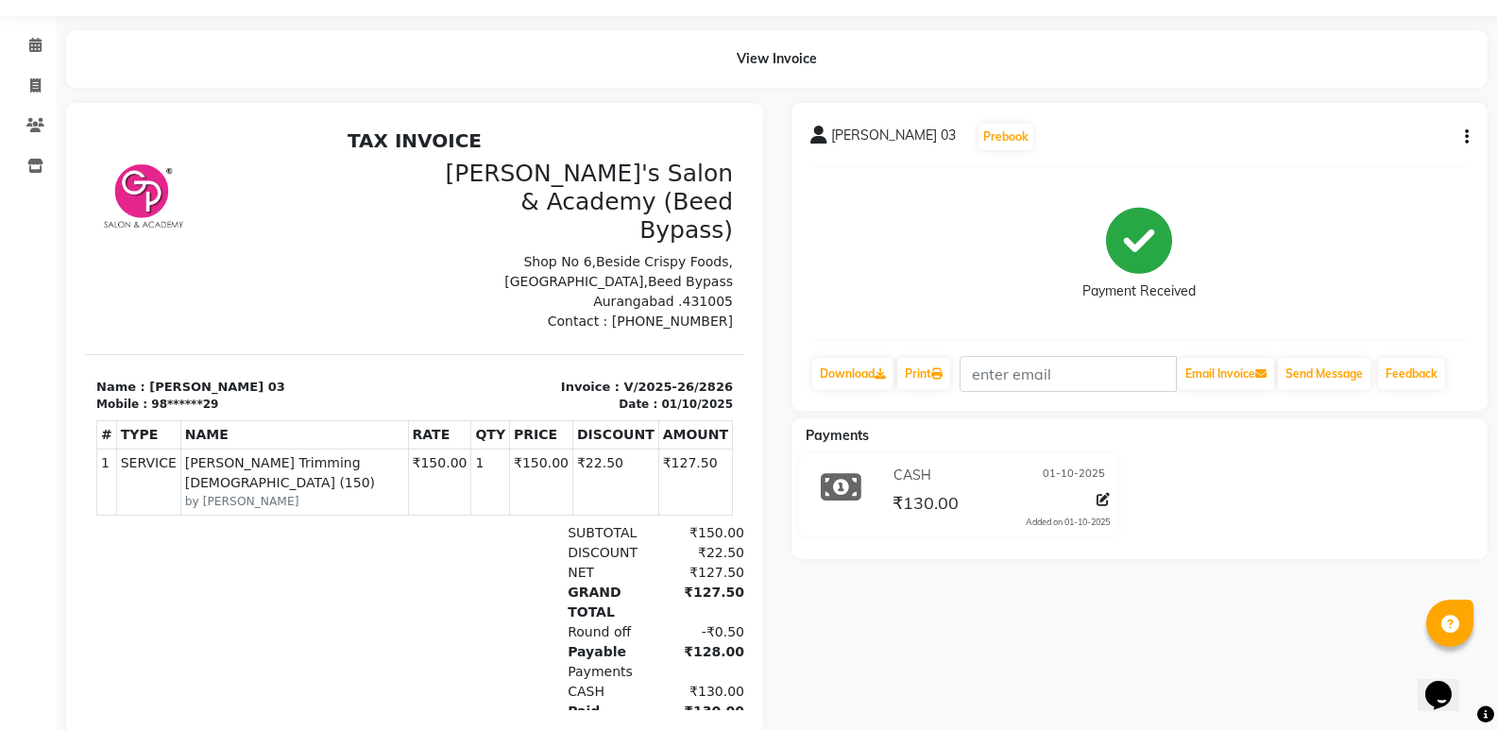
scroll to position [99, 0]
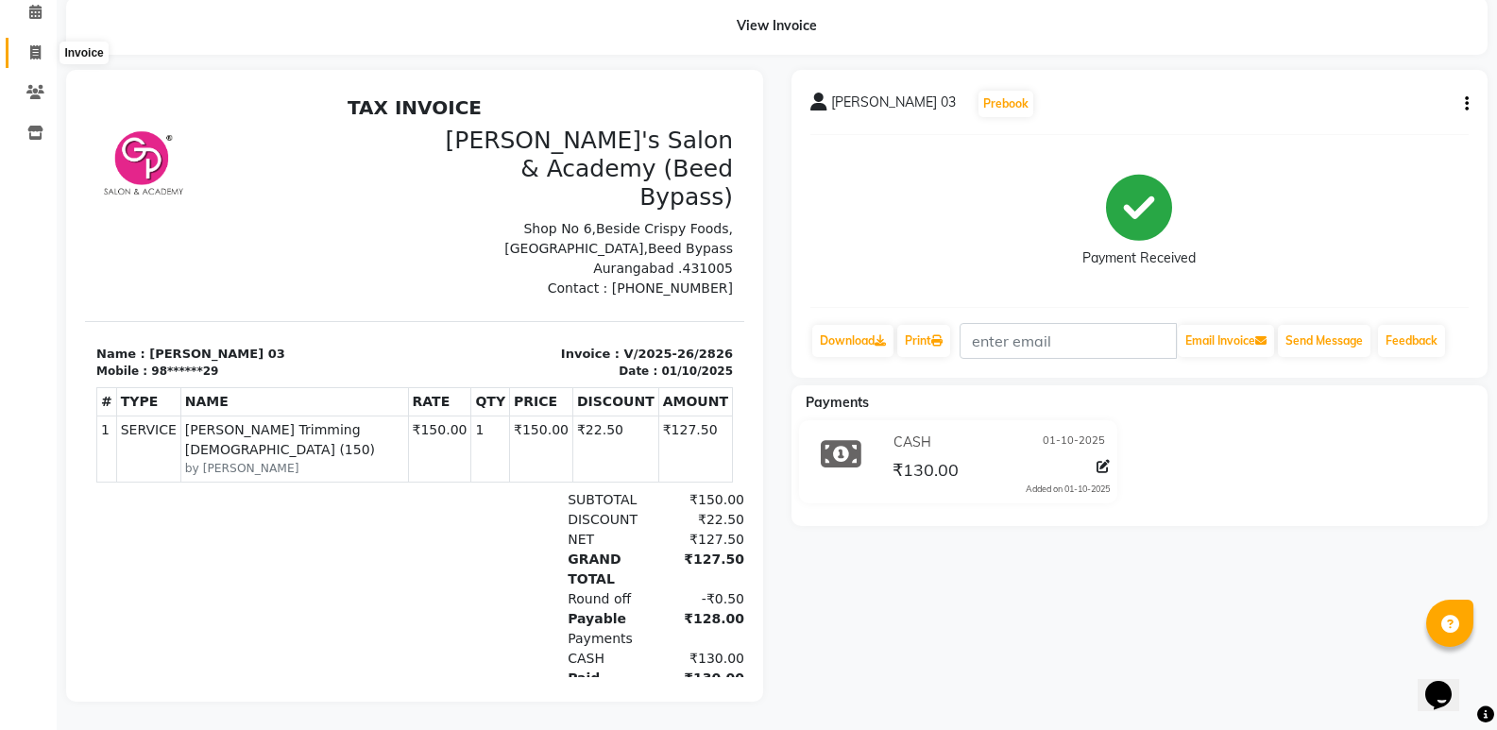
click at [34, 45] on icon at bounding box center [35, 52] width 10 height 14
select select "service"
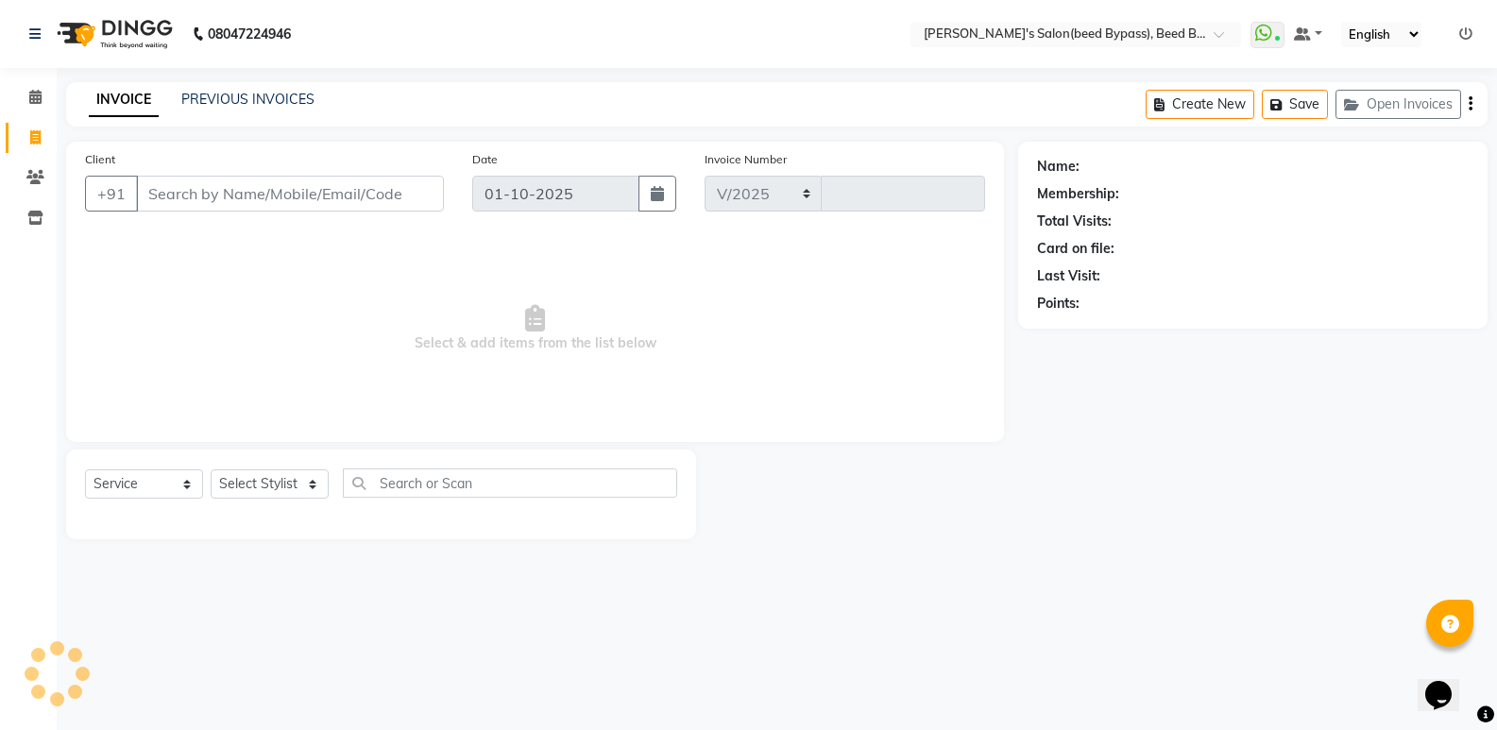
select select "4176"
type input "2827"
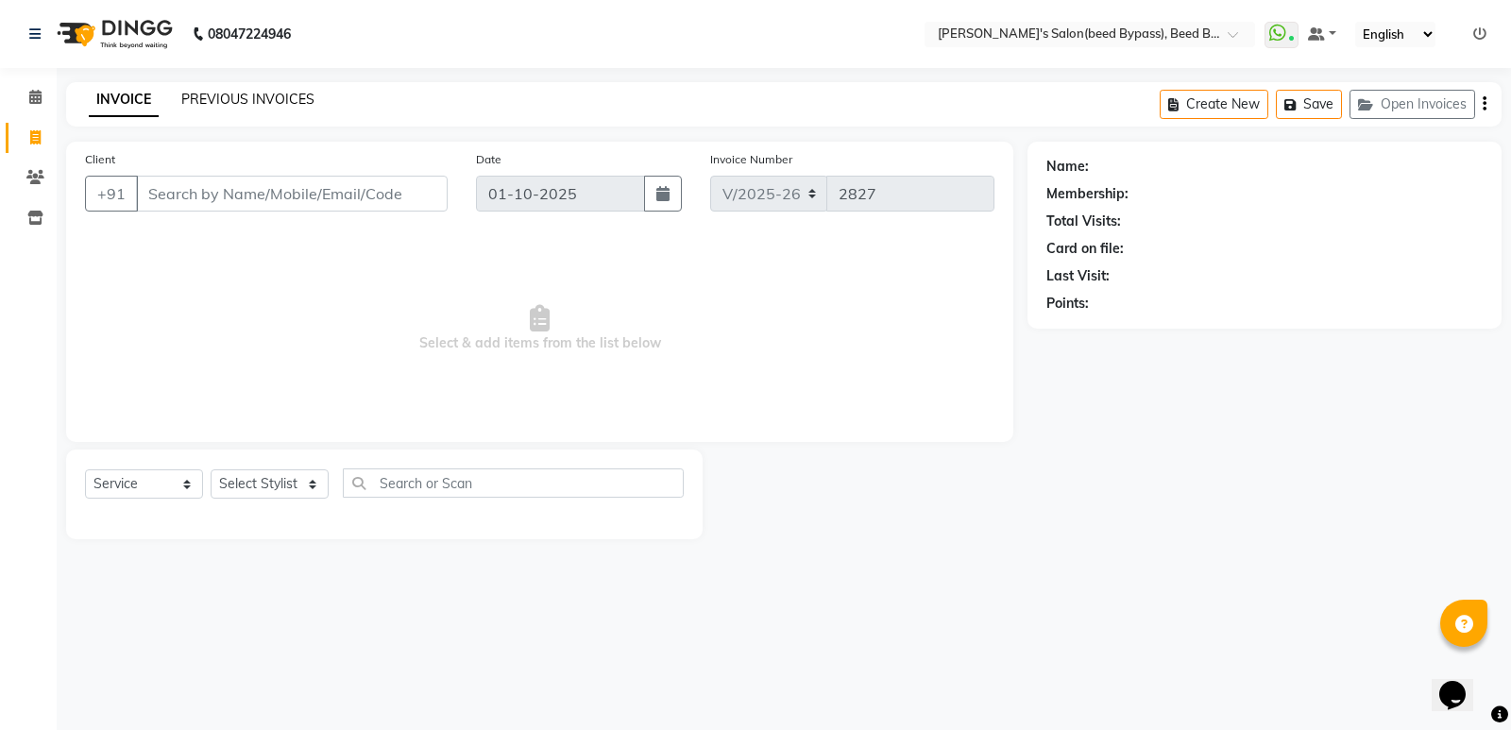
click at [255, 101] on link "PREVIOUS INVOICES" at bounding box center [247, 99] width 133 height 17
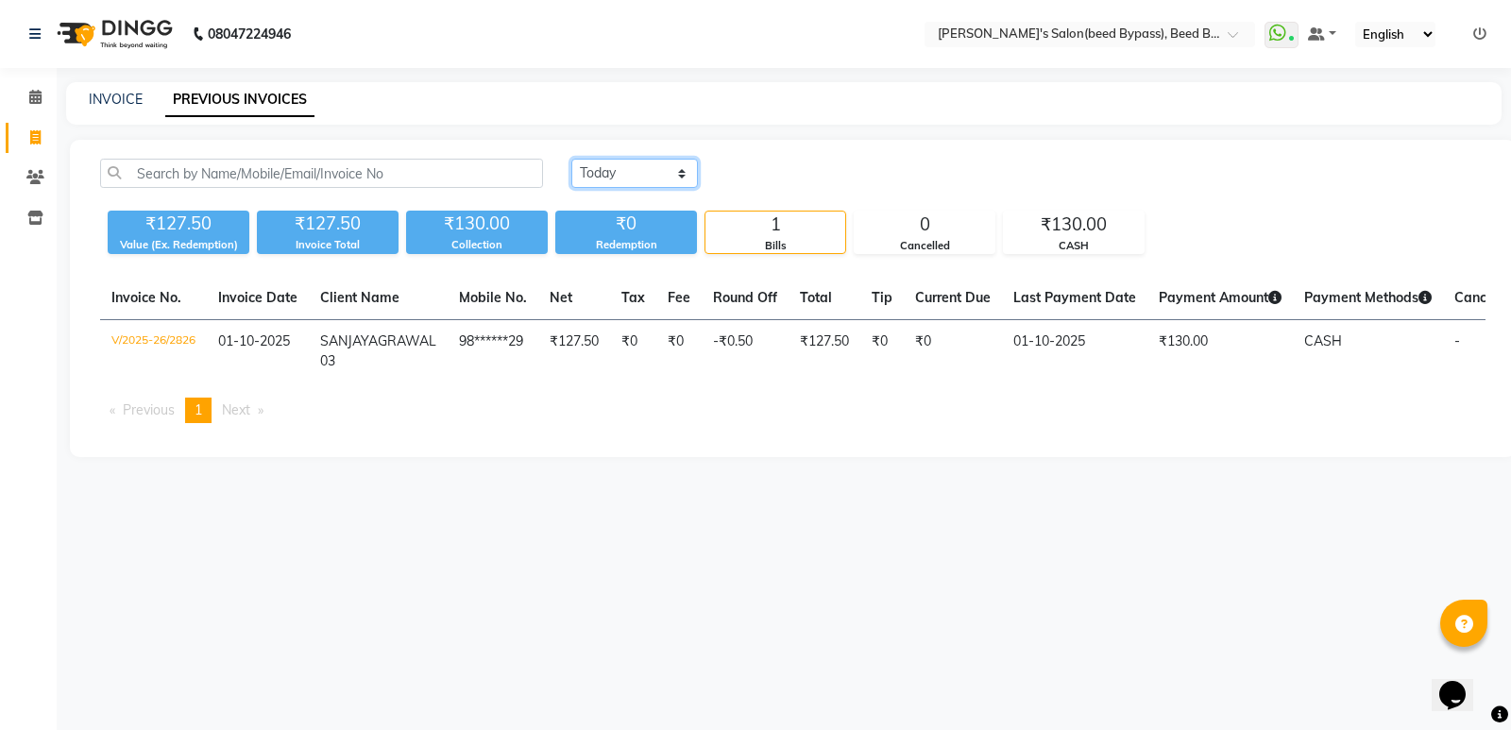
click at [678, 175] on select "Today Yesterday Custom Range" at bounding box center [634, 173] width 127 height 29
select select "yesterday"
click at [571, 159] on select "Today Yesterday Custom Range" at bounding box center [634, 173] width 127 height 29
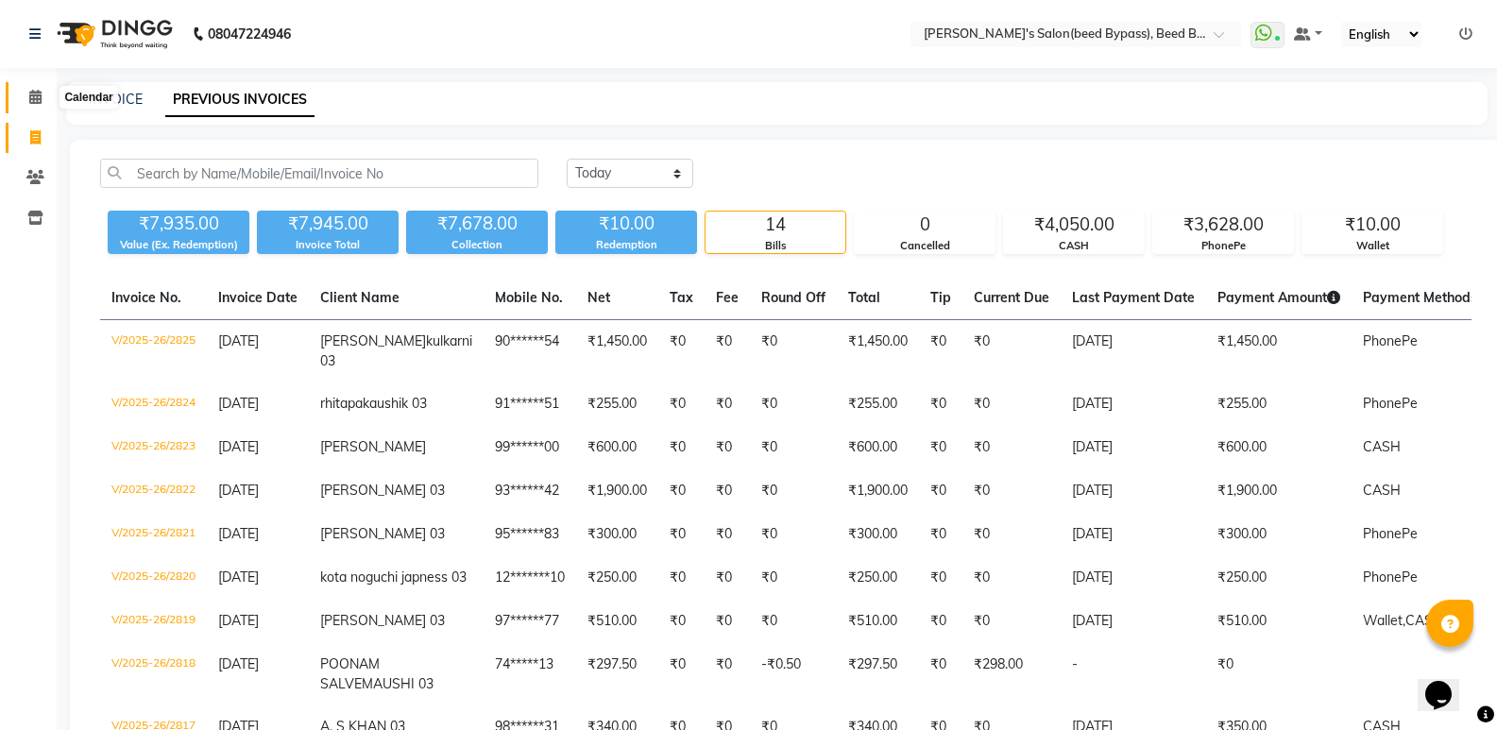
click at [38, 94] on icon at bounding box center [35, 97] width 12 height 14
